Goal: Task Accomplishment & Management: Manage account settings

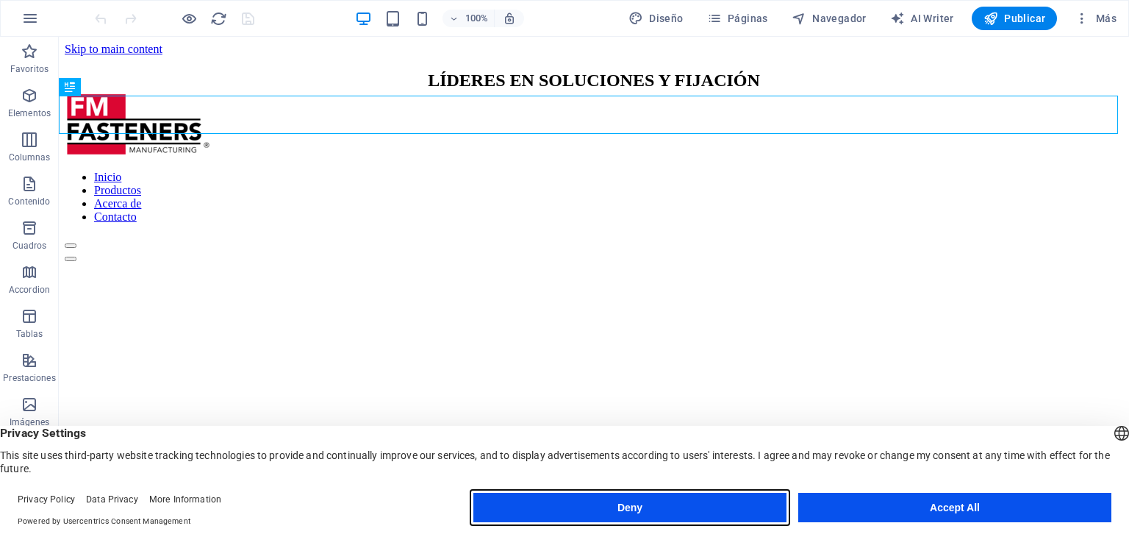
click at [583, 509] on button "Deny" at bounding box center [629, 506] width 313 height 29
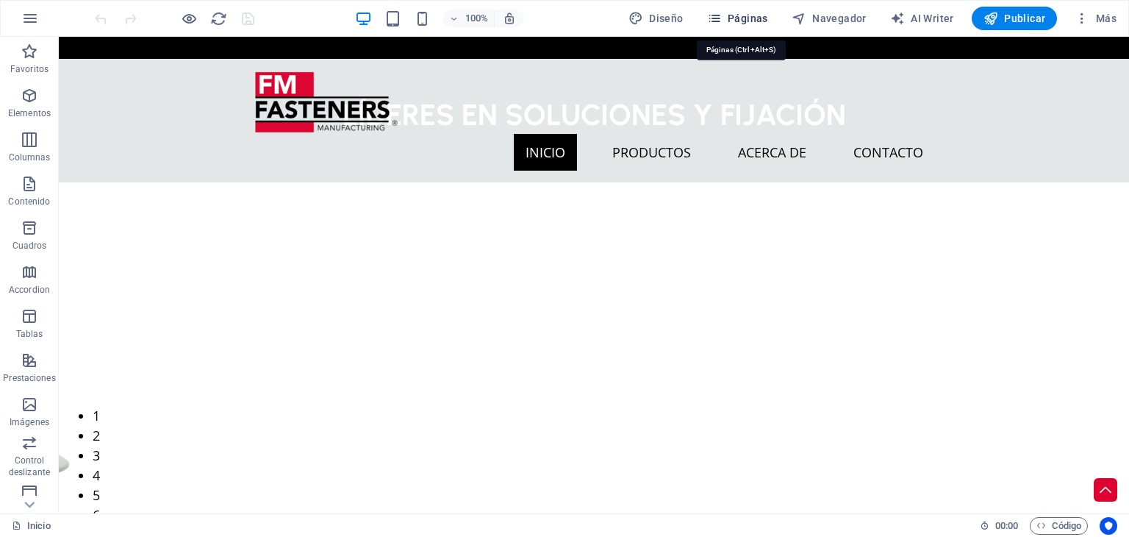
click at [734, 21] on span "Páginas" at bounding box center [737, 18] width 61 height 15
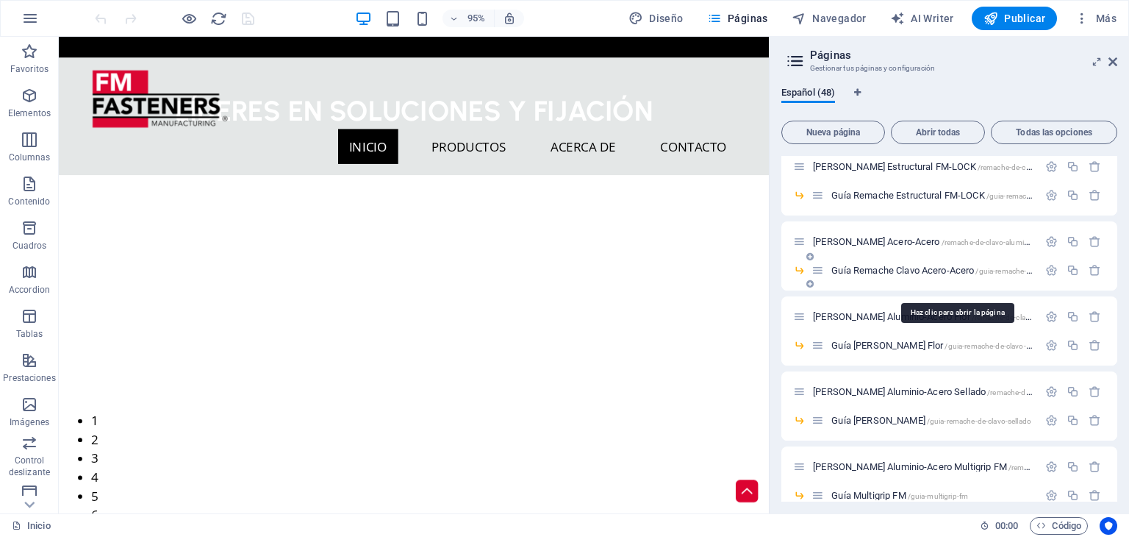
scroll to position [883, 0]
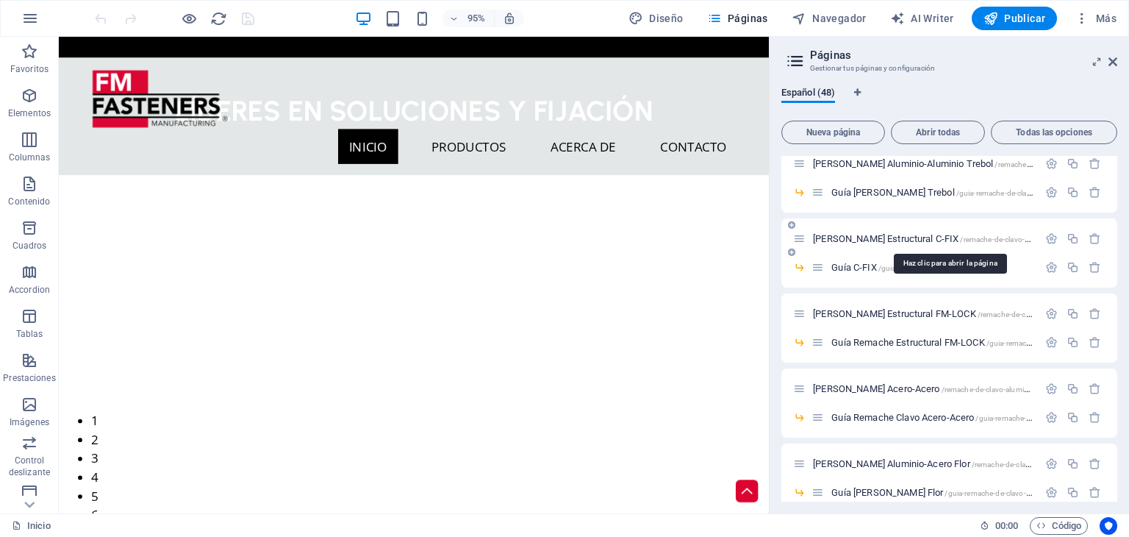
click at [879, 234] on span "[PERSON_NAME] Estructural C-FIX /remache-de-clavo-estructural-c-fix" at bounding box center [944, 238] width 262 height 11
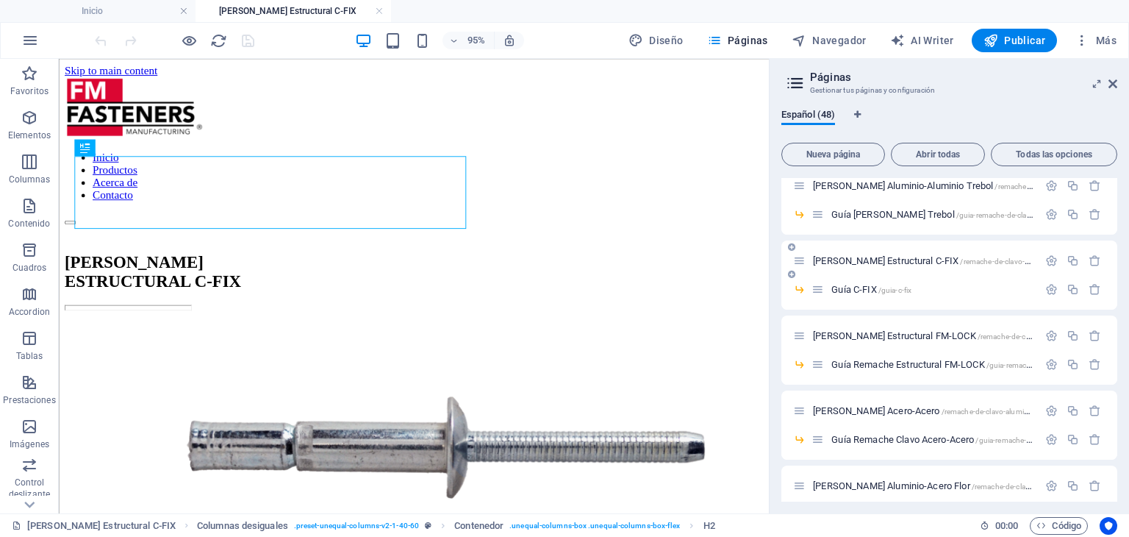
scroll to position [0, 0]
click at [915, 262] on span "[PERSON_NAME] Estructural C-FIX /remache-de-clavo-estructural-c-fix" at bounding box center [944, 260] width 262 height 11
click at [914, 259] on span "[PERSON_NAME] Estructural C-FIX /remache-de-clavo-estructural-c-fix" at bounding box center [944, 260] width 262 height 11
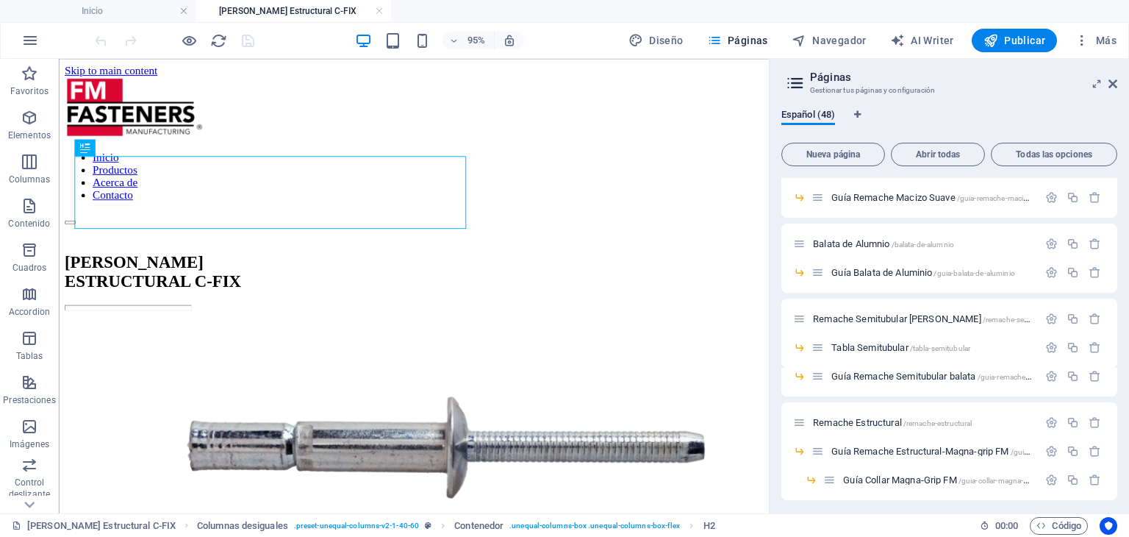
scroll to position [442, 0]
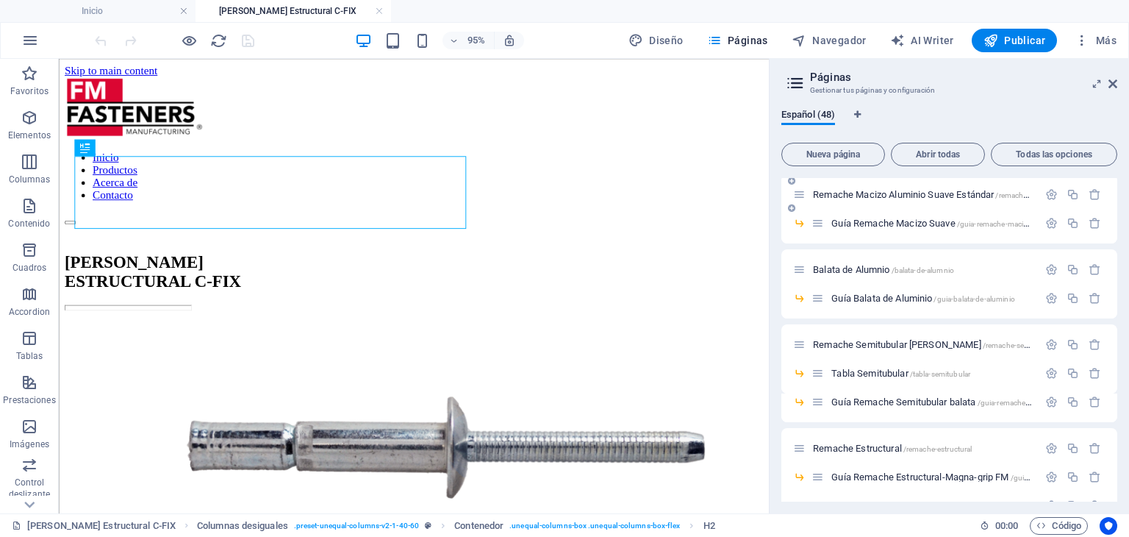
click at [892, 190] on span "Remache Macizo Aluminio Suave Estándar /remache-macizo-aluminio-suave-estandar" at bounding box center [975, 194] width 325 height 11
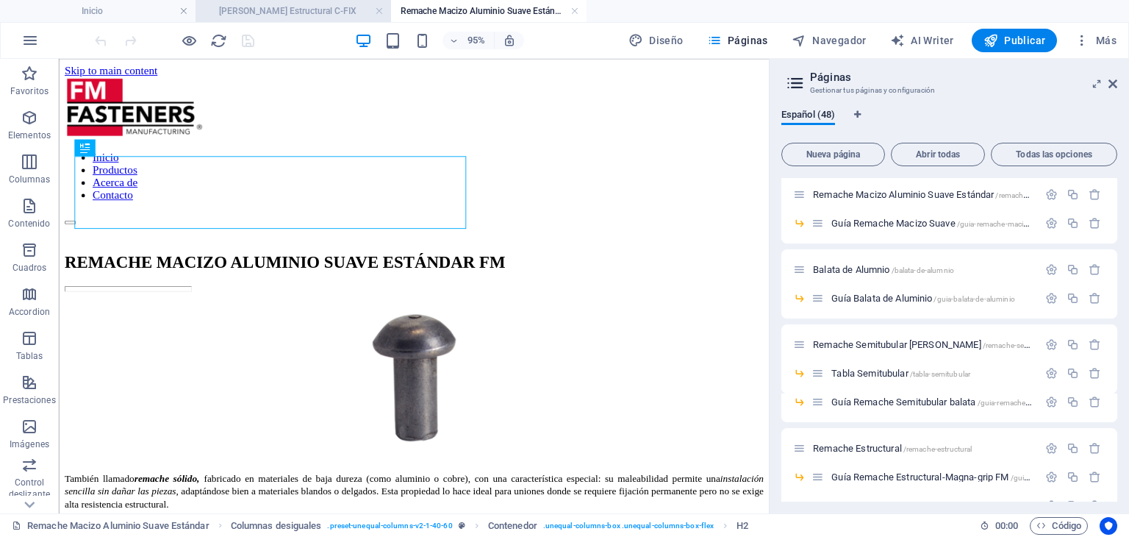
scroll to position [0, 0]
click at [382, 14] on link at bounding box center [379, 11] width 9 height 14
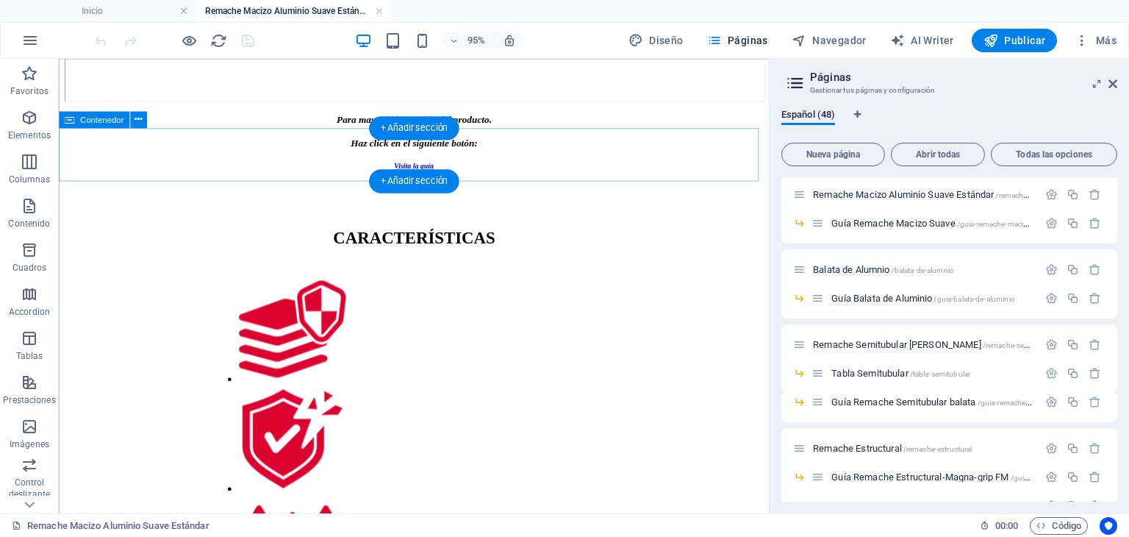
scroll to position [882, 0]
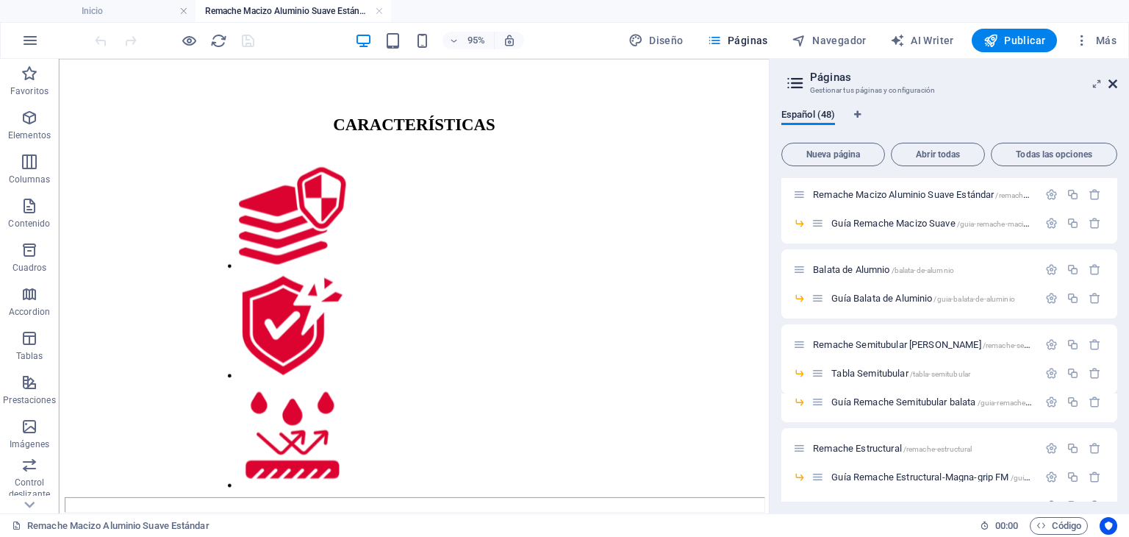
click at [1114, 86] on icon at bounding box center [1112, 84] width 9 height 12
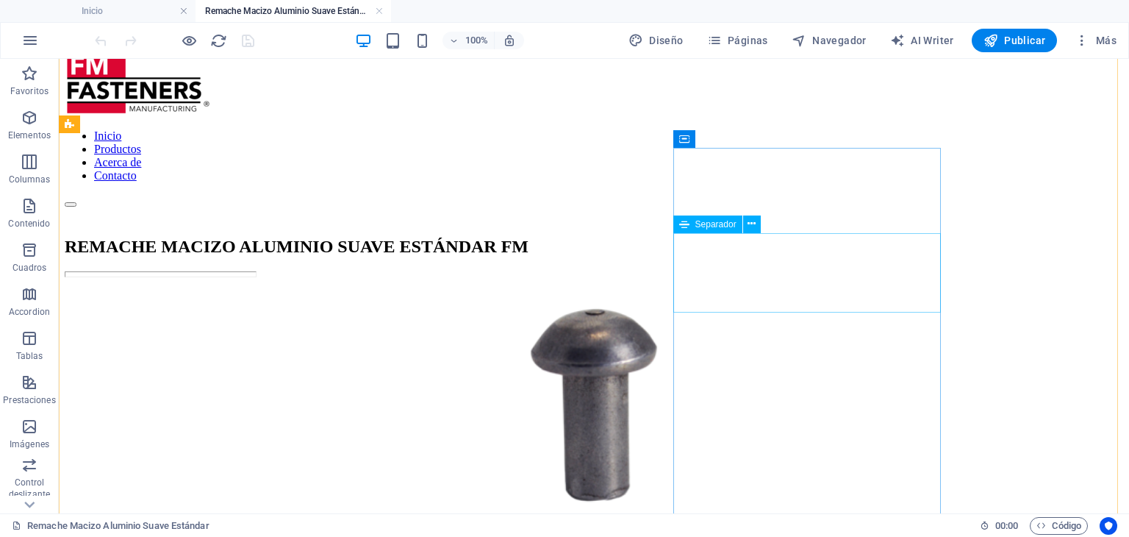
scroll to position [0, 0]
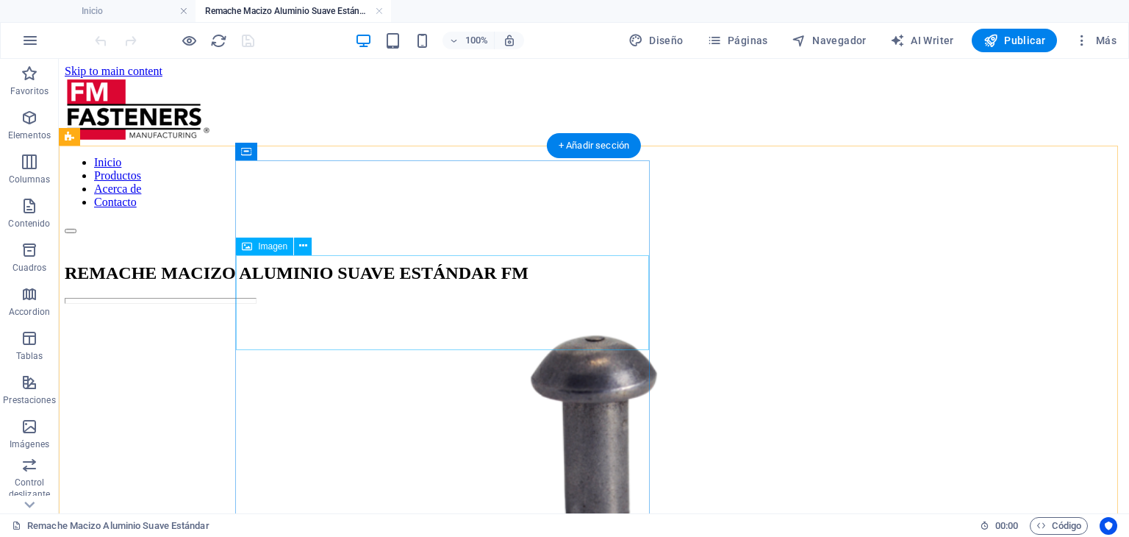
click at [445, 309] on figure at bounding box center [594, 432] width 1058 height 246
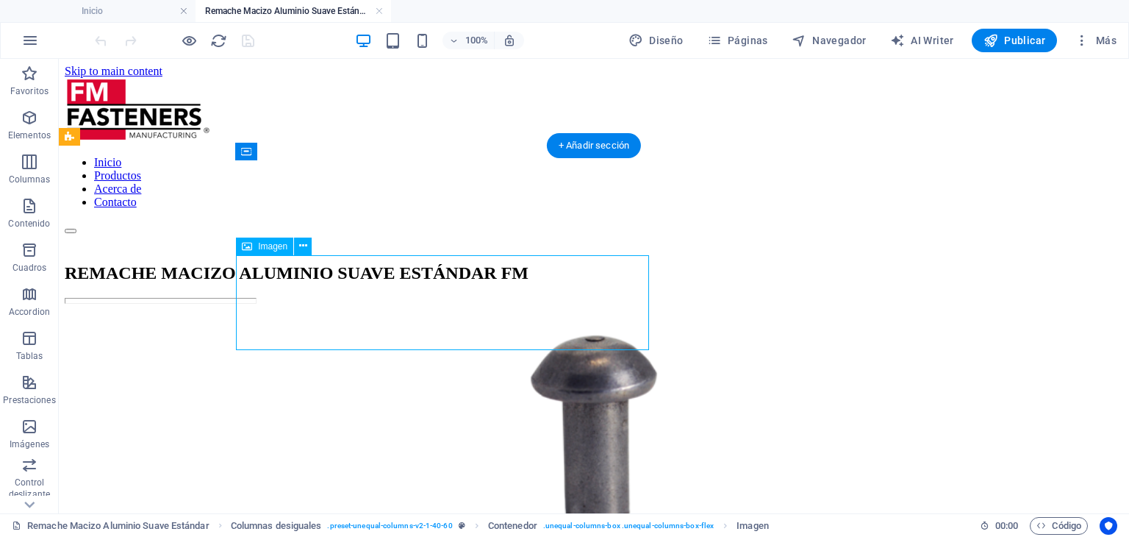
click at [445, 309] on figure at bounding box center [594, 432] width 1058 height 246
select select "%"
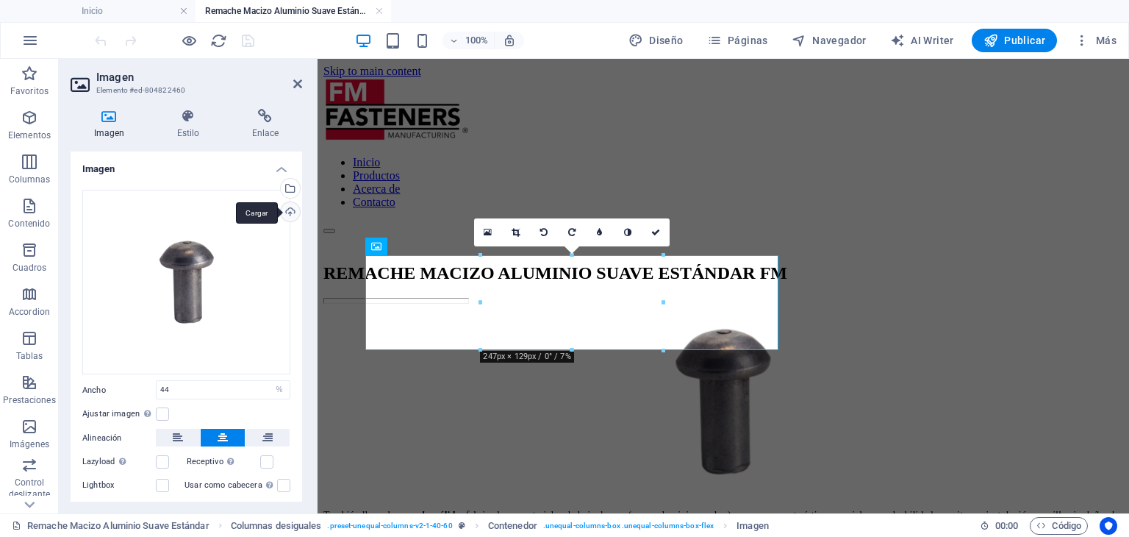
click at [293, 212] on div "Cargar" at bounding box center [289, 213] width 22 height 22
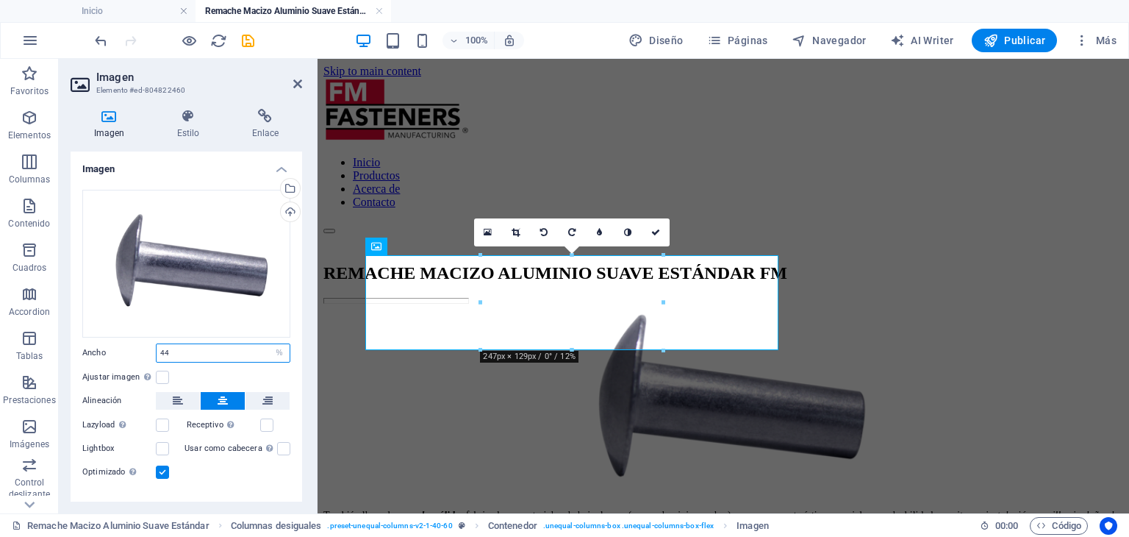
click at [215, 353] on input "44" at bounding box center [223, 353] width 133 height 18
type input "35"
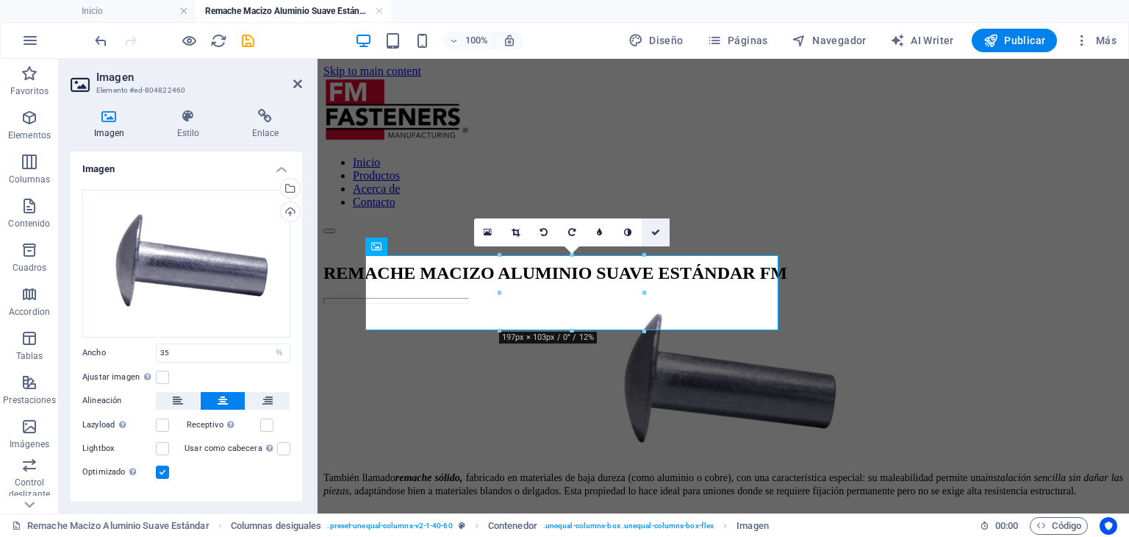
click at [656, 237] on link at bounding box center [656, 232] width 28 height 28
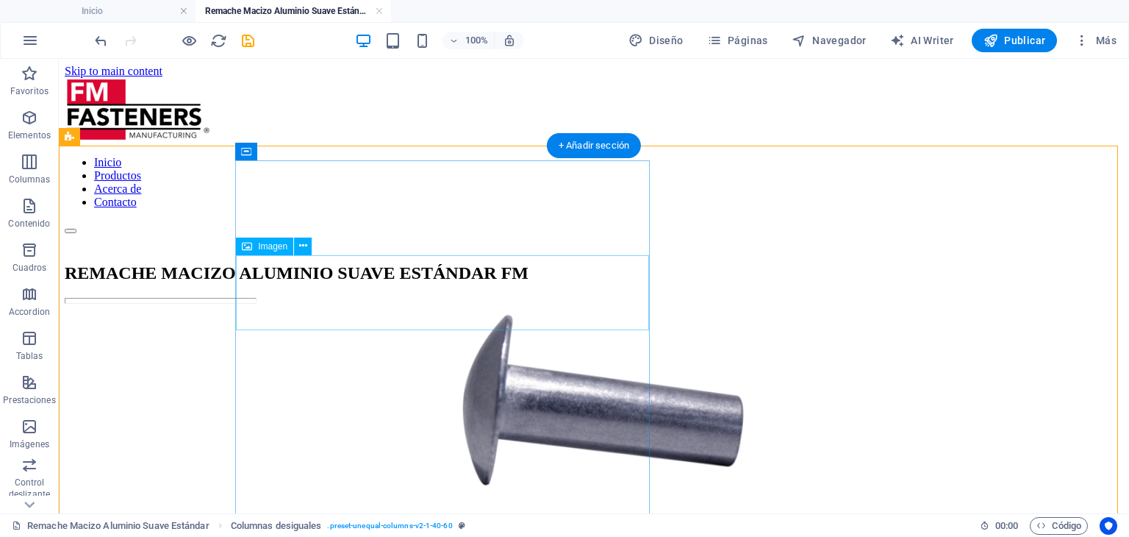
click at [467, 309] on figure at bounding box center [594, 407] width 1058 height 196
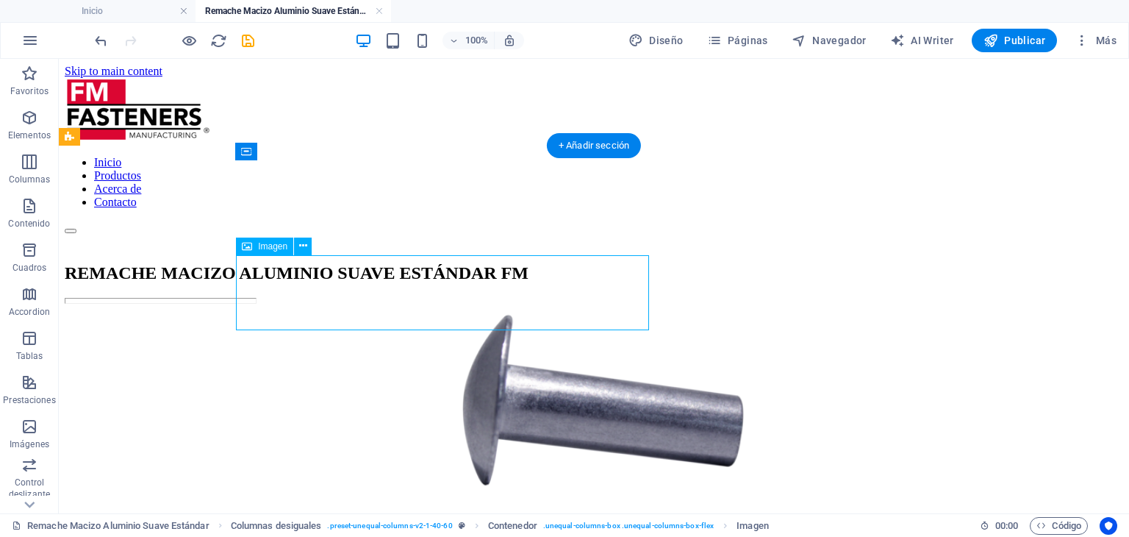
click at [467, 309] on figure at bounding box center [594, 407] width 1058 height 196
select select "%"
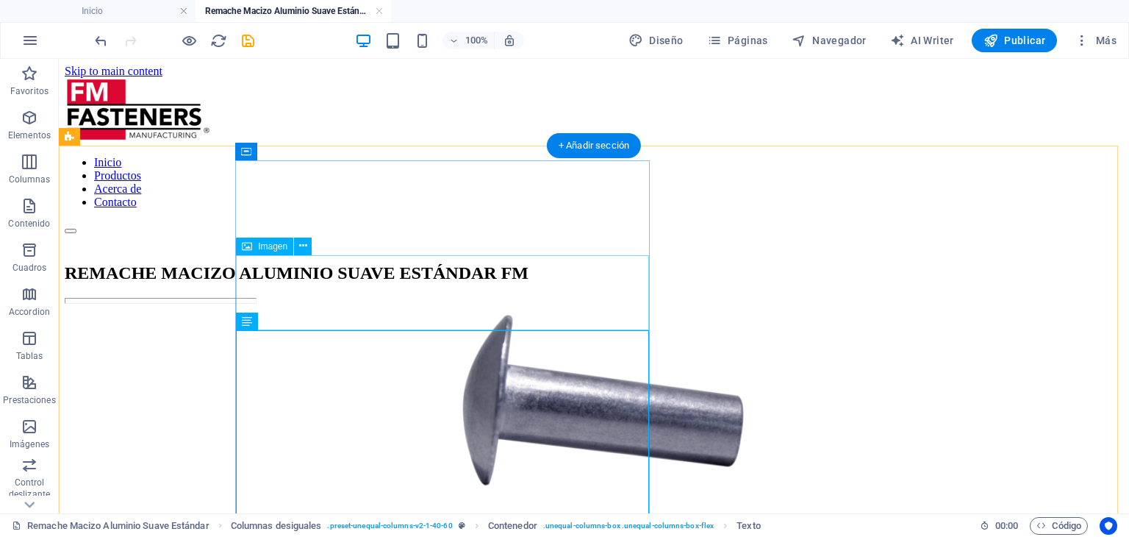
click at [449, 309] on figure at bounding box center [594, 407] width 1058 height 196
select select "%"
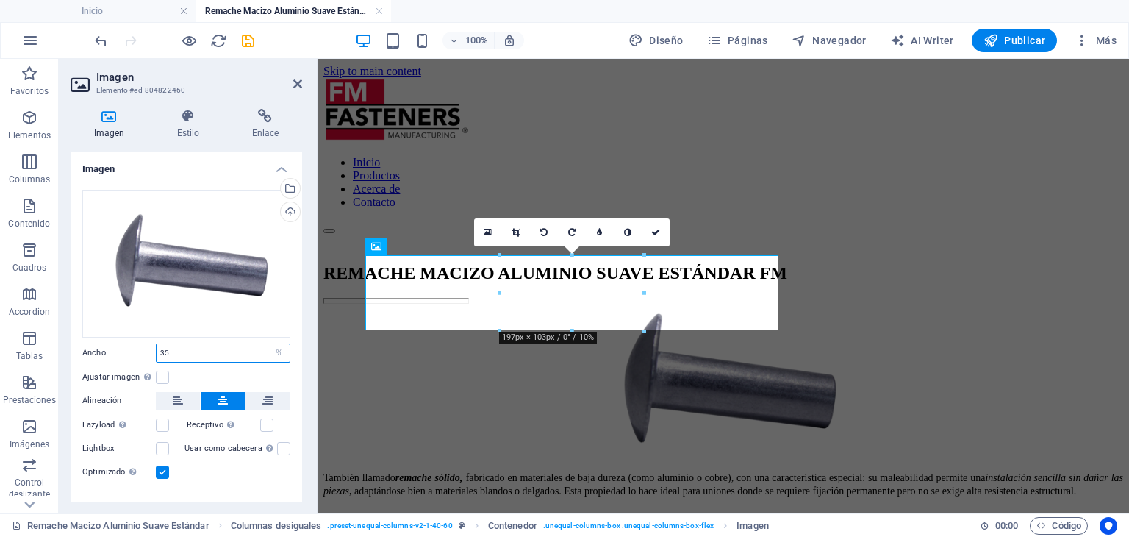
click at [224, 348] on input "35" at bounding box center [223, 353] width 133 height 18
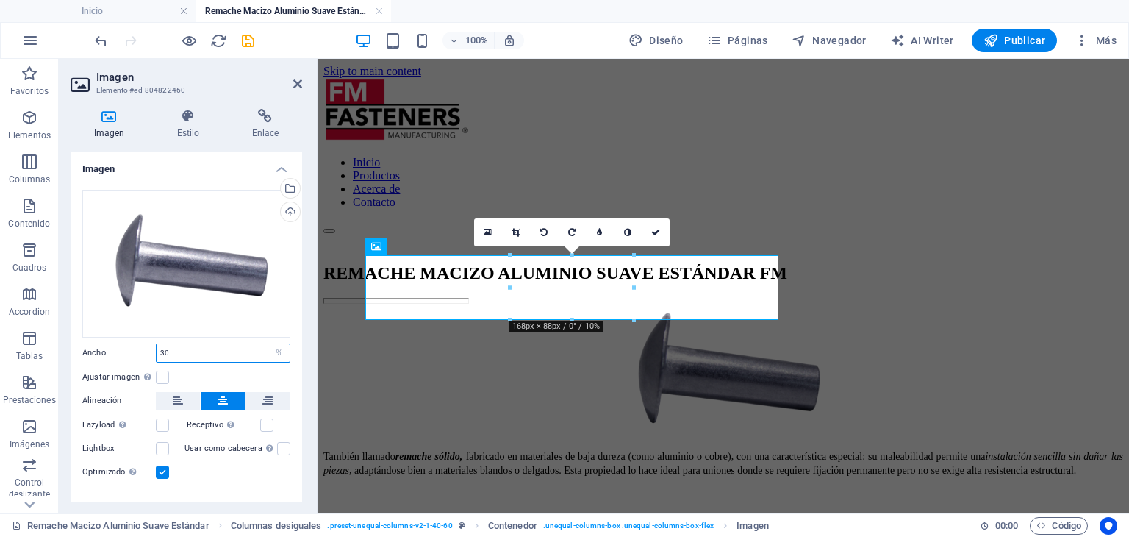
click at [200, 354] on input "30" at bounding box center [223, 353] width 133 height 18
type input "32"
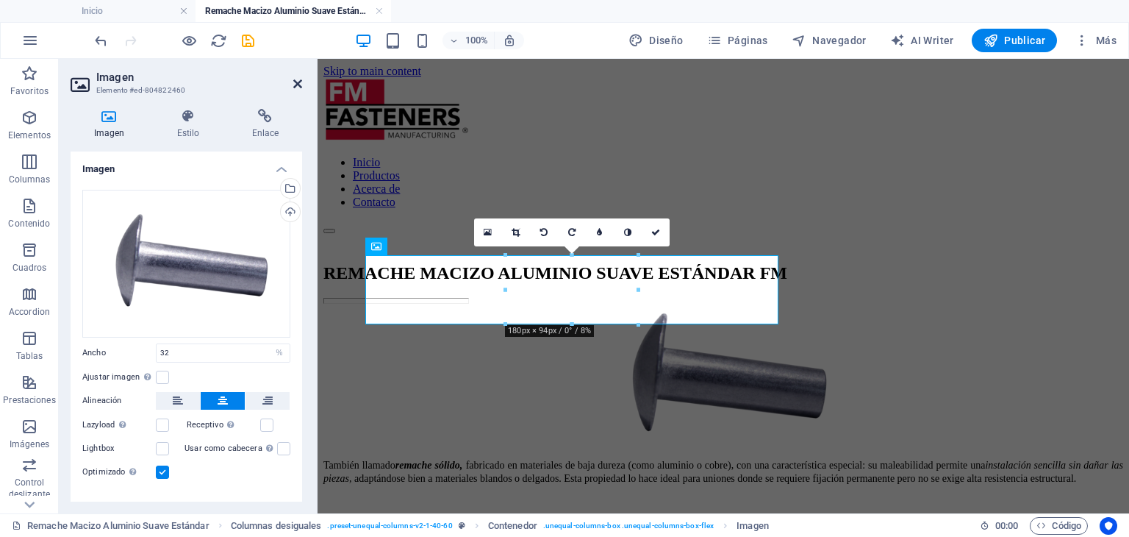
click at [298, 79] on icon at bounding box center [297, 84] width 9 height 12
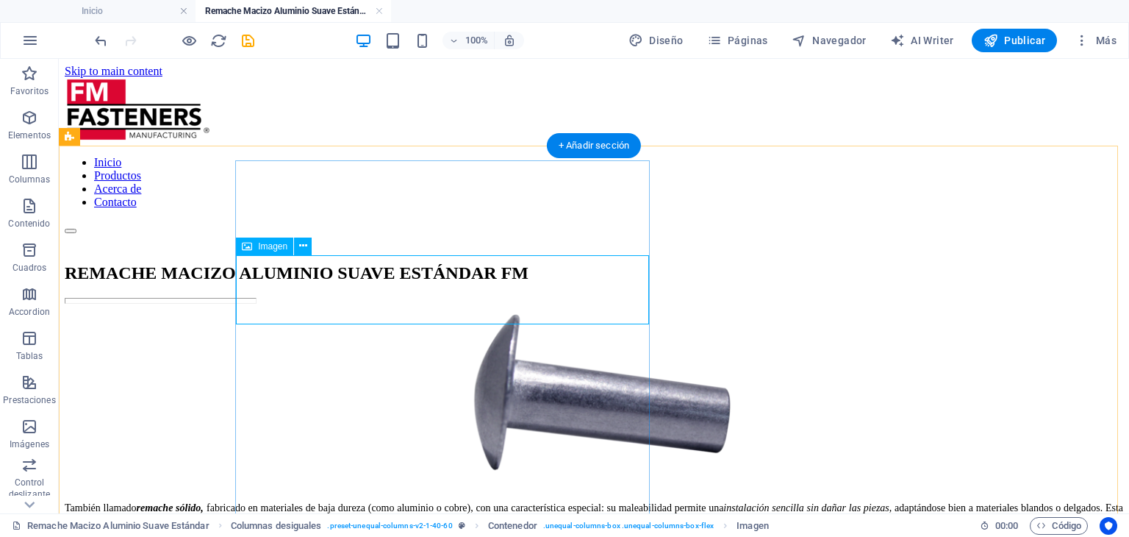
drag, startPoint x: 244, startPoint y: 312, endPoint x: 176, endPoint y: 336, distance: 71.6
click at [244, 312] on figure at bounding box center [594, 399] width 1058 height 180
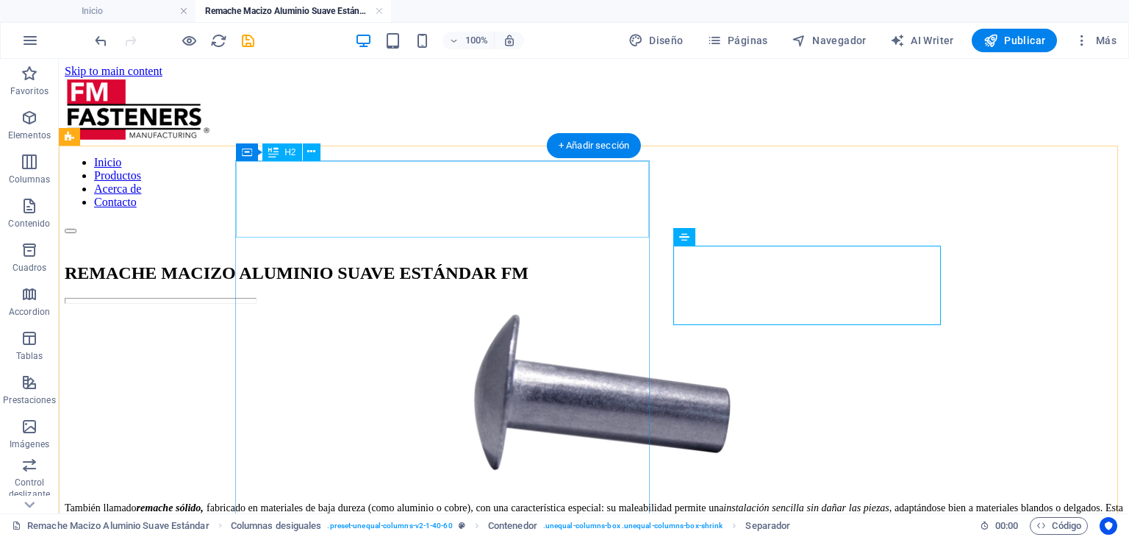
click at [474, 263] on div "REMACHE MACIZO ALUMINIO SUAVE ESTÁNDAR FM" at bounding box center [594, 273] width 1058 height 20
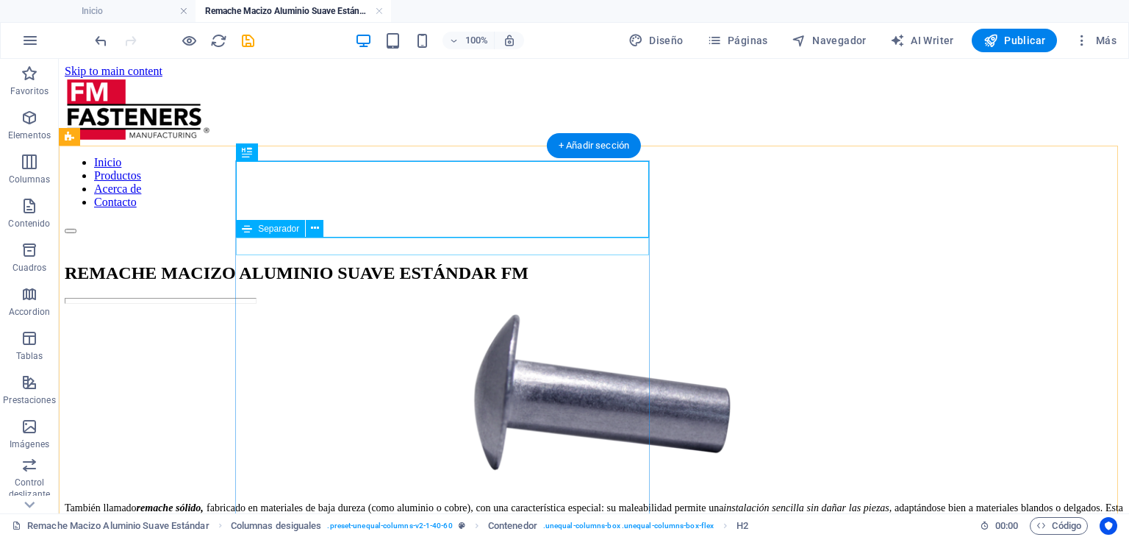
click at [440, 298] on div at bounding box center [594, 301] width 1058 height 6
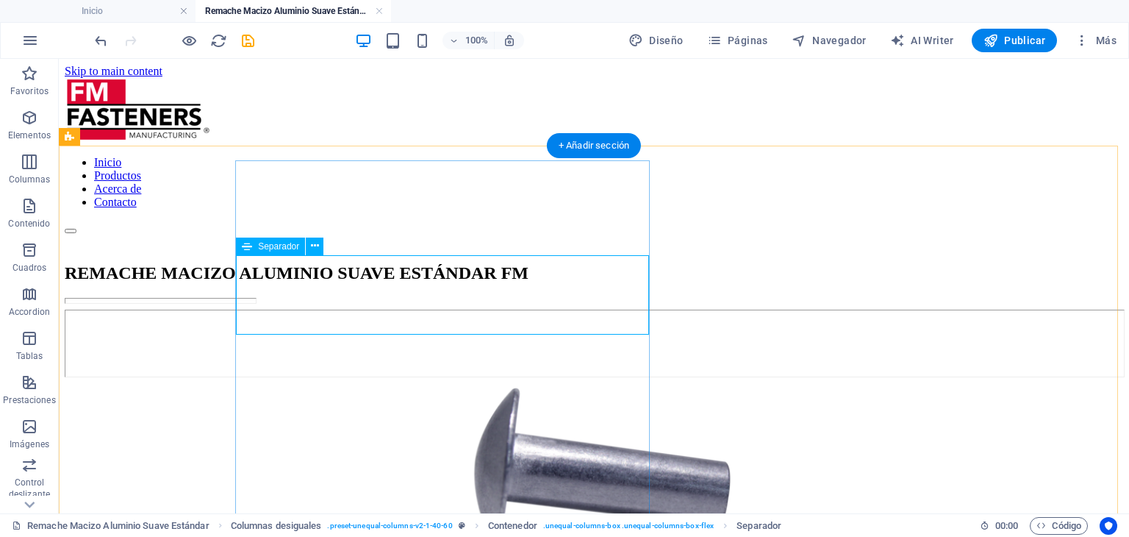
click at [440, 309] on div at bounding box center [594, 343] width 1058 height 68
select select "%"
select select "px"
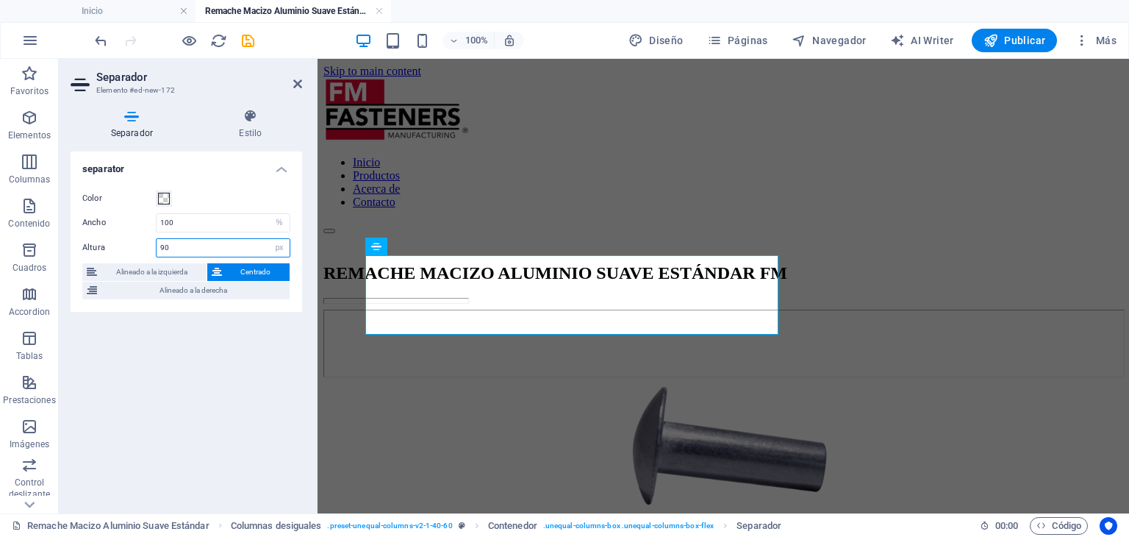
click at [176, 243] on input "90" at bounding box center [223, 248] width 133 height 18
type input "10"
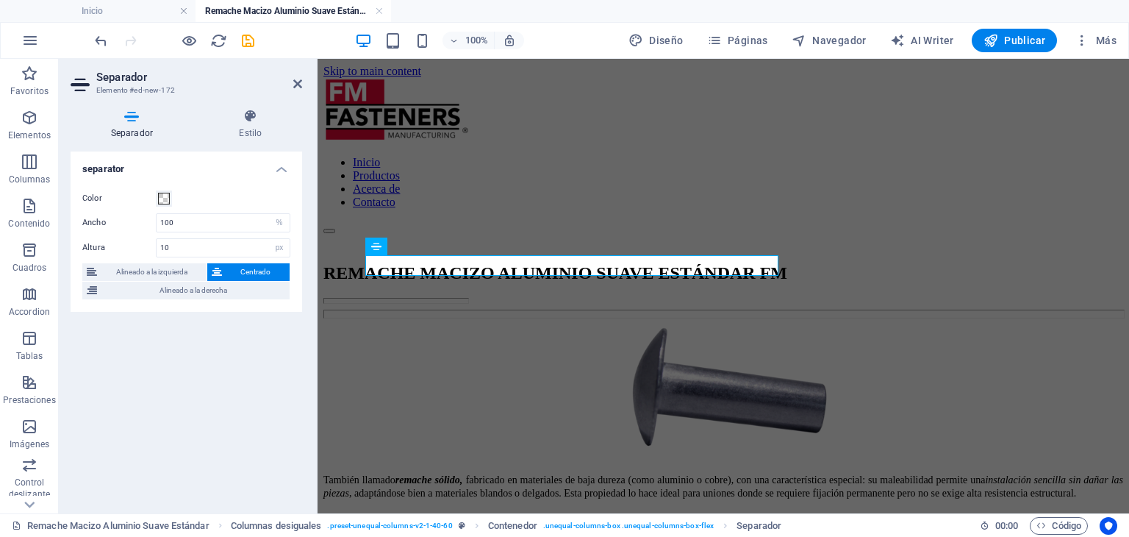
click at [299, 74] on h2 "Separador" at bounding box center [199, 77] width 206 height 13
click at [299, 75] on h2 "Separador" at bounding box center [199, 77] width 206 height 13
click at [295, 79] on icon at bounding box center [297, 84] width 9 height 12
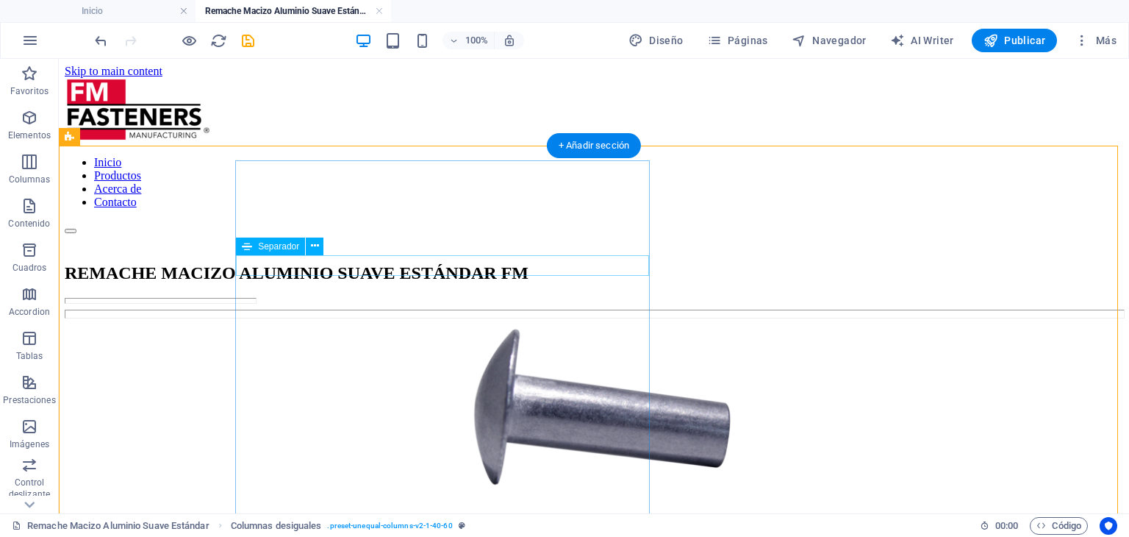
click at [332, 309] on div at bounding box center [594, 313] width 1058 height 9
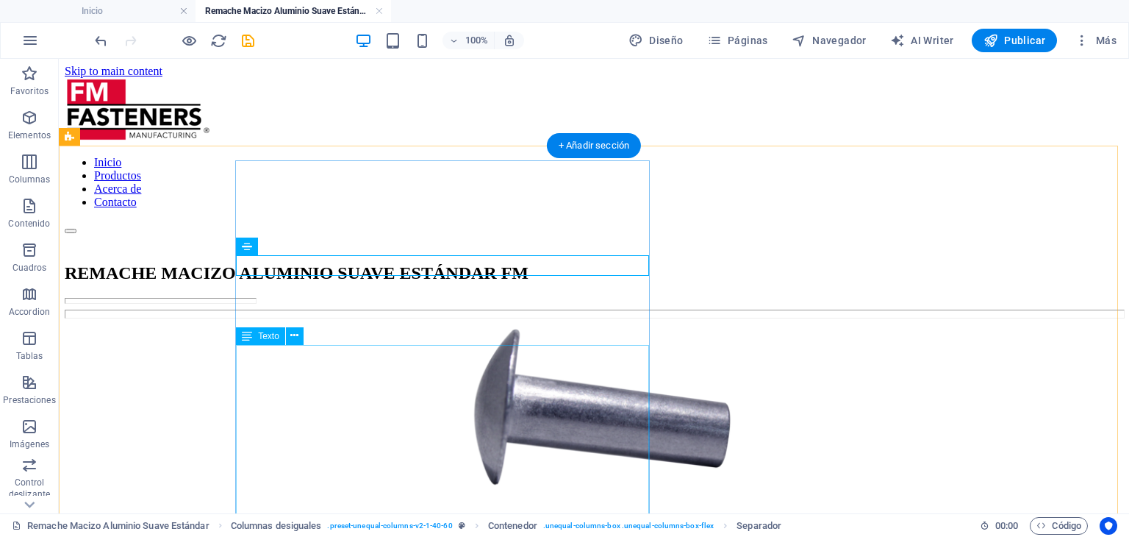
click at [423, 309] on div at bounding box center [594, 313] width 1058 height 9
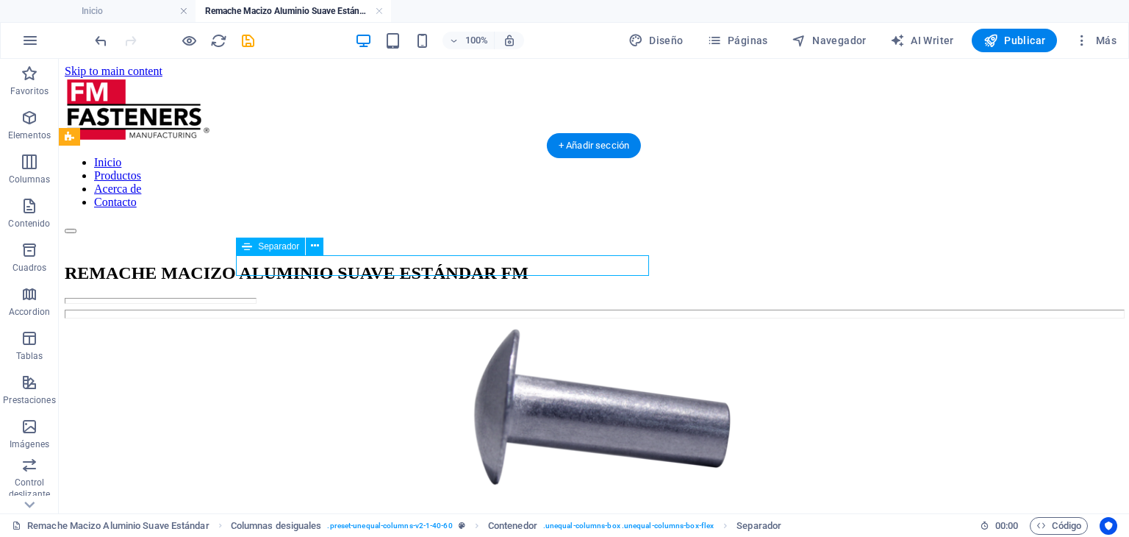
click at [423, 309] on div at bounding box center [594, 313] width 1058 height 9
select select "%"
select select "px"
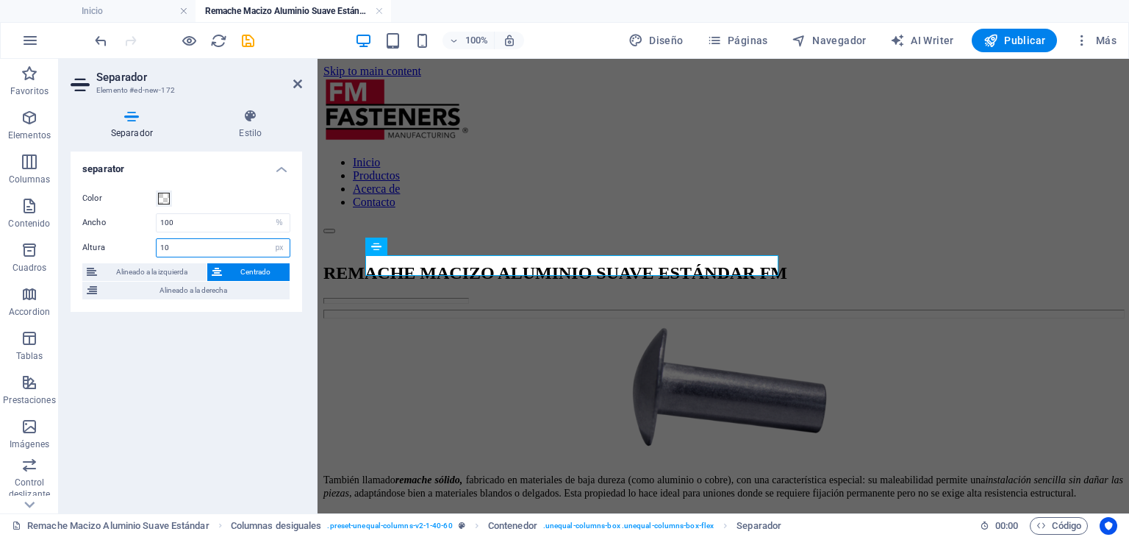
click at [196, 242] on input "10" at bounding box center [223, 248] width 133 height 18
type input "5"
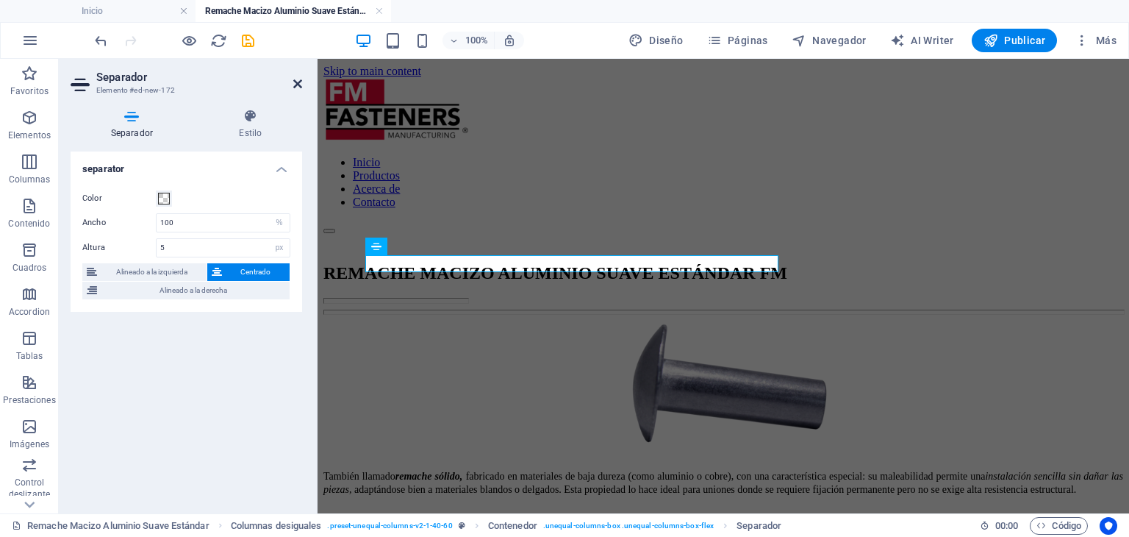
click at [297, 80] on icon at bounding box center [297, 84] width 9 height 12
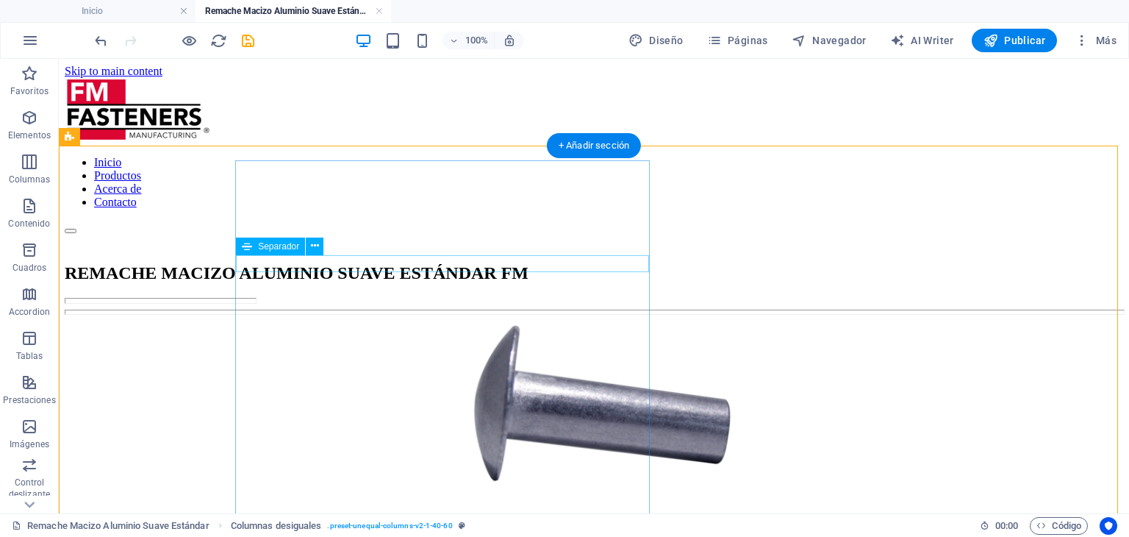
click at [388, 309] on div at bounding box center [594, 311] width 1058 height 5
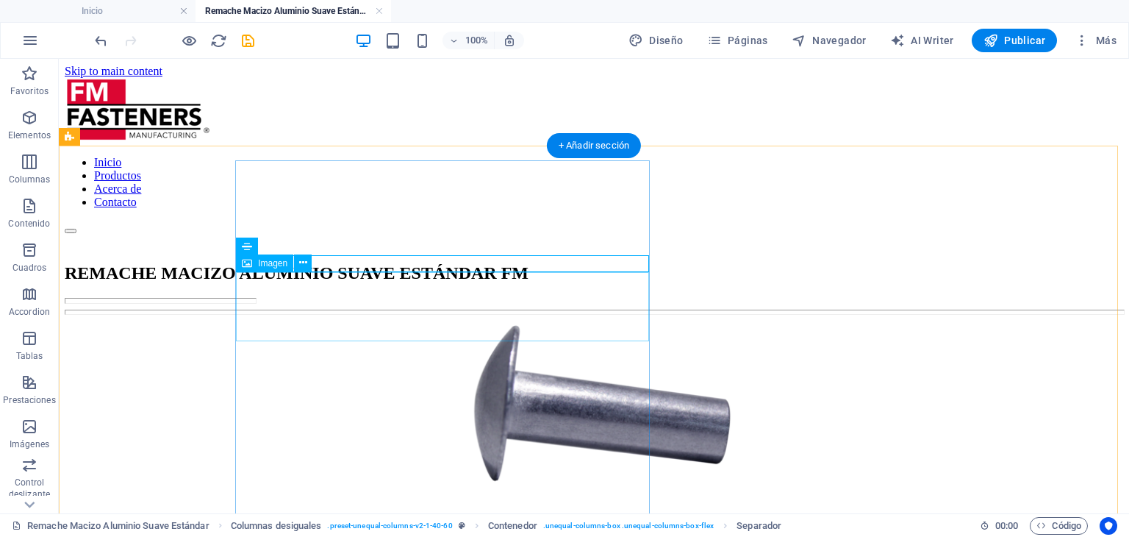
click at [417, 320] on figure at bounding box center [594, 410] width 1058 height 180
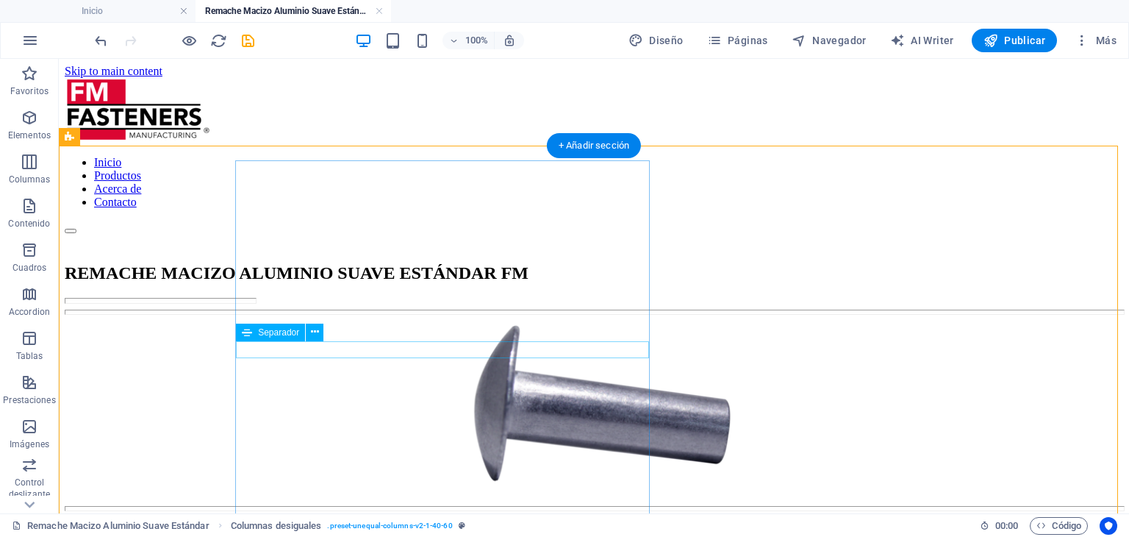
click at [336, 506] on div at bounding box center [594, 508] width 1058 height 5
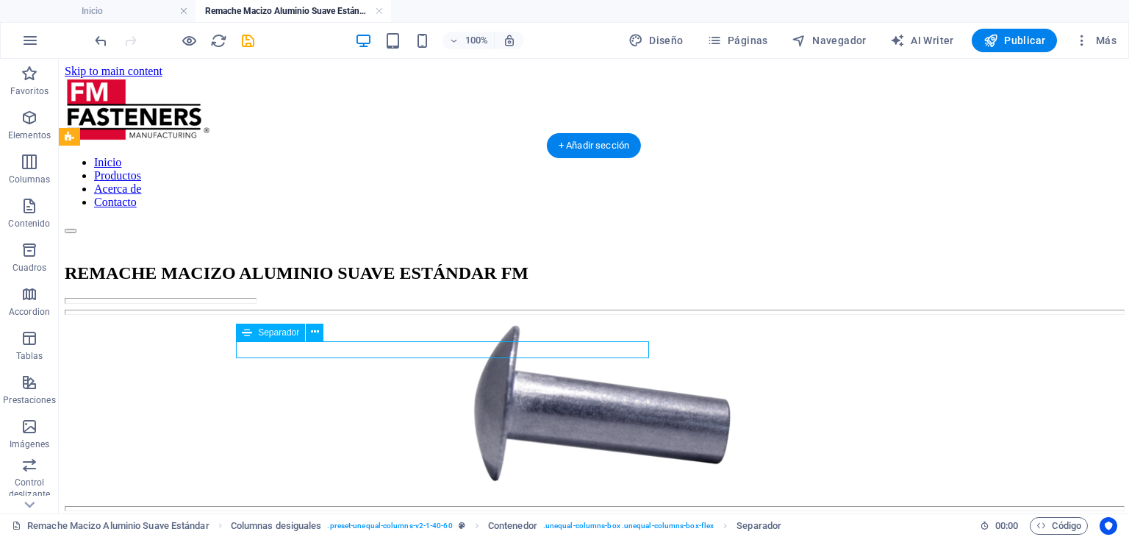
click at [336, 506] on div at bounding box center [594, 508] width 1058 height 5
select select "%"
select select "px"
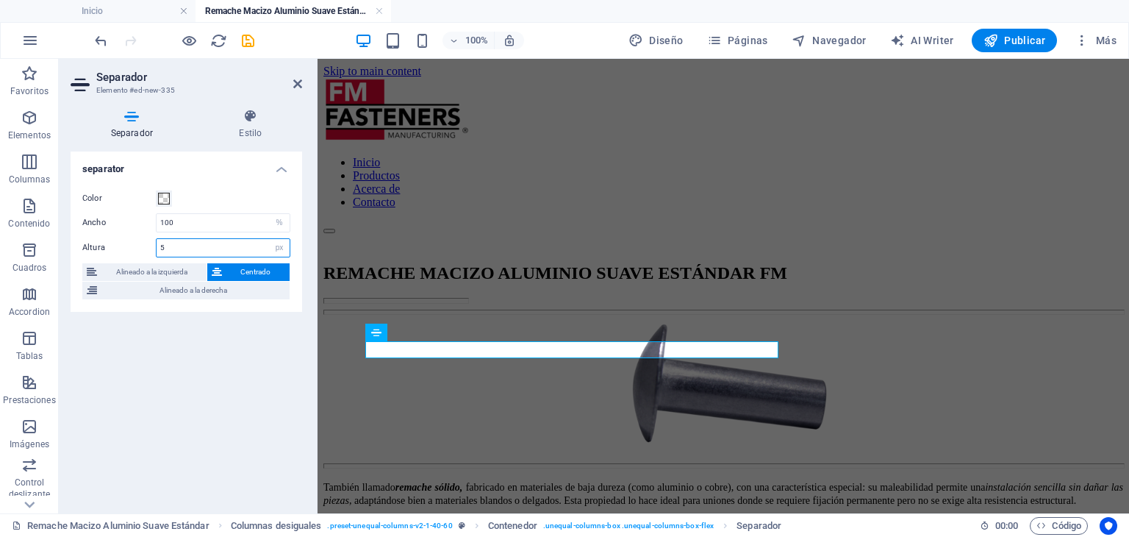
click at [226, 243] on input "5" at bounding box center [223, 248] width 133 height 18
type input "2"
click at [297, 89] on icon at bounding box center [297, 84] width 9 height 12
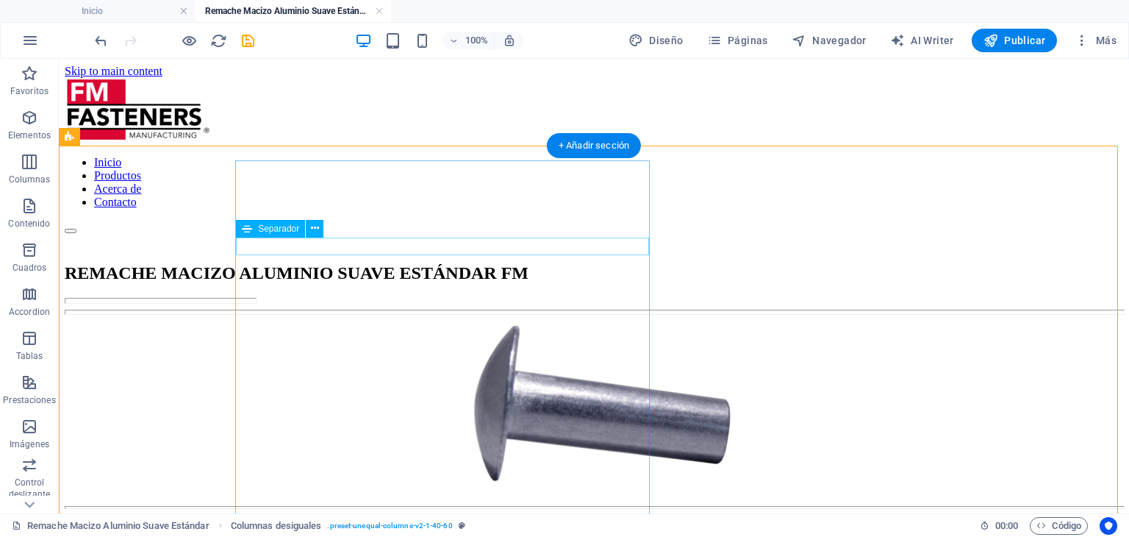
click at [537, 298] on div at bounding box center [594, 301] width 1058 height 6
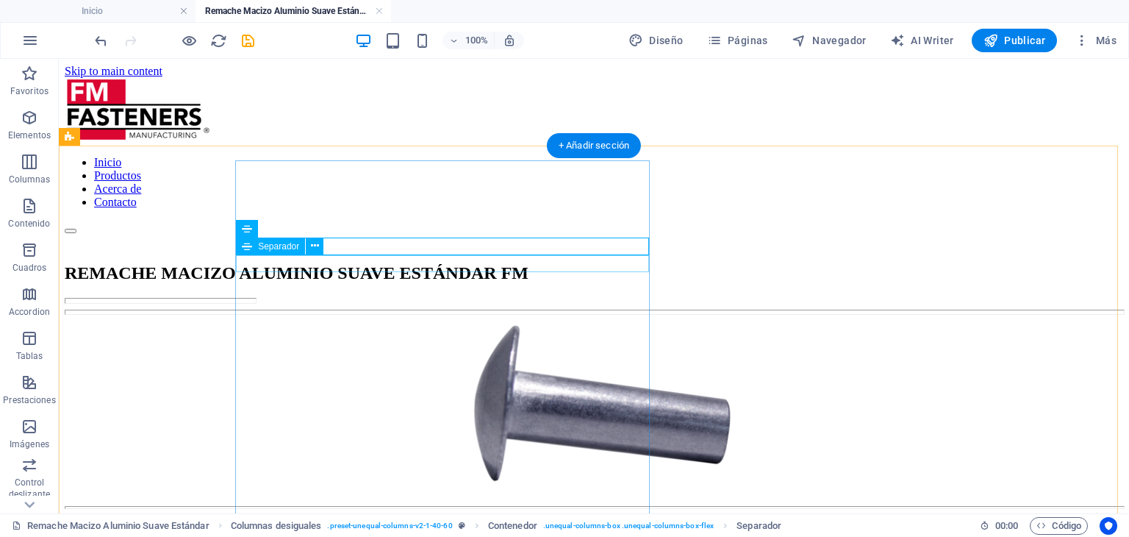
click at [529, 309] on div at bounding box center [594, 311] width 1058 height 5
select select "%"
select select "px"
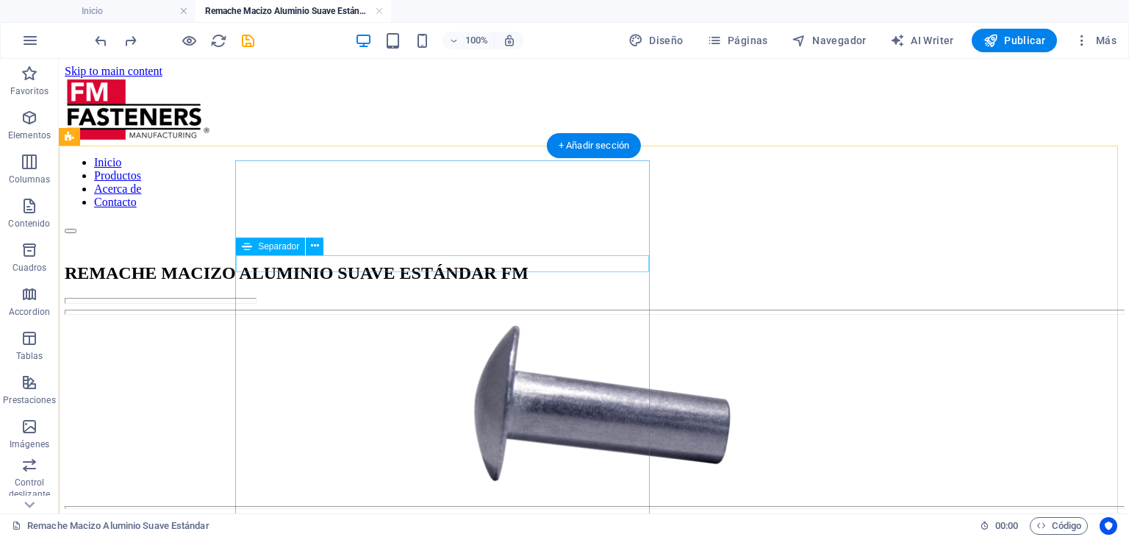
click at [460, 309] on div at bounding box center [594, 311] width 1058 height 5
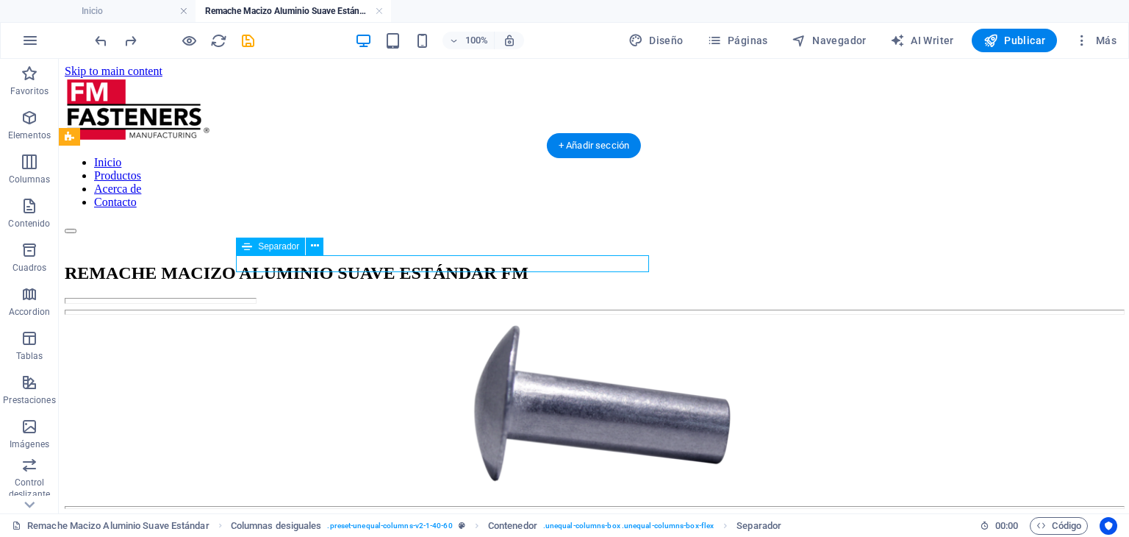
click at [460, 309] on div at bounding box center [594, 311] width 1058 height 5
select select "%"
select select "px"
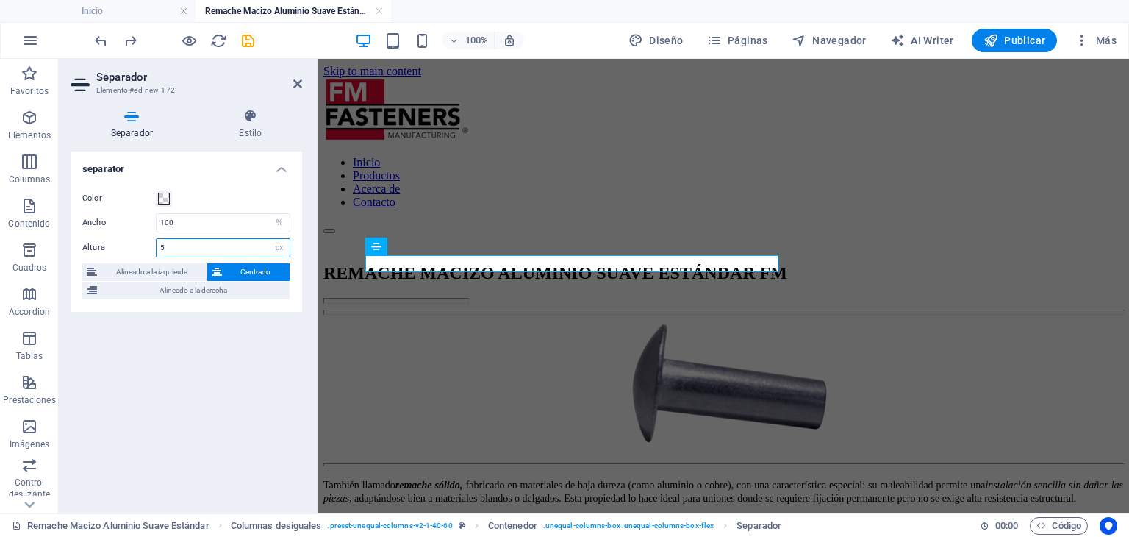
click at [193, 245] on input "5" at bounding box center [223, 248] width 133 height 18
type input "2"
click at [193, 245] on input "2" at bounding box center [223, 248] width 133 height 18
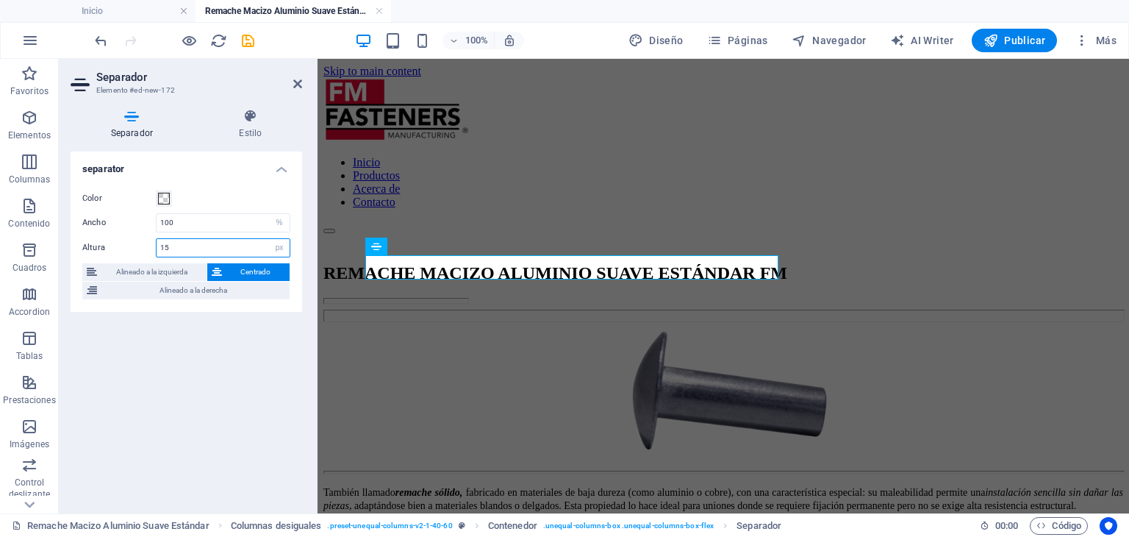
click at [218, 239] on input "15" at bounding box center [223, 248] width 133 height 18
type input "1"
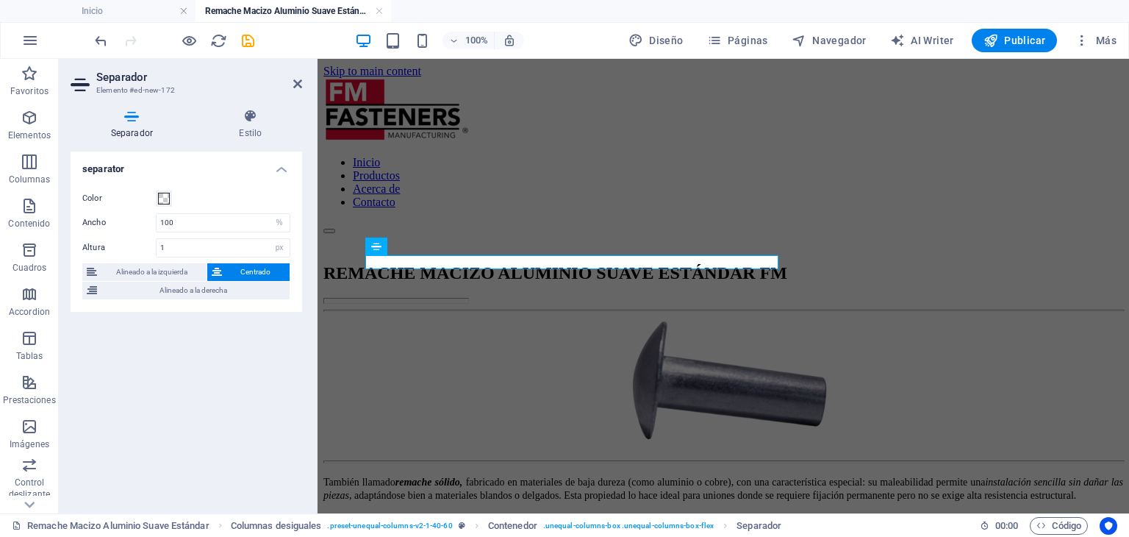
click at [303, 79] on aside "Separador Elemento #ed-new-172 Separador Estilo separator Color Ancho 100 px re…" at bounding box center [188, 286] width 259 height 454
click at [296, 79] on icon at bounding box center [297, 84] width 9 height 12
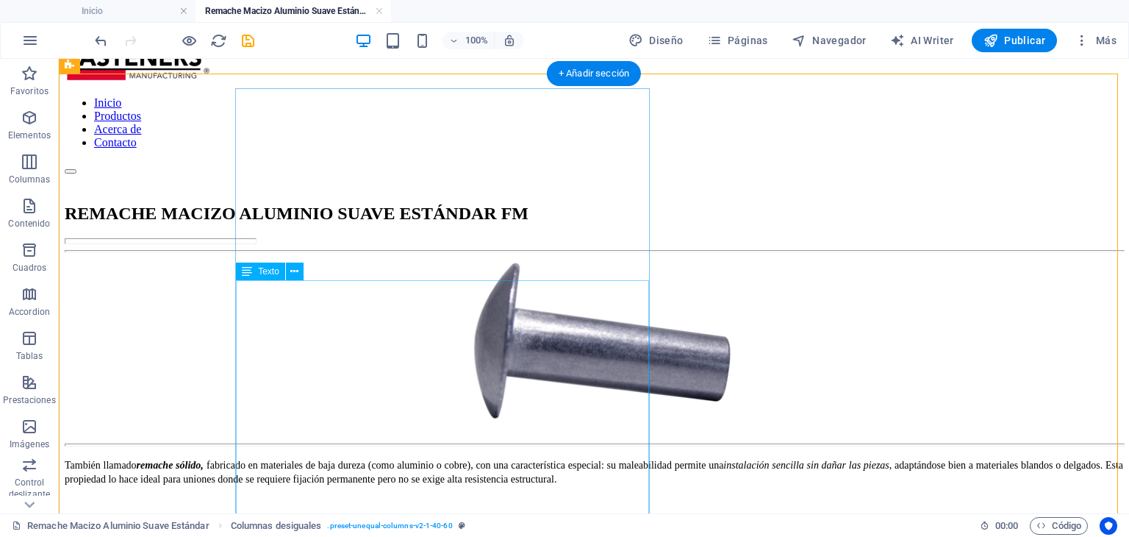
scroll to position [74, 0]
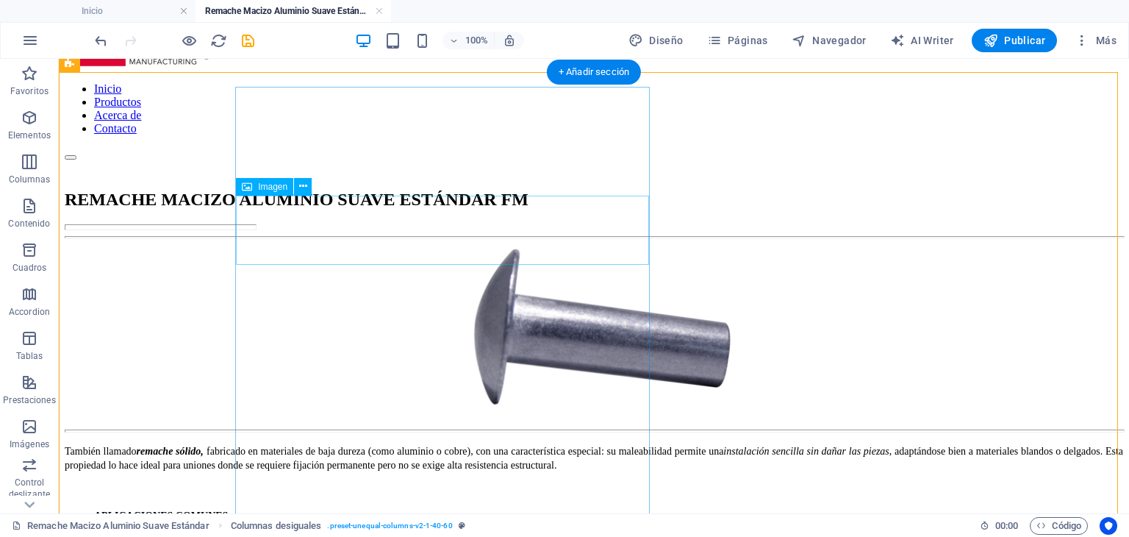
click at [490, 244] on figure at bounding box center [594, 334] width 1058 height 180
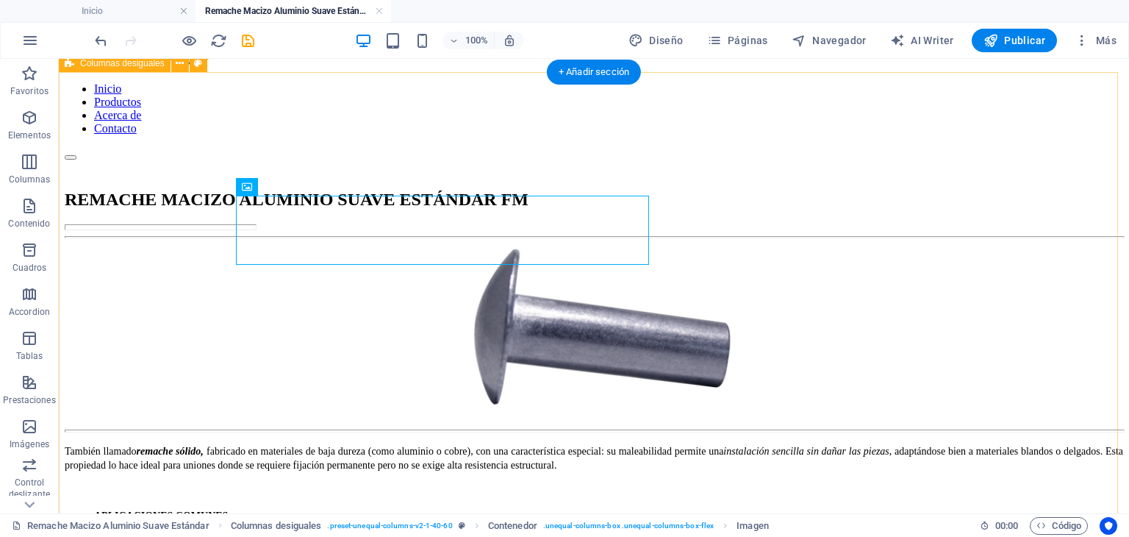
click at [149, 311] on div "REMACHE MACIZO ALUMINIO SUAVE ESTÁNDAR FM También llamado remache sólido, fabri…" at bounding box center [594, 530] width 1058 height 741
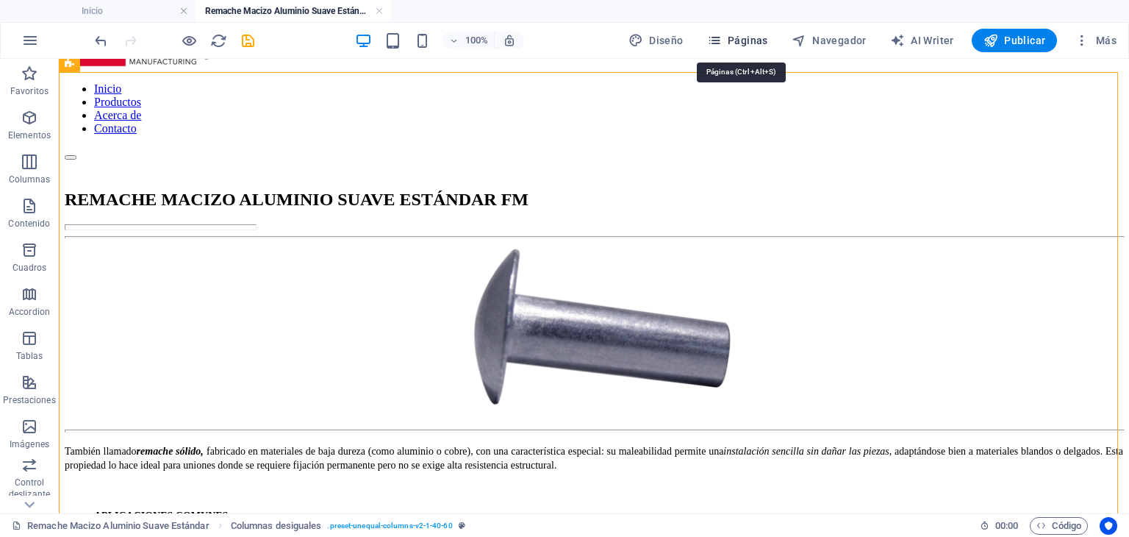
click at [745, 40] on span "Páginas" at bounding box center [737, 40] width 61 height 15
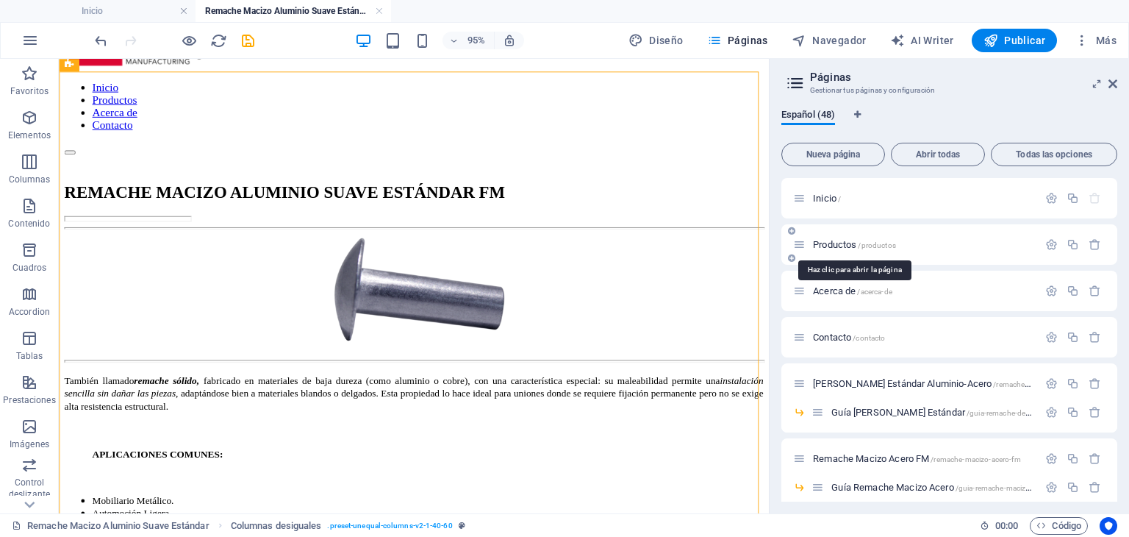
click at [850, 247] on span "Productos /productos" at bounding box center [854, 244] width 83 height 11
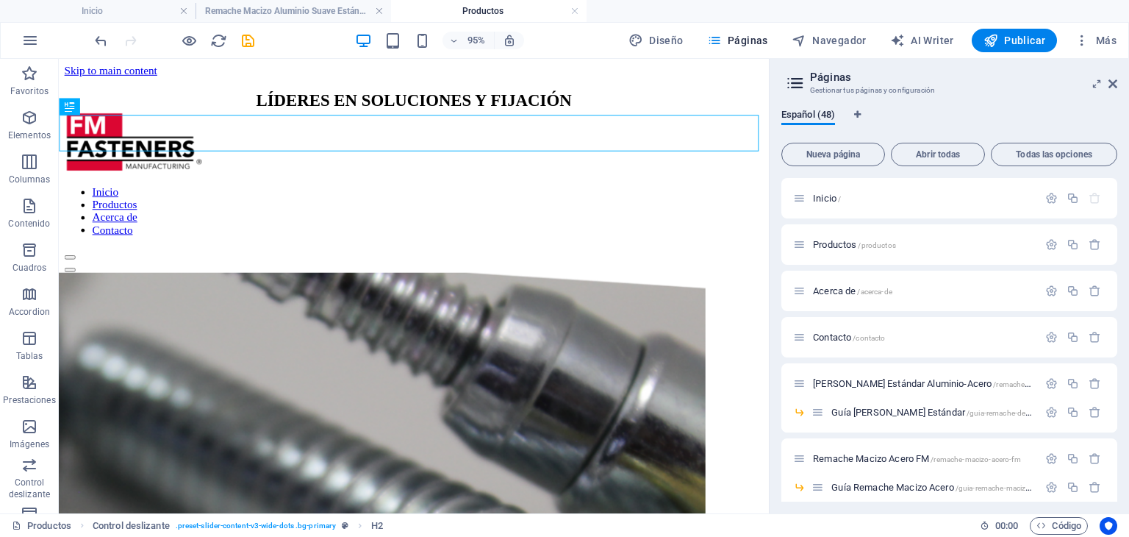
scroll to position [0, 0]
click at [1113, 81] on icon at bounding box center [1112, 84] width 9 height 12
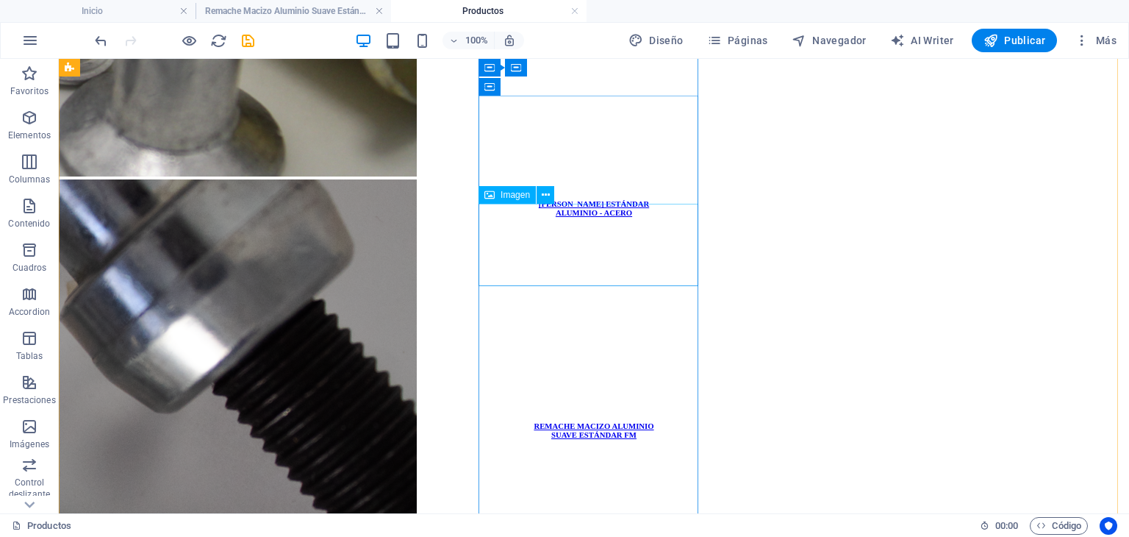
scroll to position [809, 0]
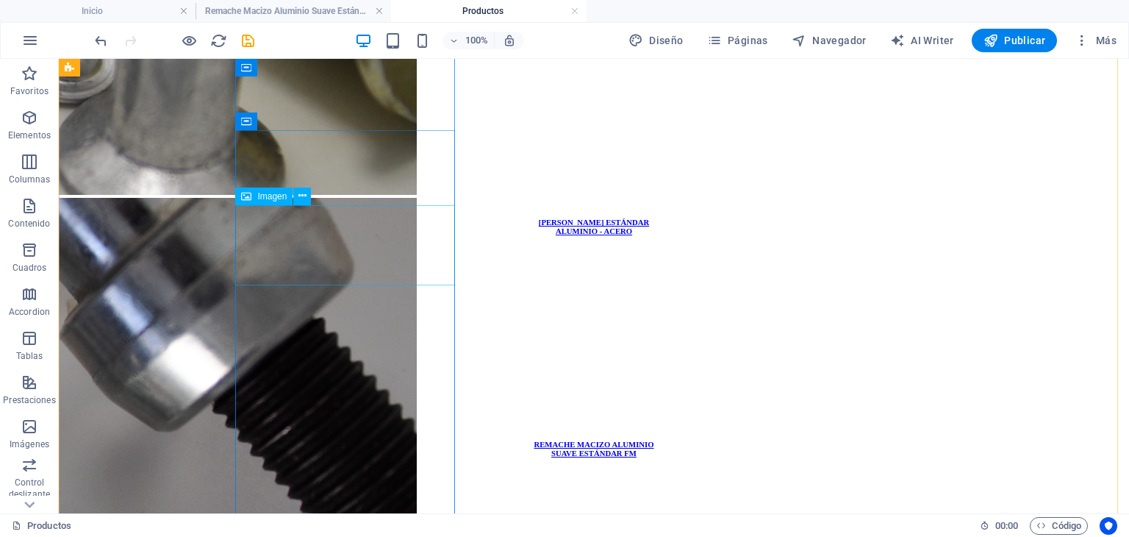
click at [350, 329] on figure at bounding box center [594, 371] width 1058 height 84
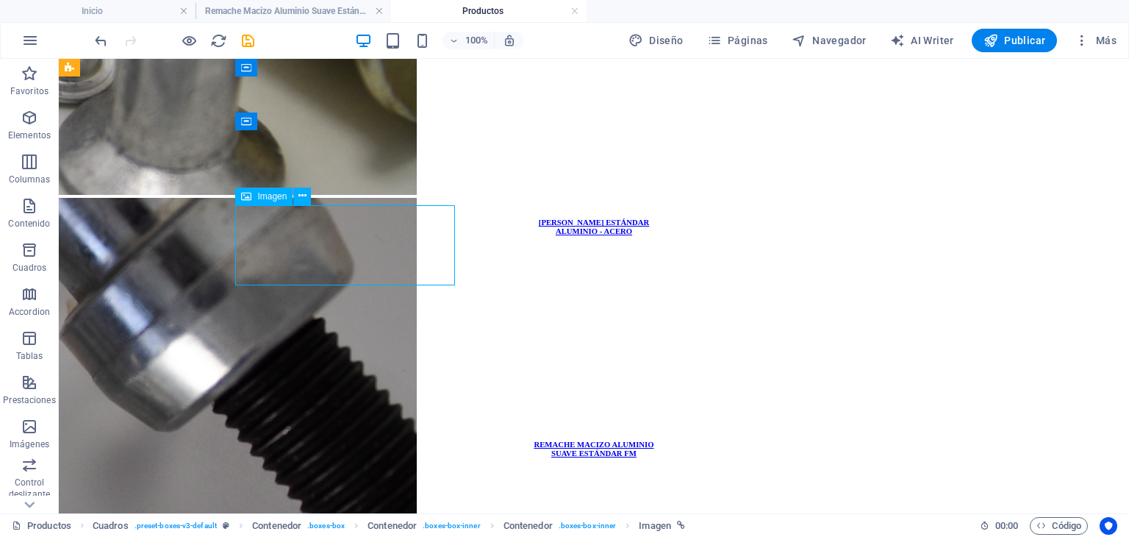
click at [350, 329] on figure at bounding box center [594, 371] width 1058 height 84
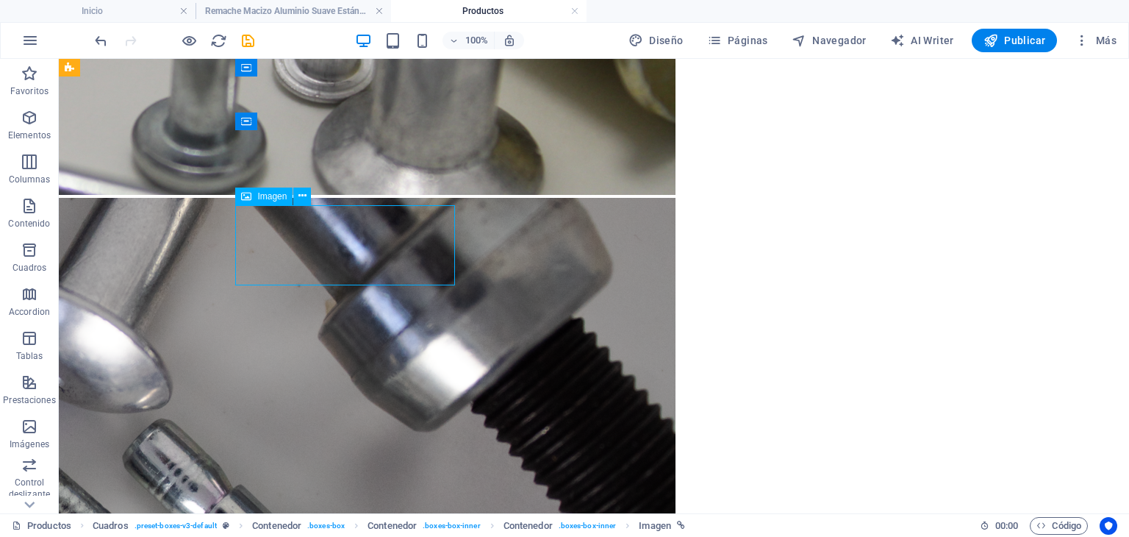
select select "px"
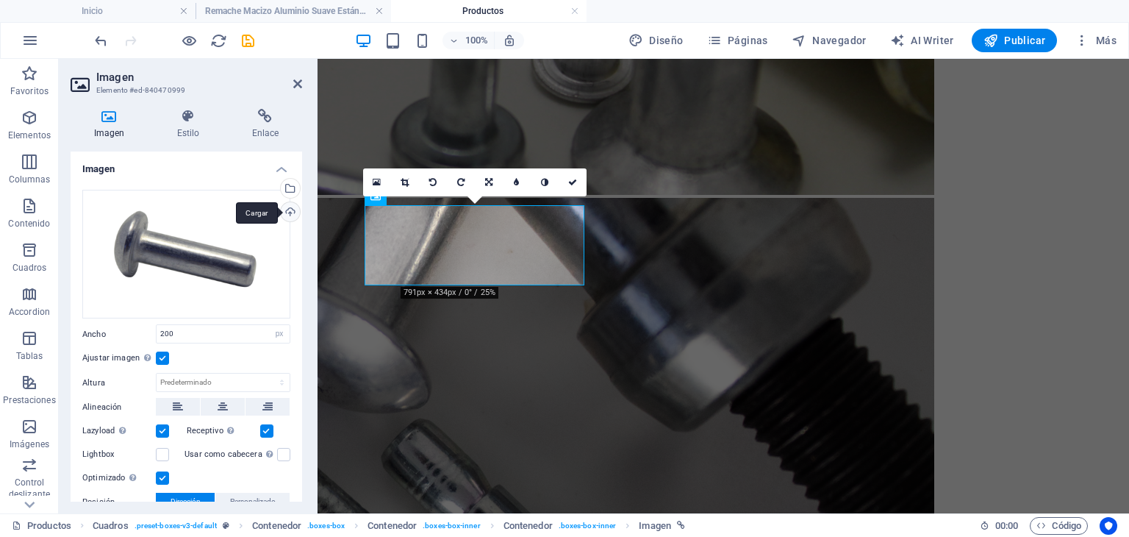
click at [290, 212] on div "Cargar" at bounding box center [289, 213] width 22 height 22
click at [278, 183] on div "Selecciona archivos del administrador de archivos, de la galería de fotos o car…" at bounding box center [230, 190] width 96 height 66
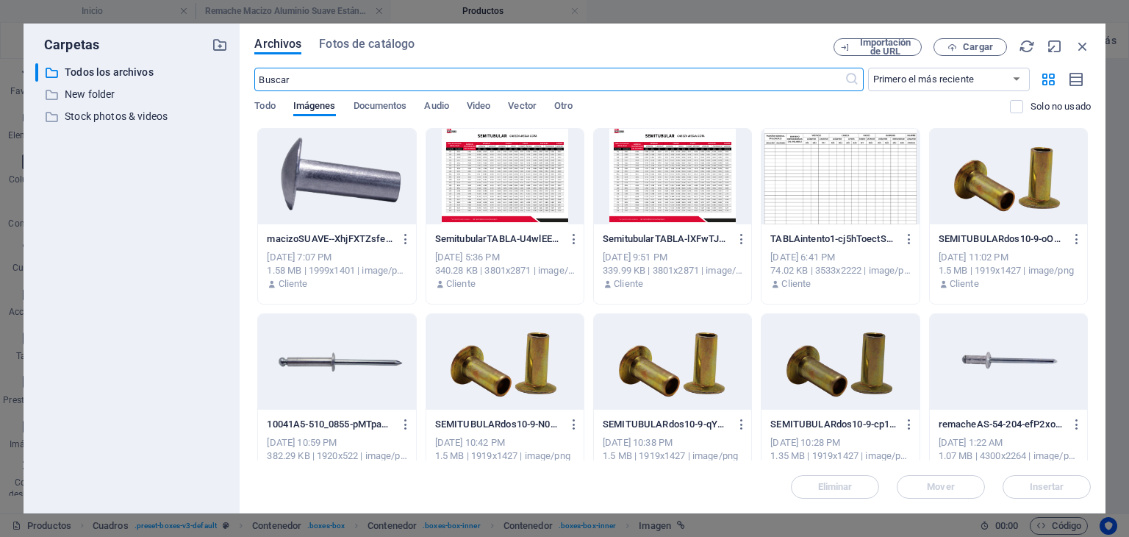
click at [348, 188] on div at bounding box center [336, 177] width 157 height 96
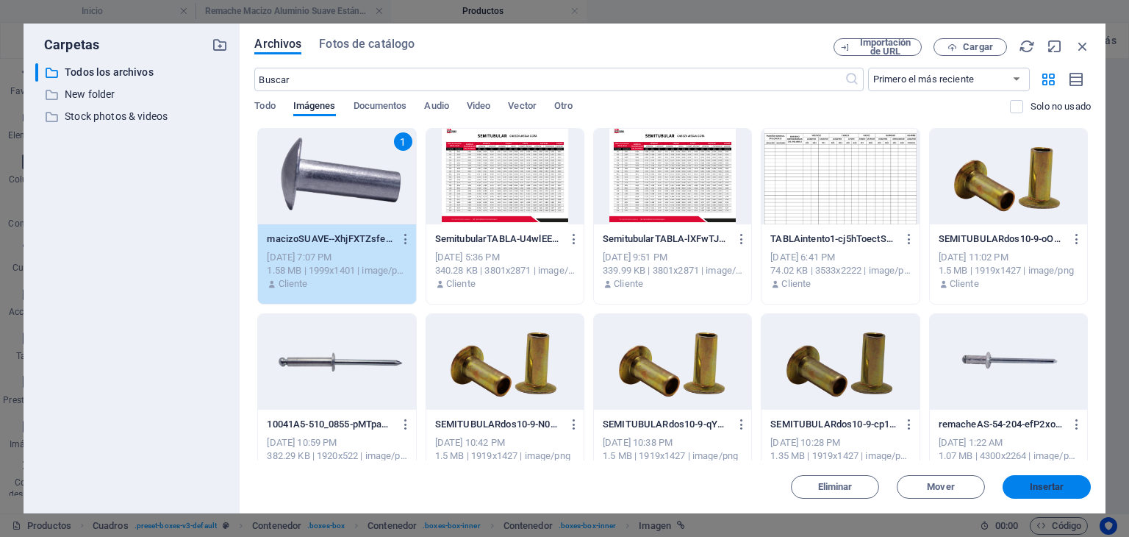
click at [1053, 486] on span "Insertar" at bounding box center [1047, 486] width 35 height 9
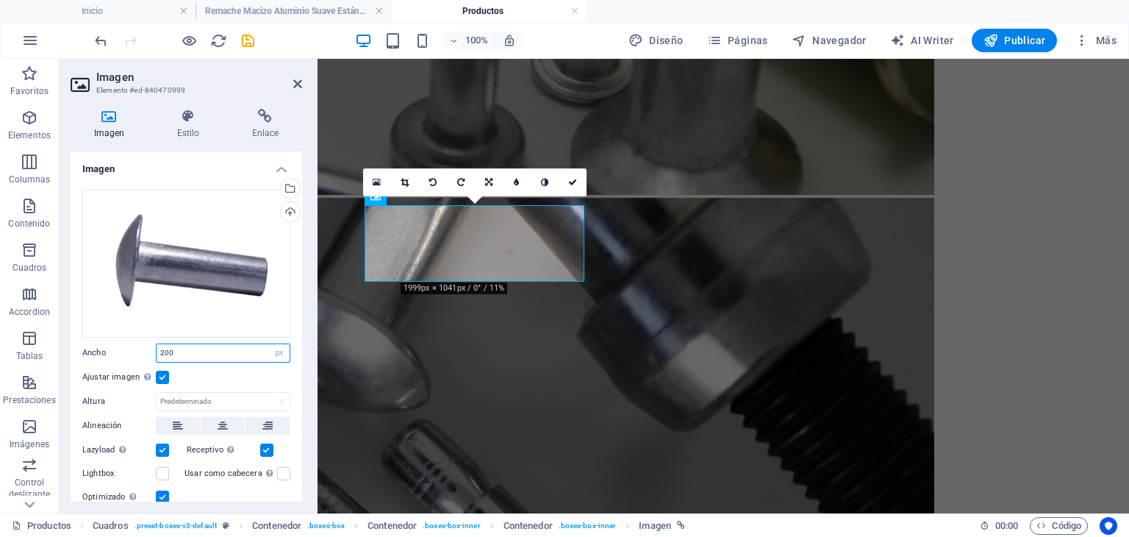
click at [215, 344] on input "200" at bounding box center [223, 353] width 133 height 18
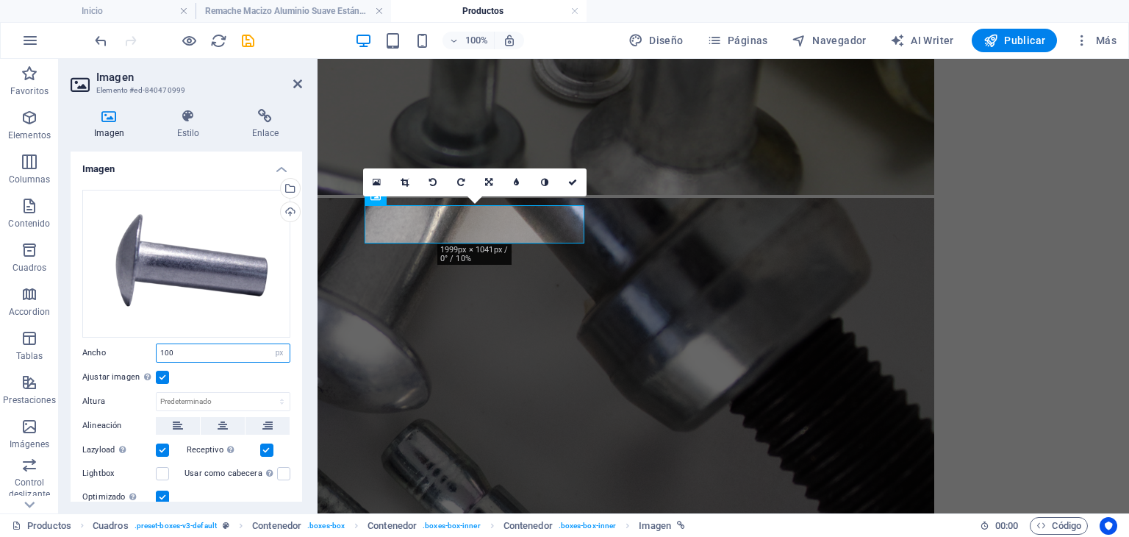
click at [212, 344] on input "100" at bounding box center [223, 353] width 133 height 18
click at [212, 344] on input "150" at bounding box center [223, 353] width 133 height 18
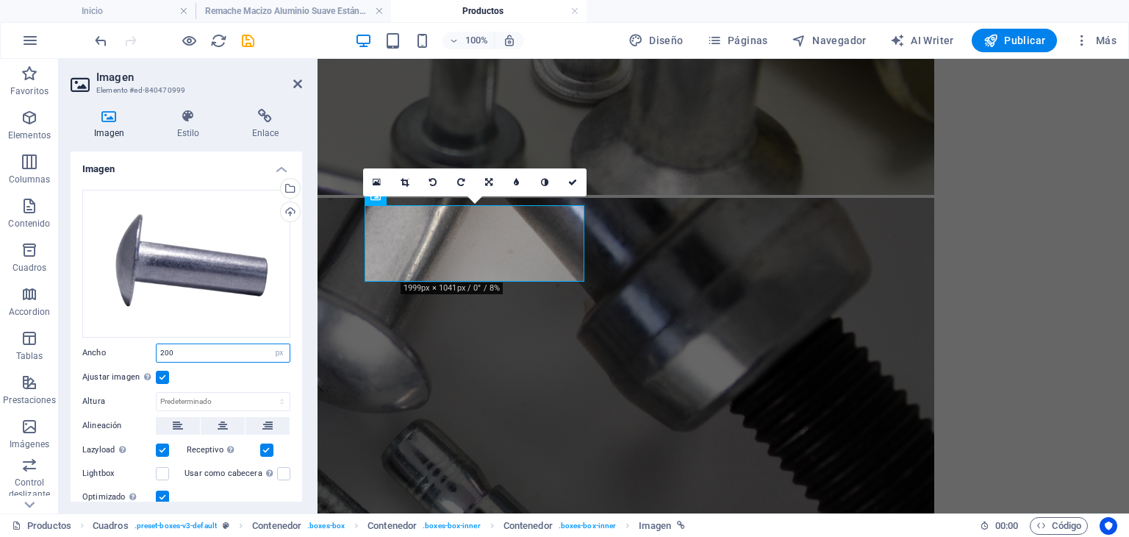
click at [212, 344] on input "200" at bounding box center [223, 353] width 133 height 18
type input "180"
click at [299, 85] on icon at bounding box center [297, 84] width 9 height 12
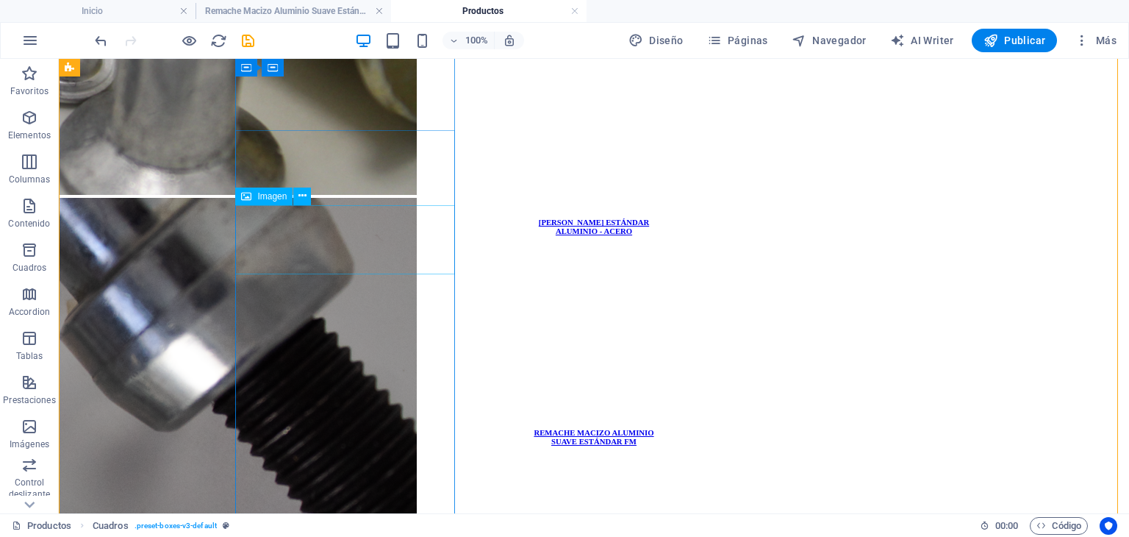
click at [400, 329] on figure at bounding box center [594, 365] width 1058 height 72
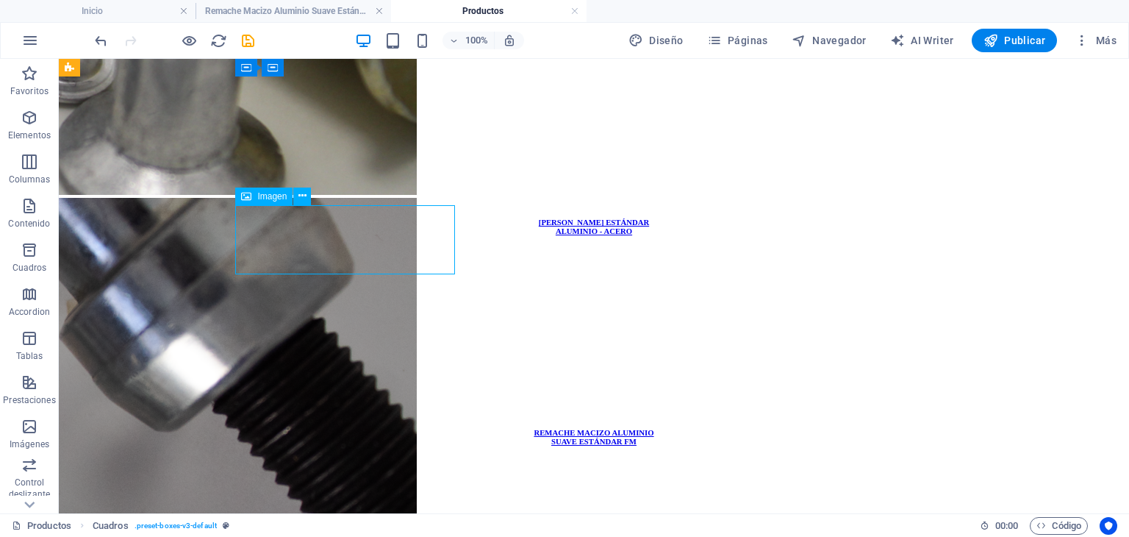
click at [400, 329] on figure at bounding box center [594, 365] width 1058 height 72
select select "px"
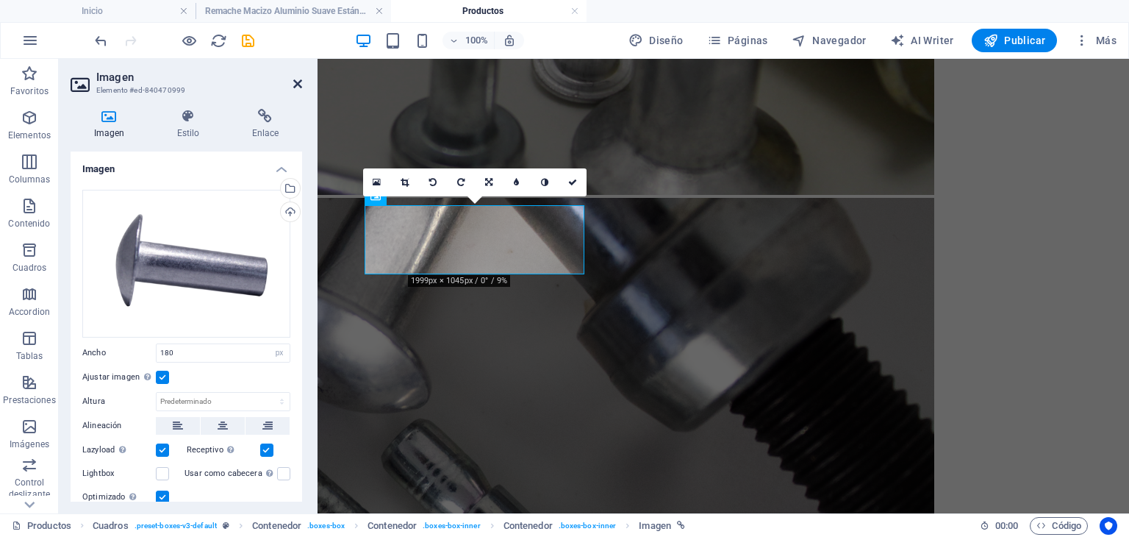
click at [300, 79] on icon at bounding box center [297, 84] width 9 height 12
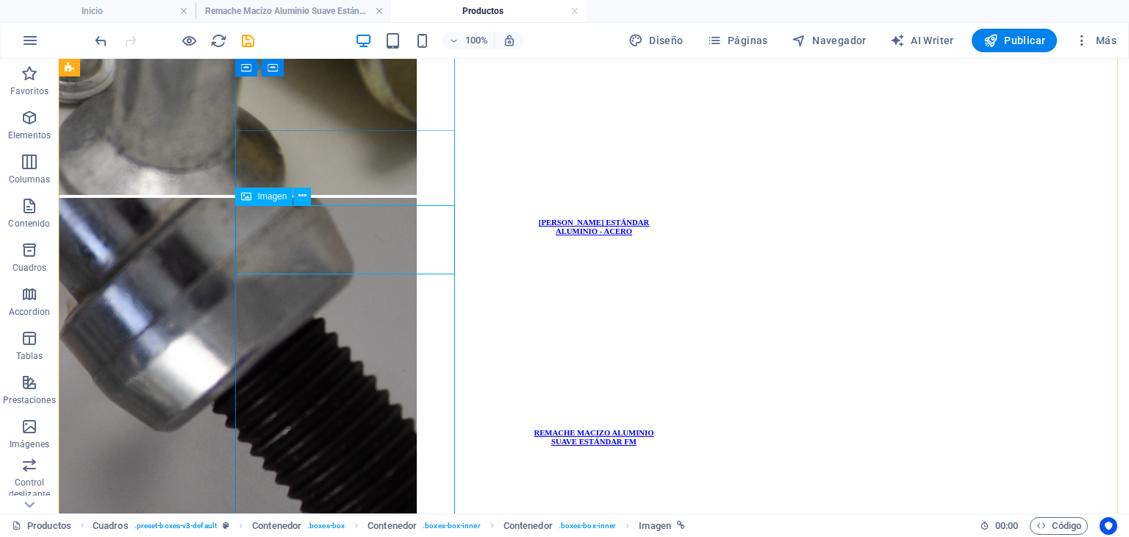
click at [329, 329] on figure at bounding box center [594, 365] width 1058 height 72
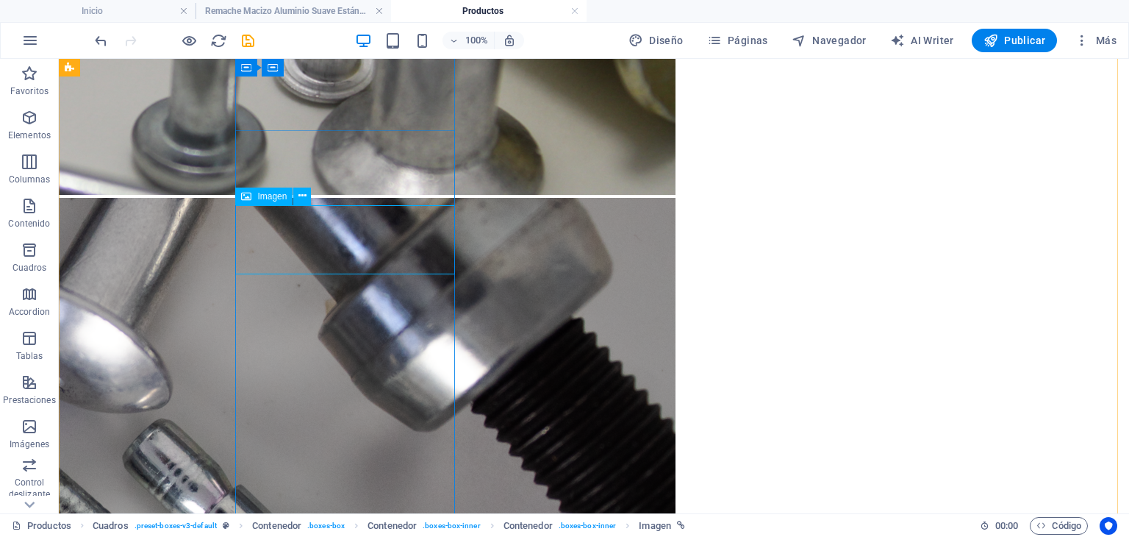
select select "px"
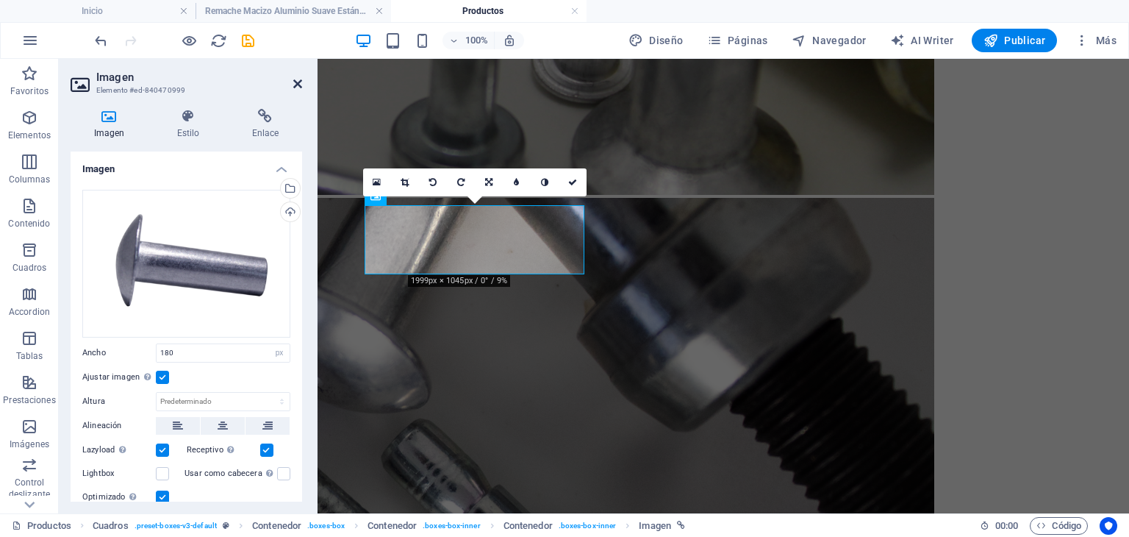
drag, startPoint x: 295, startPoint y: 86, endPoint x: 237, endPoint y: 48, distance: 68.9
click at [295, 86] on icon at bounding box center [297, 84] width 9 height 12
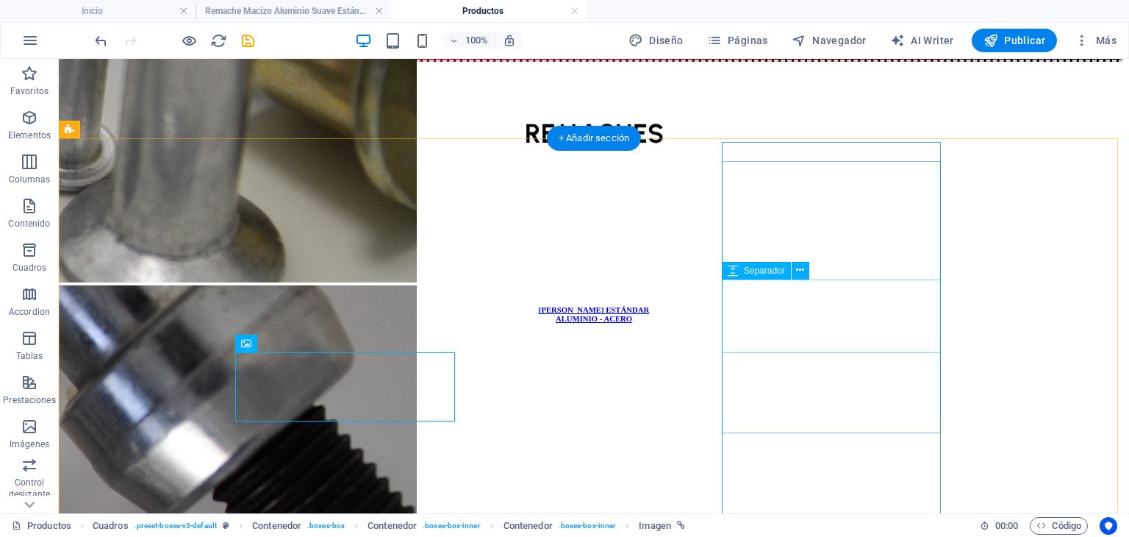
scroll to position [735, 0]
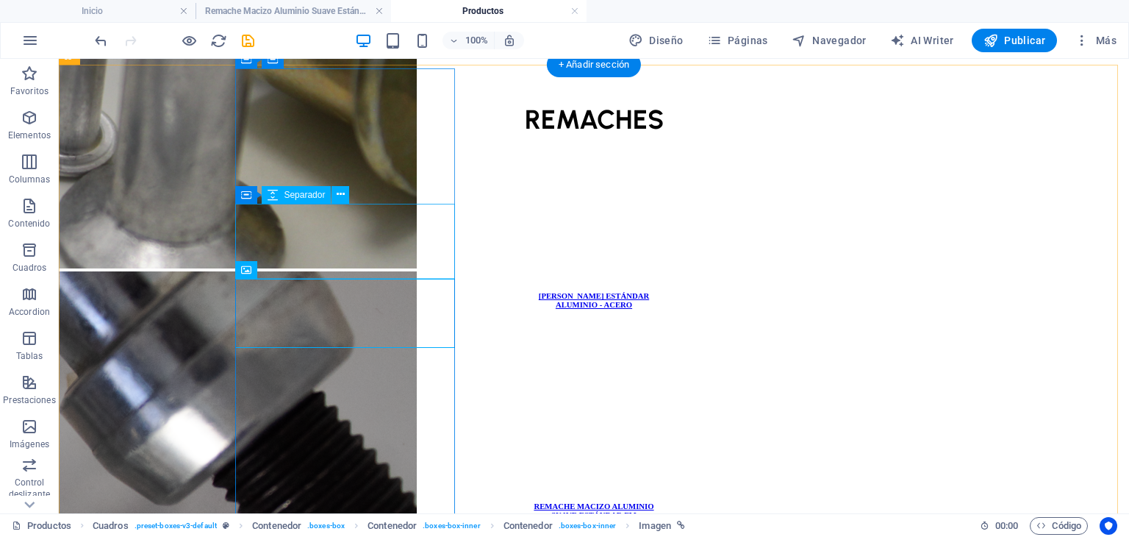
click at [423, 327] on div at bounding box center [594, 364] width 1058 height 75
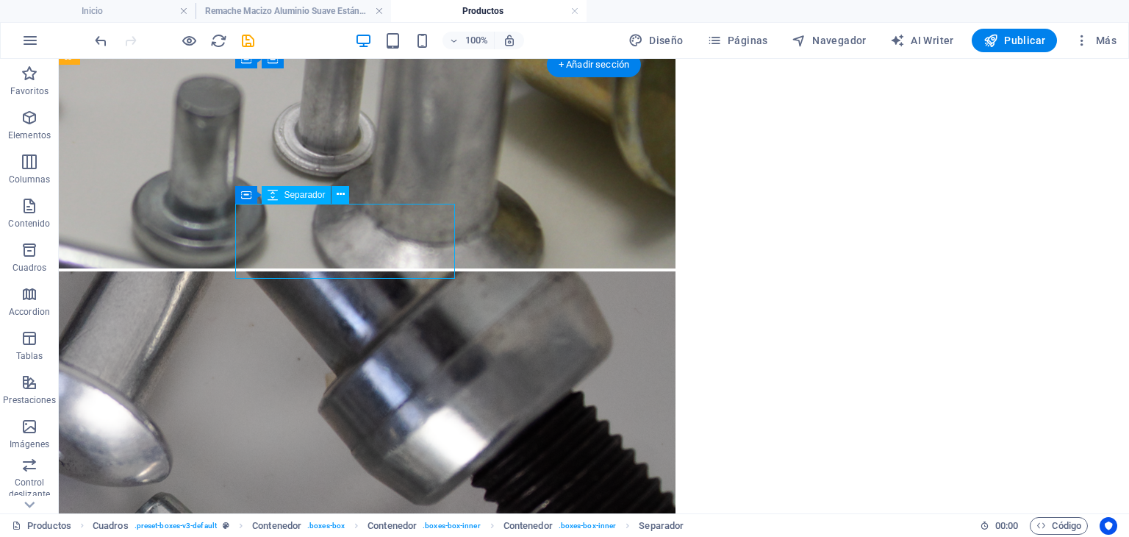
select select "px"
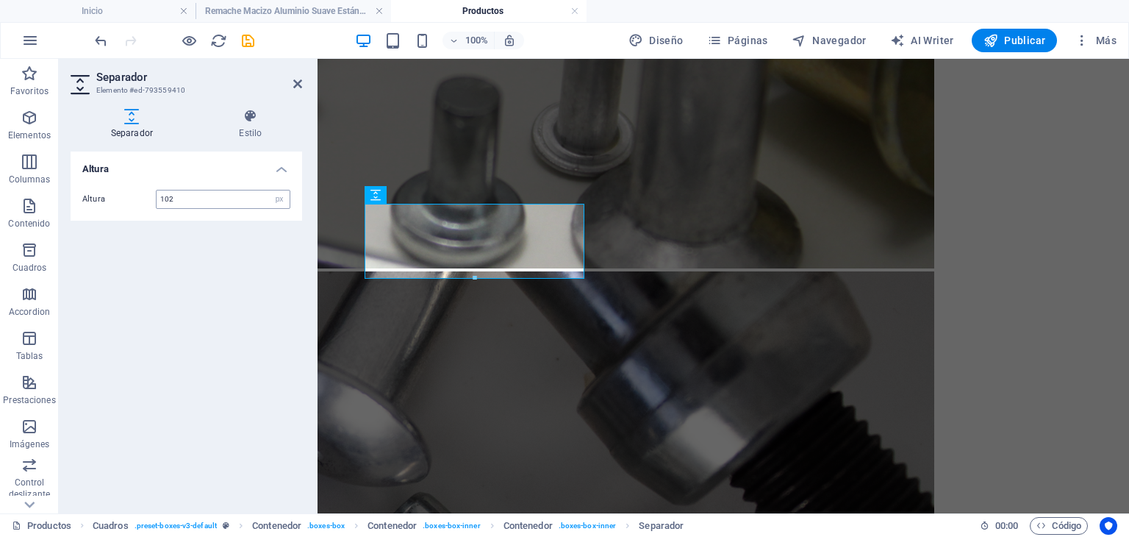
click at [186, 199] on input "102" at bounding box center [223, 199] width 133 height 18
click at [186, 199] on input "120" at bounding box center [223, 199] width 133 height 18
click at [185, 199] on input "128" at bounding box center [223, 199] width 133 height 18
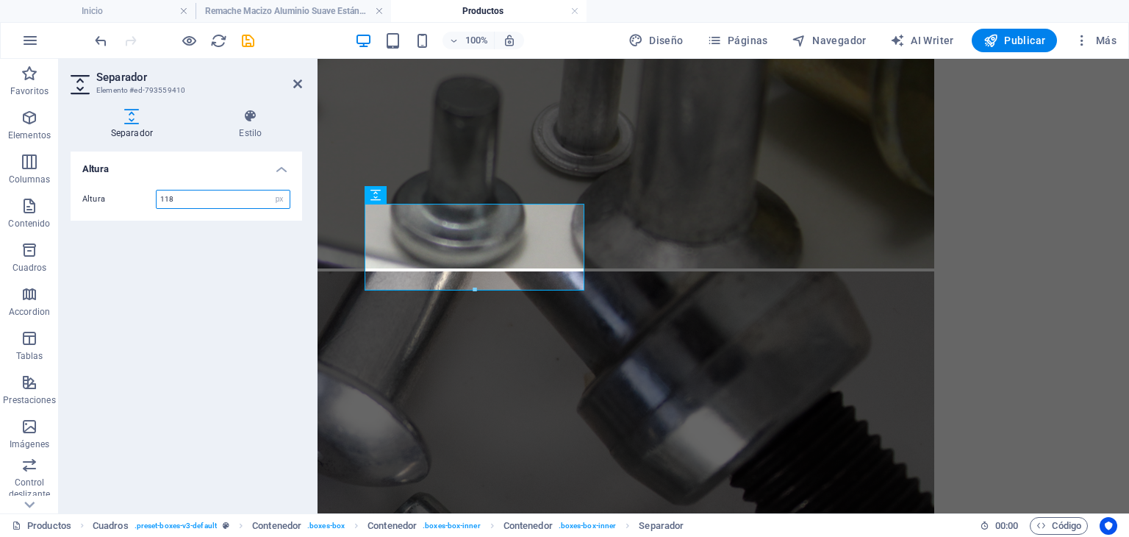
click at [185, 199] on input "118" at bounding box center [223, 199] width 133 height 18
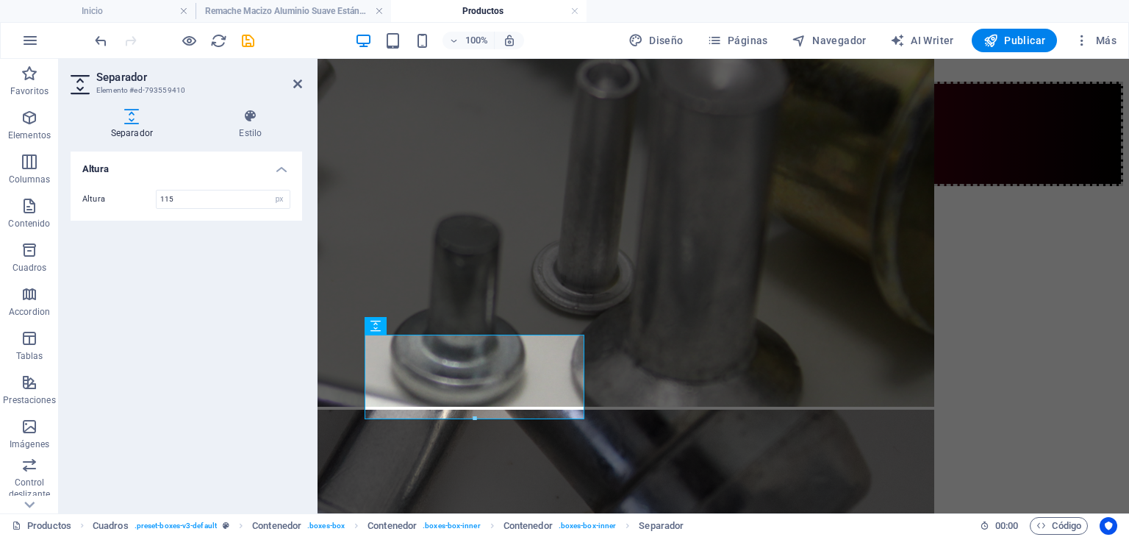
scroll to position [607, 0]
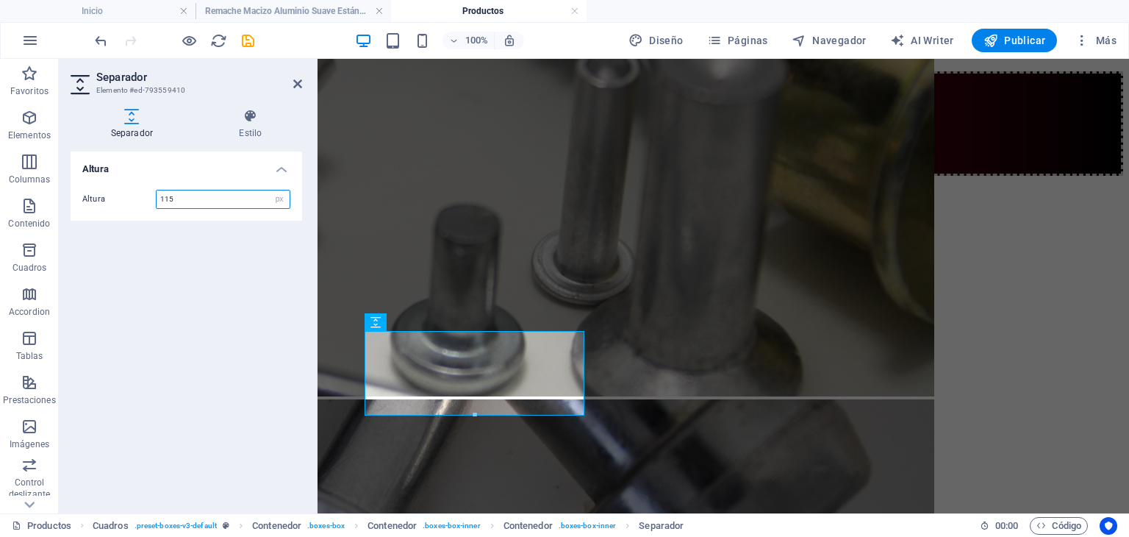
click at [187, 197] on input "115" at bounding box center [223, 199] width 133 height 18
click at [187, 197] on input "116" at bounding box center [223, 199] width 133 height 18
type input "118"
click at [301, 80] on icon at bounding box center [297, 84] width 9 height 12
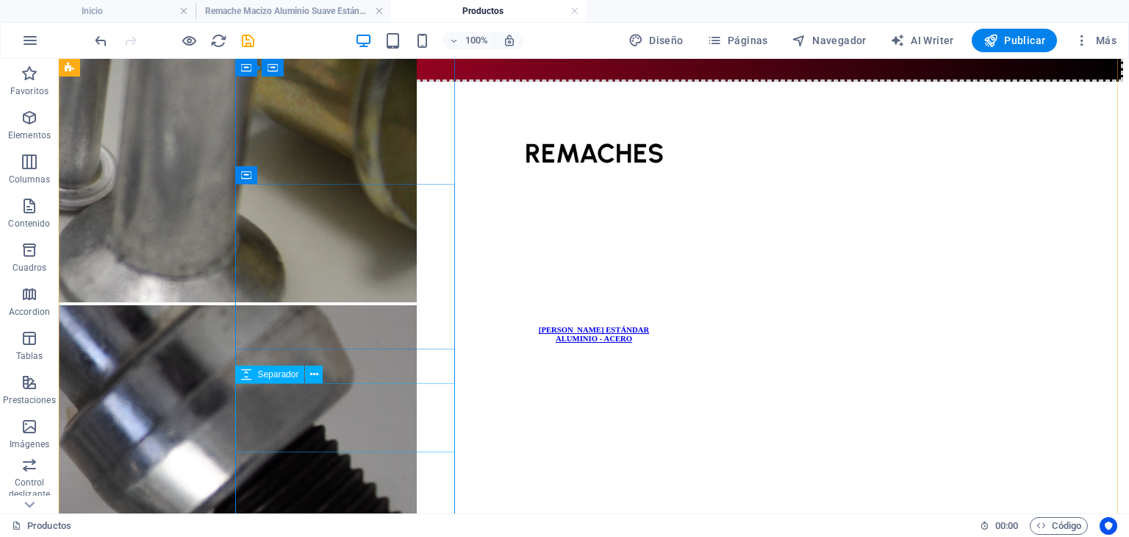
scroll to position [681, 0]
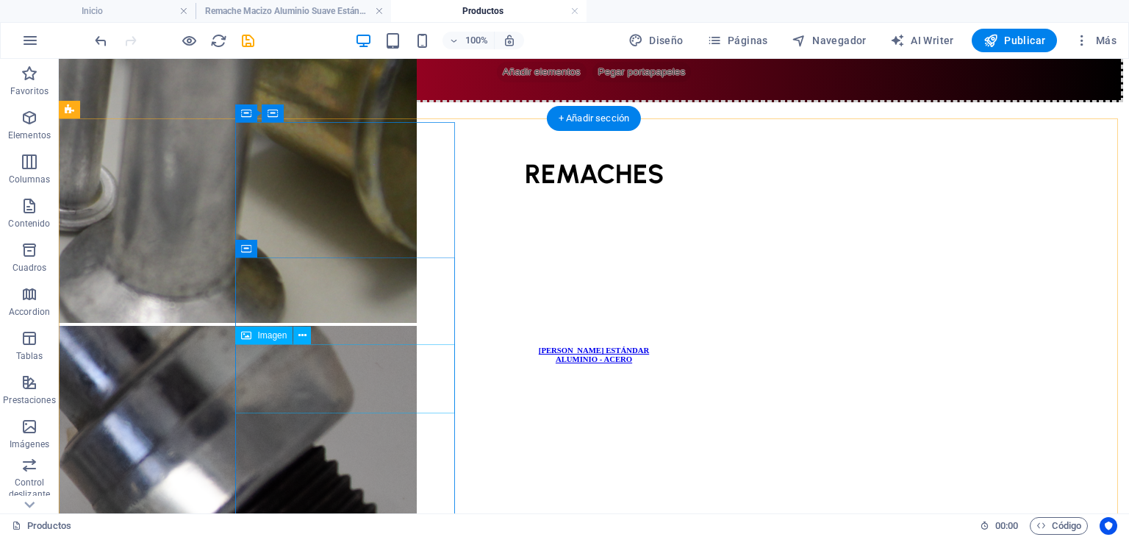
click at [384, 468] on figure at bounding box center [594, 504] width 1058 height 72
select select "px"
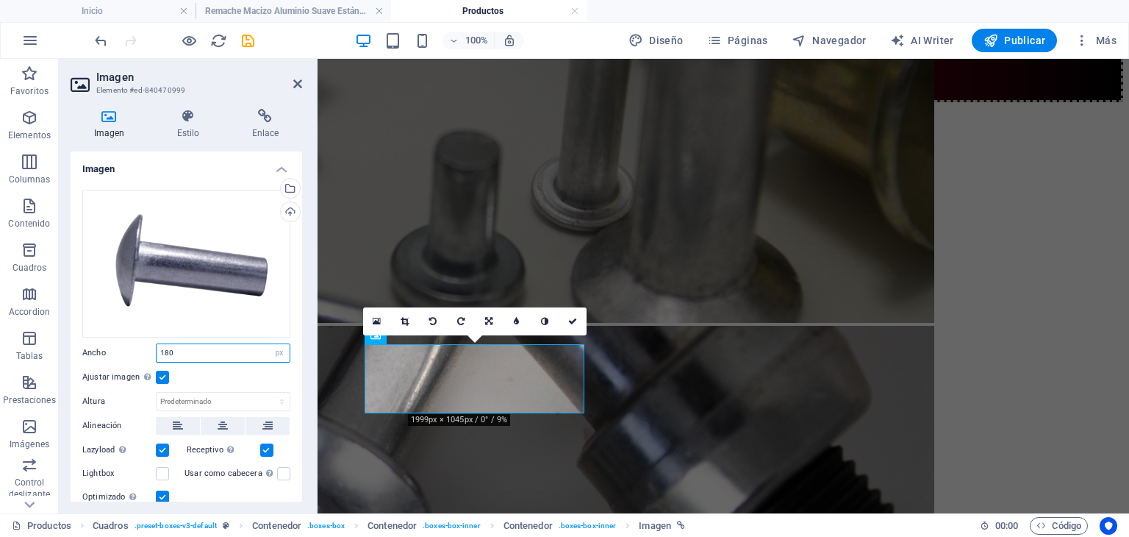
click at [217, 353] on input "180" at bounding box center [223, 353] width 133 height 18
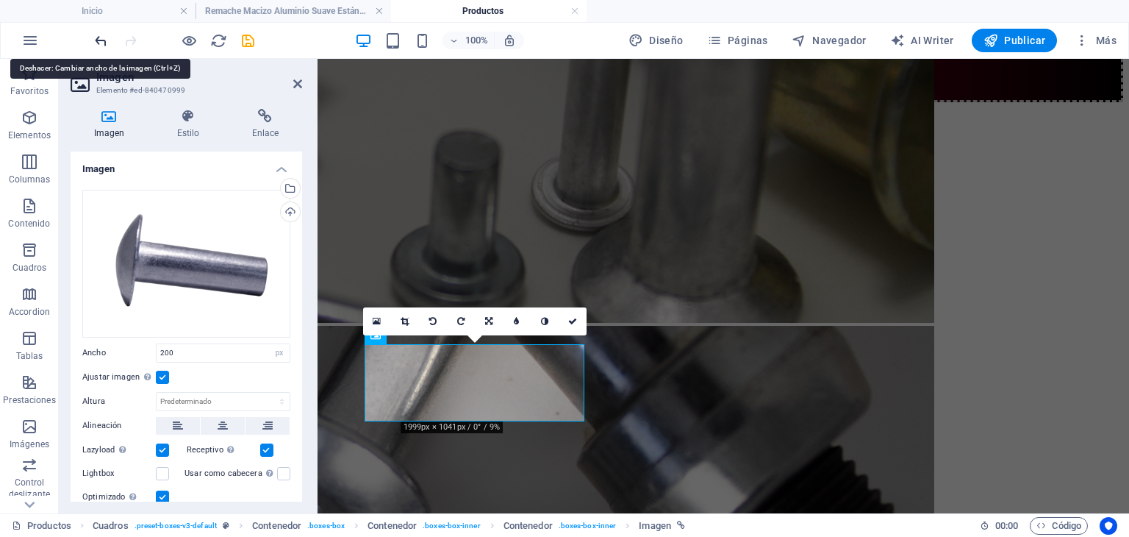
click at [100, 45] on icon "undo" at bounding box center [101, 40] width 17 height 17
type input "180"
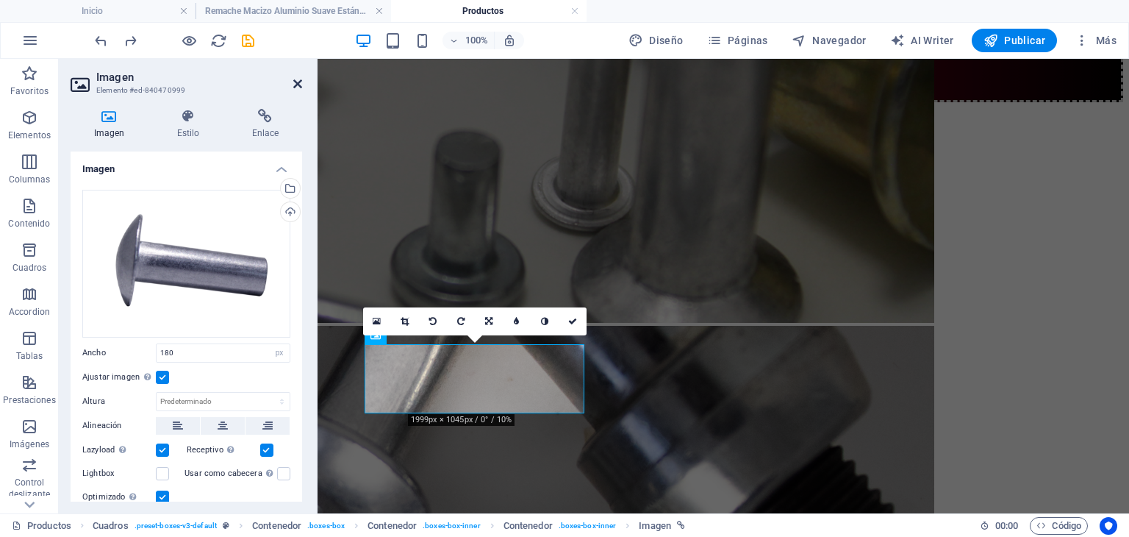
click at [293, 78] on icon at bounding box center [297, 84] width 9 height 12
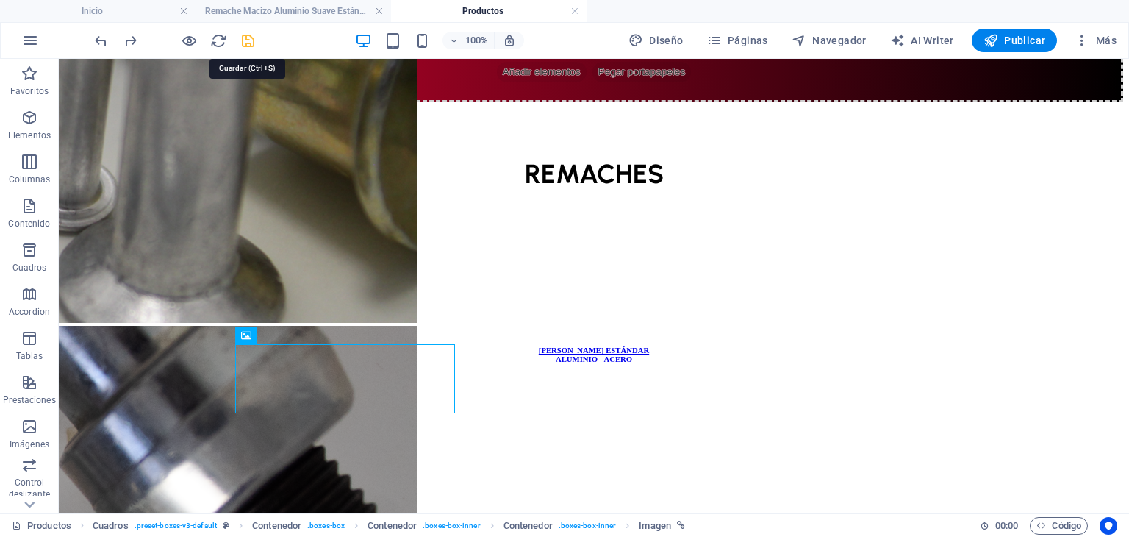
click at [244, 36] on icon "save" at bounding box center [248, 40] width 17 height 17
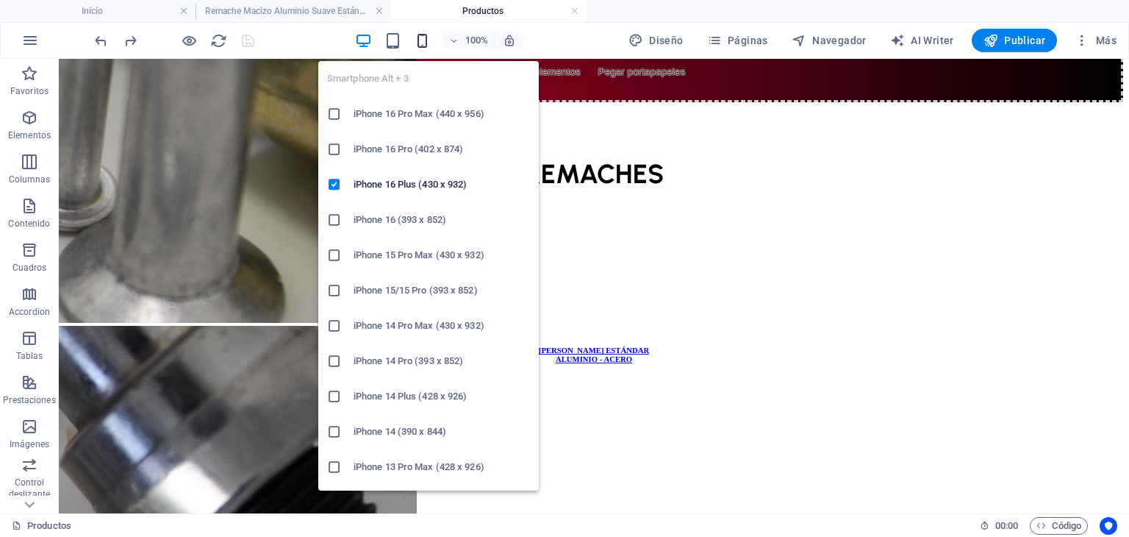
click at [423, 42] on icon "button" at bounding box center [422, 40] width 17 height 17
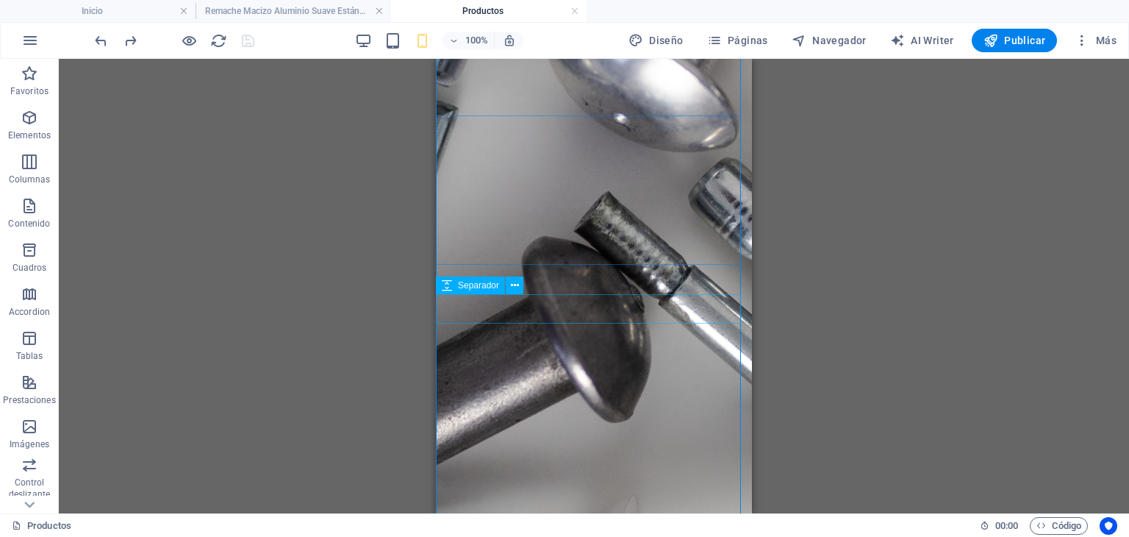
scroll to position [1048, 0]
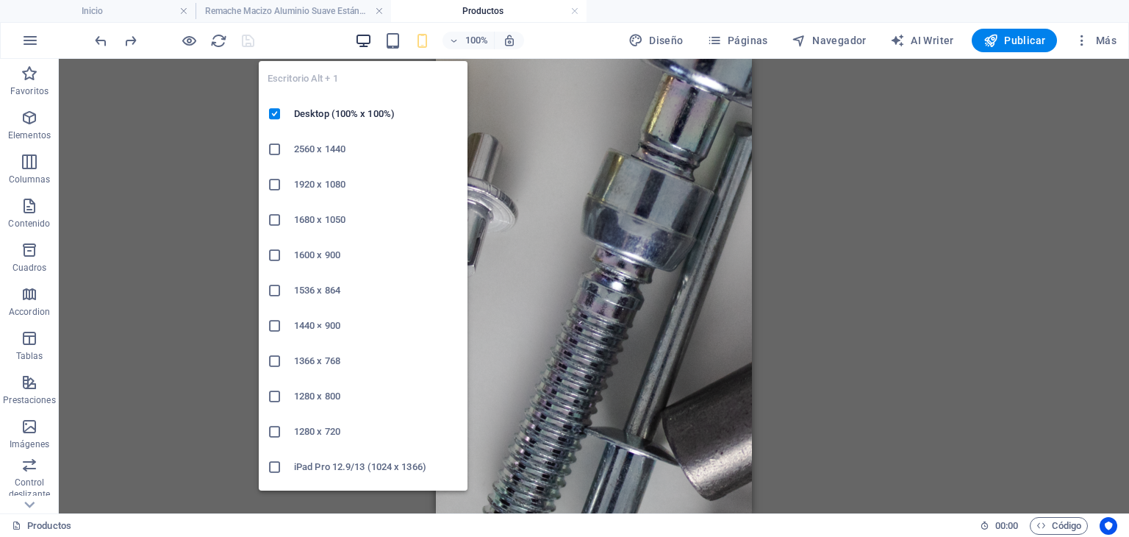
click at [366, 46] on icon "button" at bounding box center [363, 40] width 17 height 17
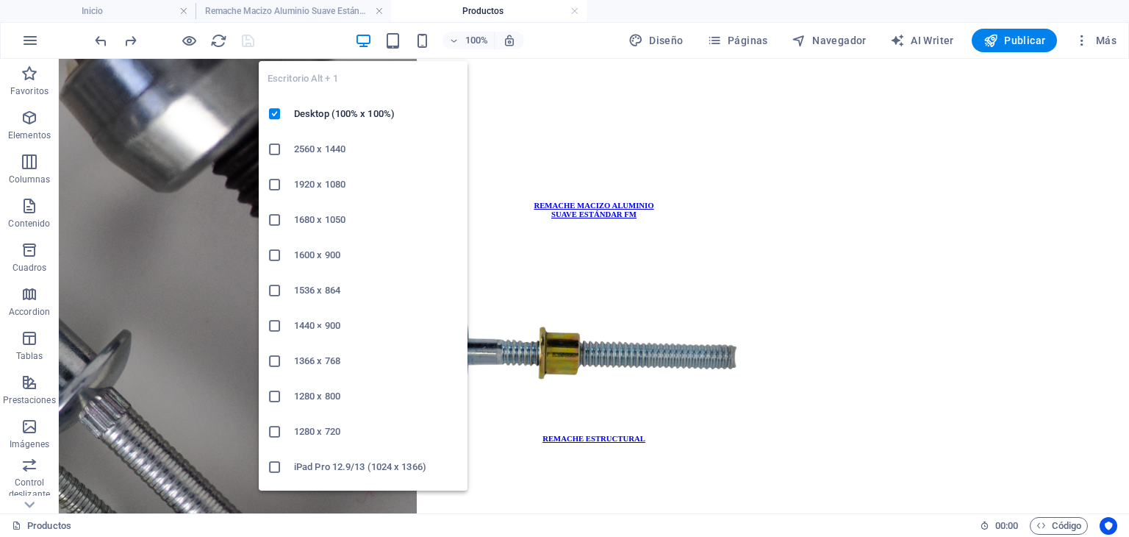
scroll to position [1047, 0]
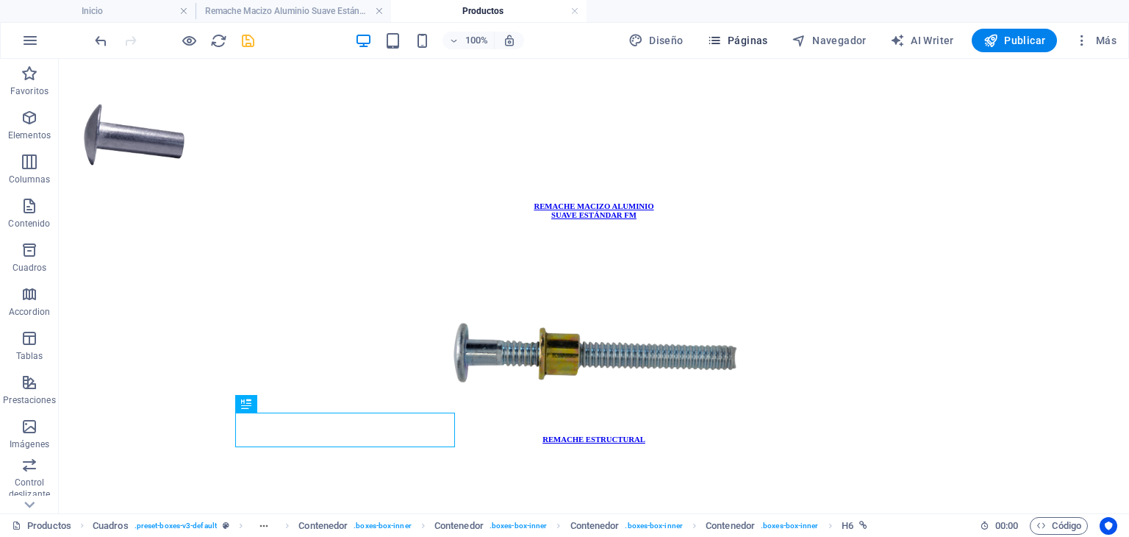
click at [733, 34] on span "Páginas" at bounding box center [737, 40] width 61 height 15
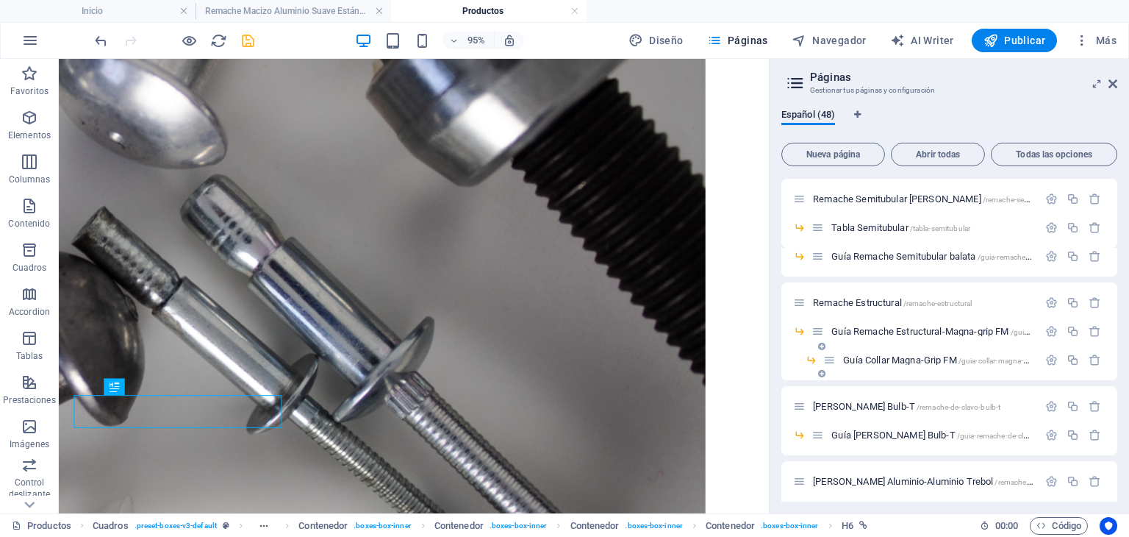
scroll to position [735, 0]
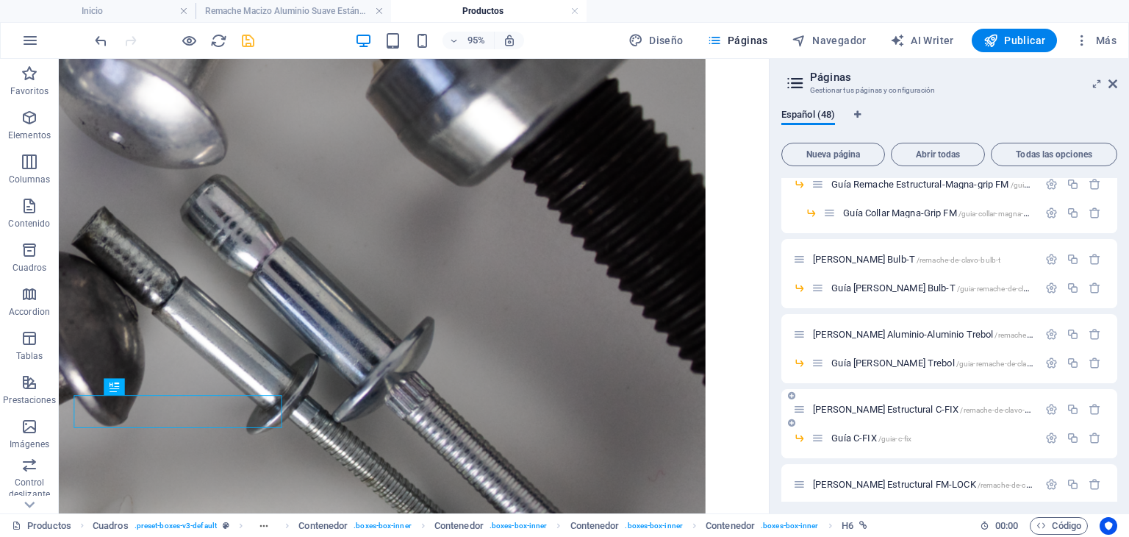
click at [929, 408] on span "[PERSON_NAME] Estructural C-FIX /remache-de-clavo-estructural-c-fix" at bounding box center [944, 409] width 262 height 11
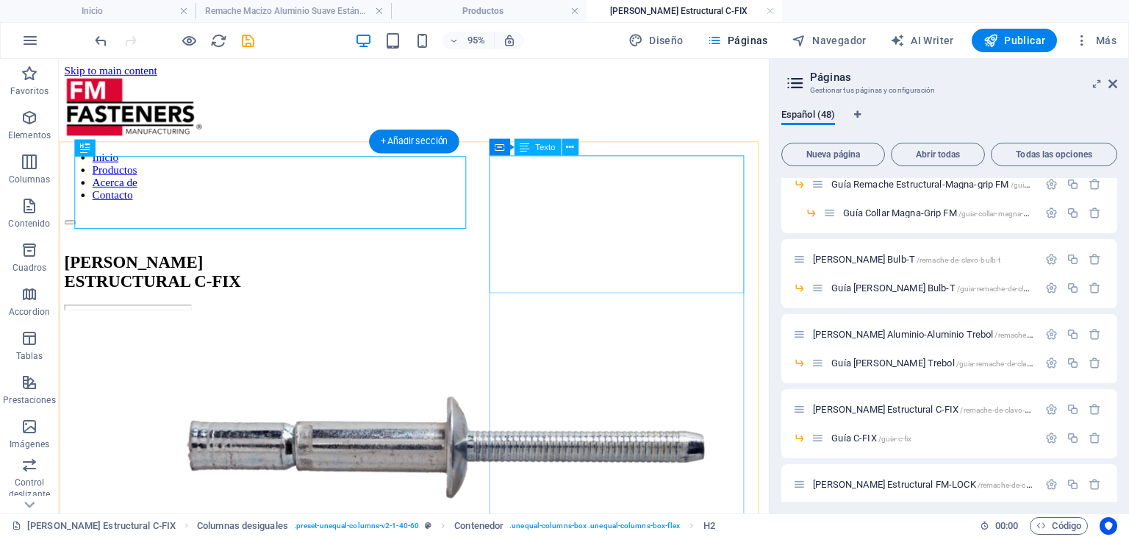
scroll to position [0, 0]
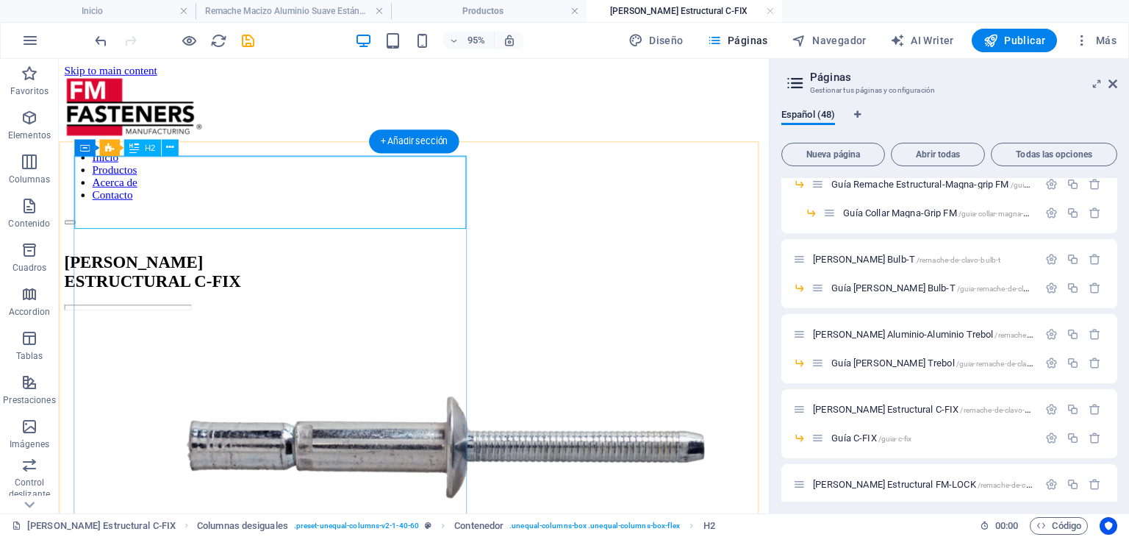
click at [300, 263] on div "[PERSON_NAME] ESTRUCTURAL C-FIX" at bounding box center [433, 283] width 736 height 40
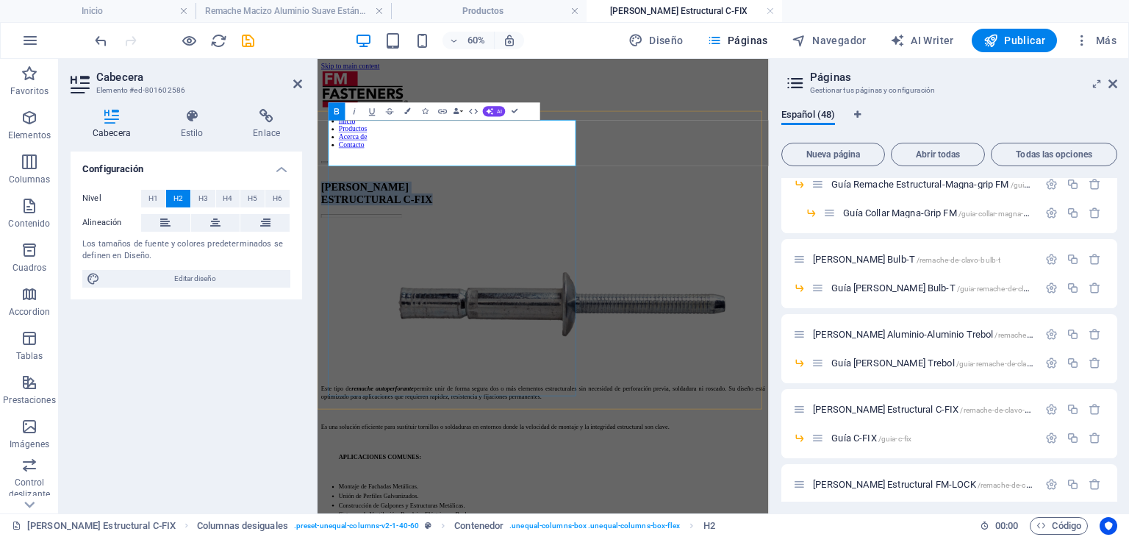
click at [509, 263] on strong "[PERSON_NAME] ESTRUCTURAL C-FIX" at bounding box center [416, 282] width 186 height 39
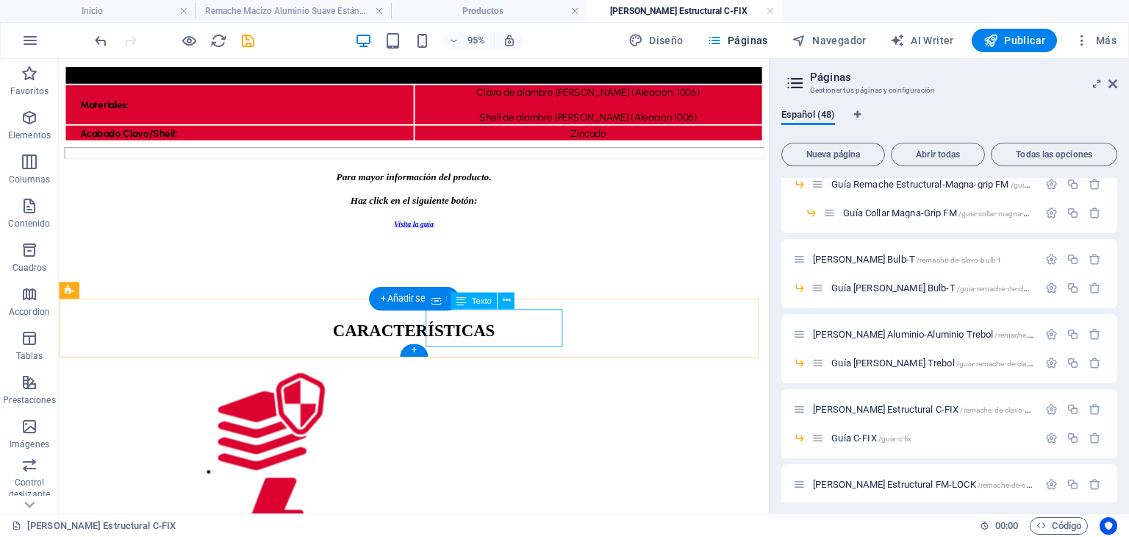
scroll to position [797, 0]
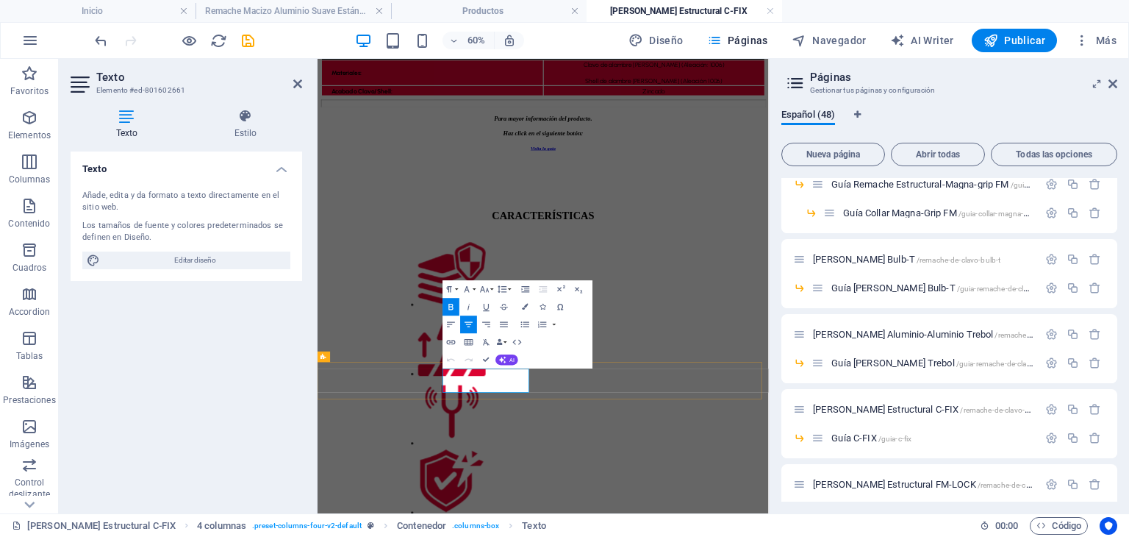
scroll to position [519, 0]
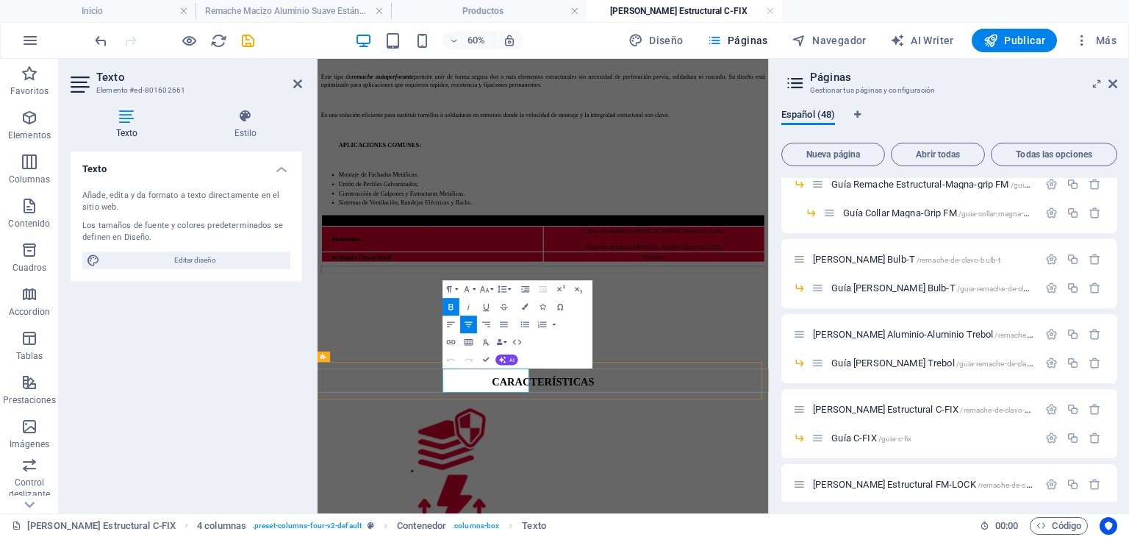
click at [9, 434] on span "Imágenes" at bounding box center [29, 434] width 59 height 35
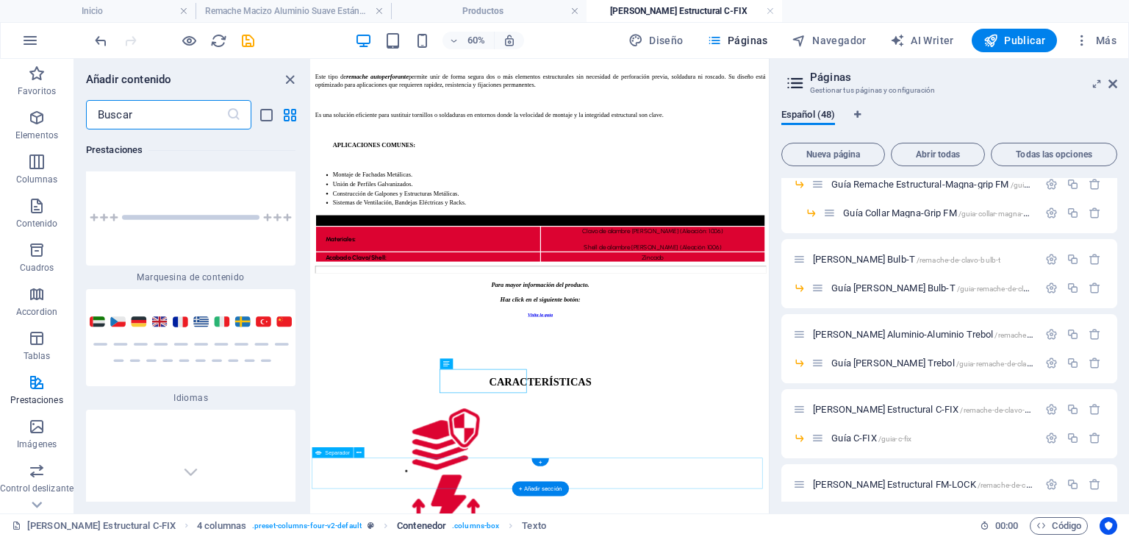
scroll to position [13601, 0]
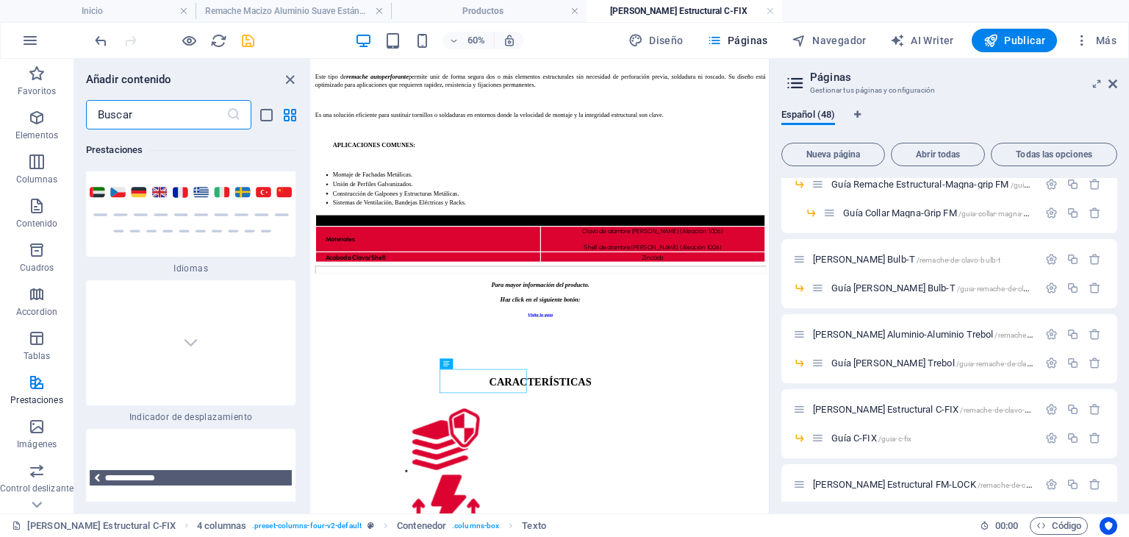
click at [247, 36] on icon "save" at bounding box center [248, 40] width 17 height 17
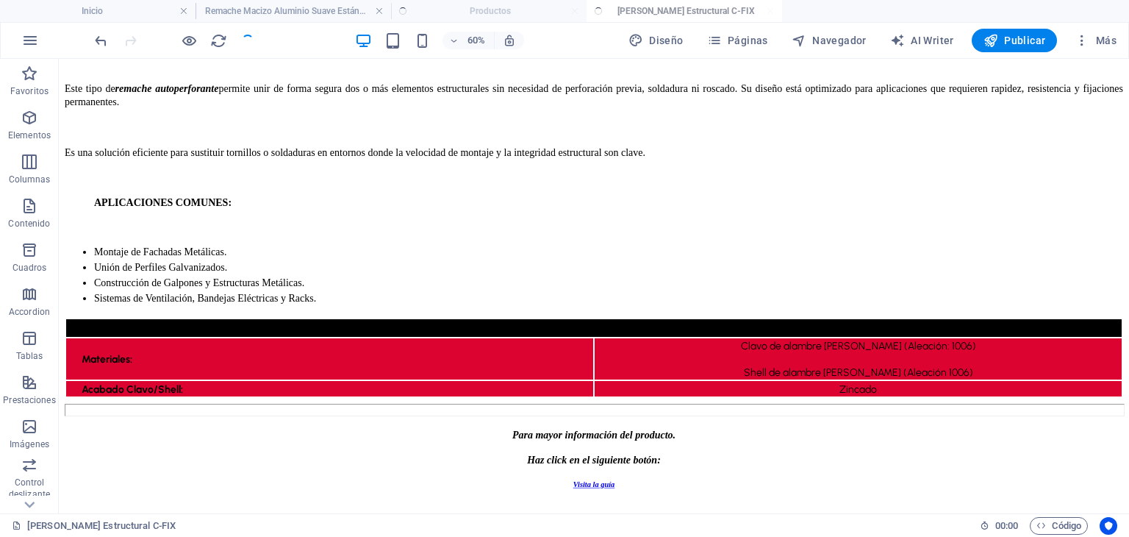
scroll to position [797, 0]
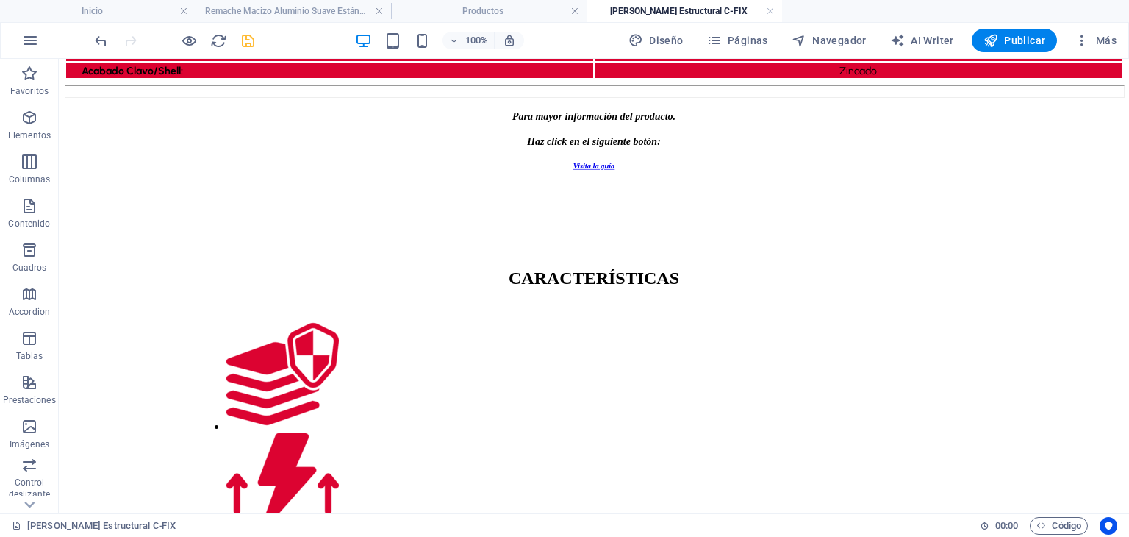
scroll to position [859, 0]
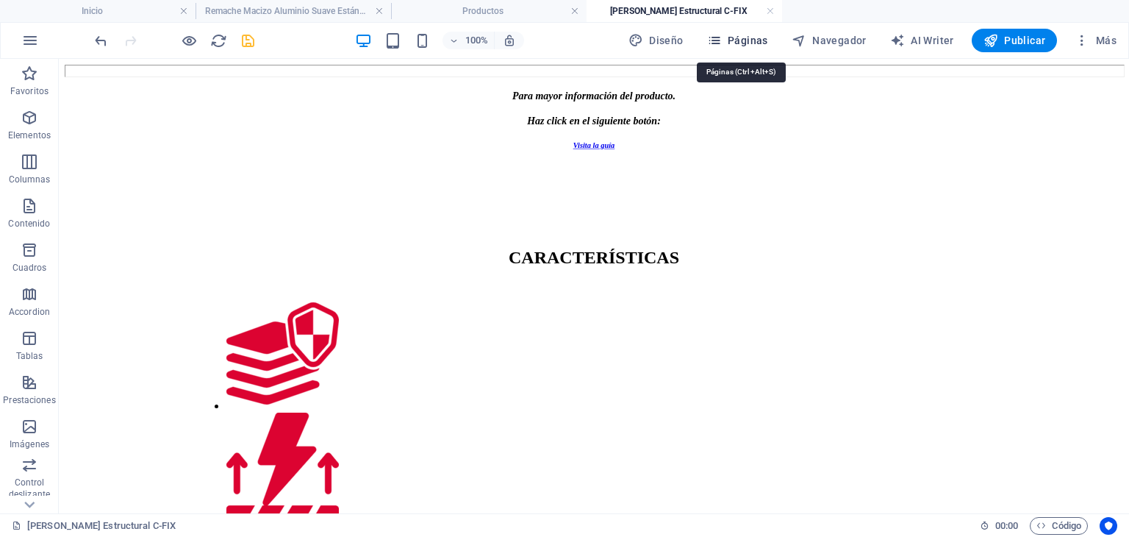
click at [748, 44] on span "Páginas" at bounding box center [737, 40] width 61 height 15
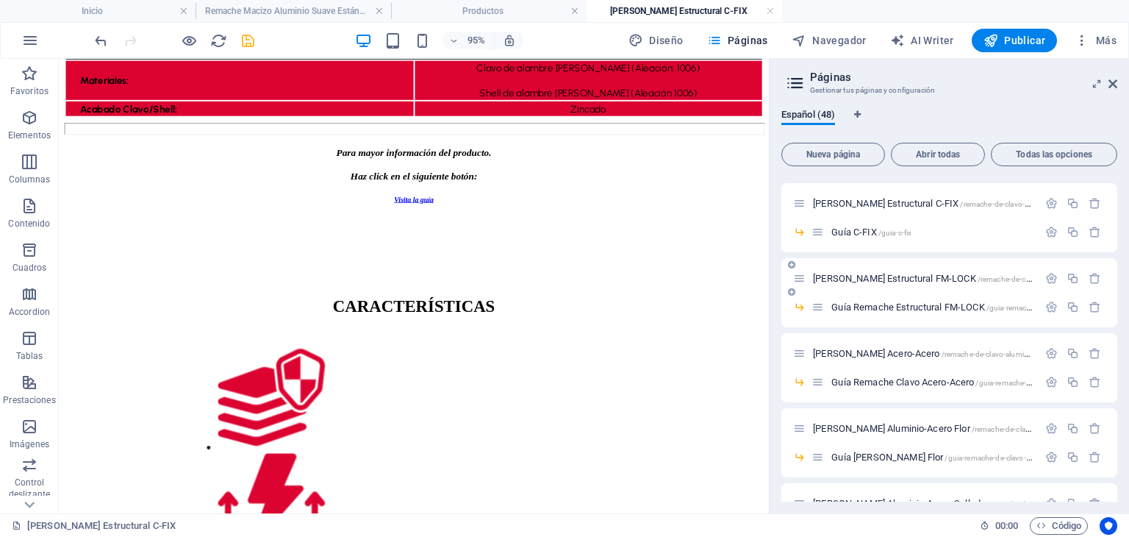
scroll to position [906, 0]
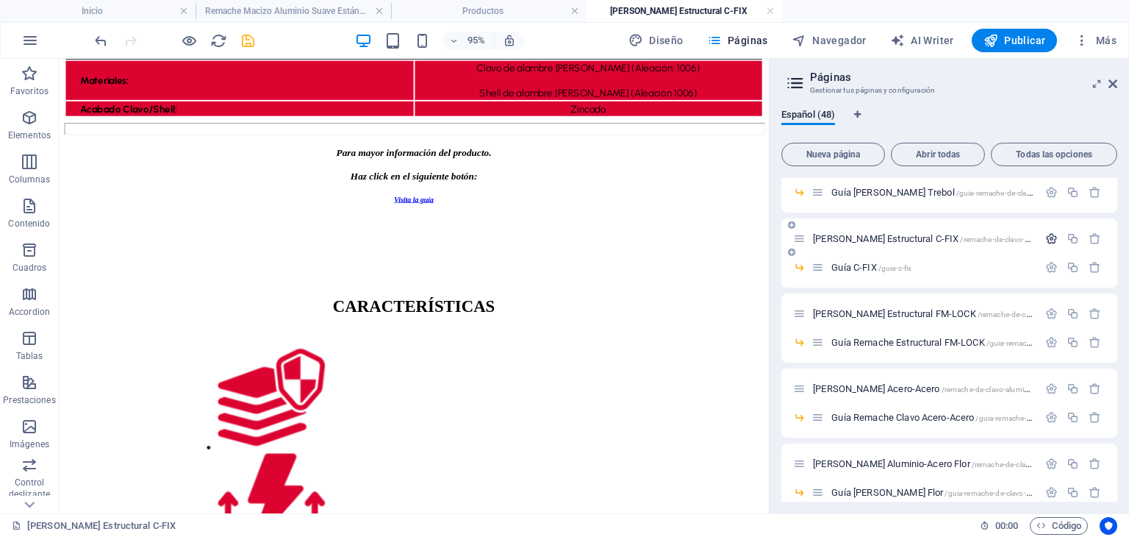
click at [1053, 237] on icon "button" at bounding box center [1051, 238] width 12 height 12
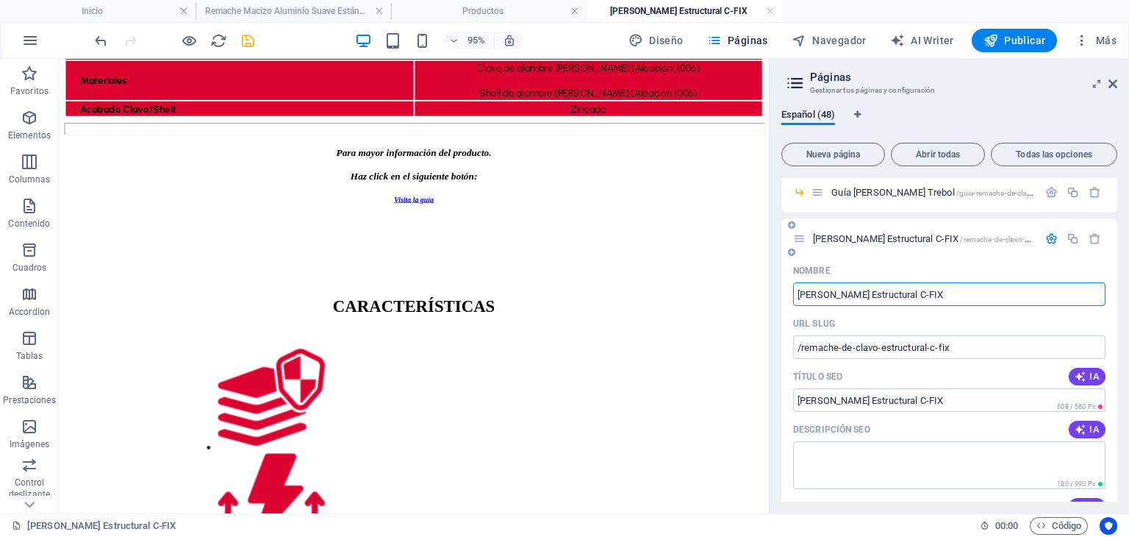
click at [933, 298] on input "[PERSON_NAME] Estructural C-FIX" at bounding box center [949, 294] width 312 height 24
type input "[PERSON_NAME] Estructural fm-FIX"
type input "/remache-de-clavo-estructural-fix"
type input "[PERSON_NAME] Estructural -FIX"
type input "[PERSON_NAME] Estructural fm-FIX"
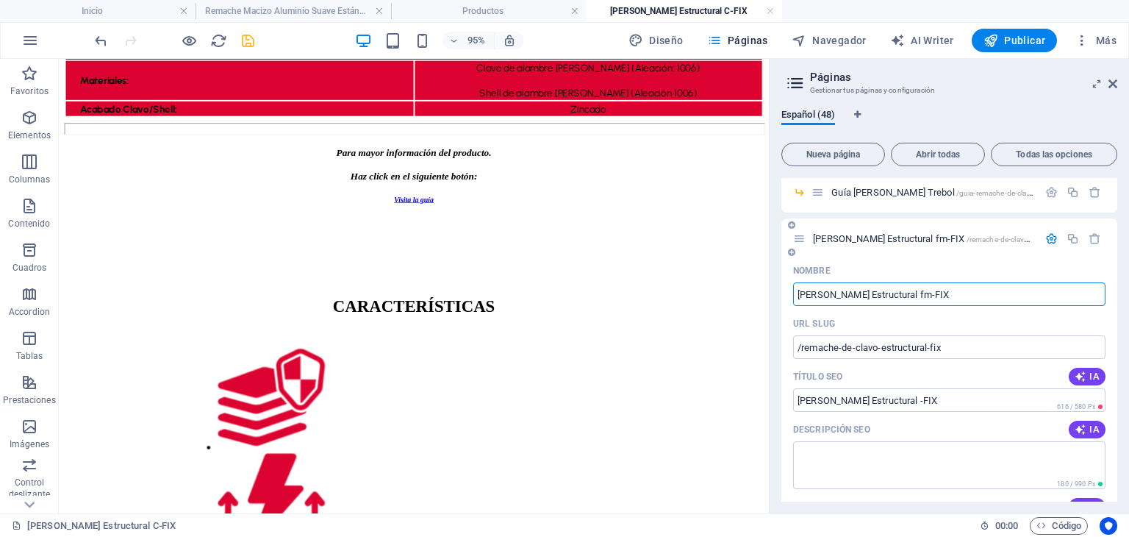
type input "/remache-de-clavo-estructural-fm-fix"
type input "[PERSON_NAME] Estructural fm-FIX"
type input "[PERSON_NAME] Estructural FM-FIX"
type input "/remache-de-clavo-estructural-fix"
type input "[PERSON_NAME] Estructural -FIX"
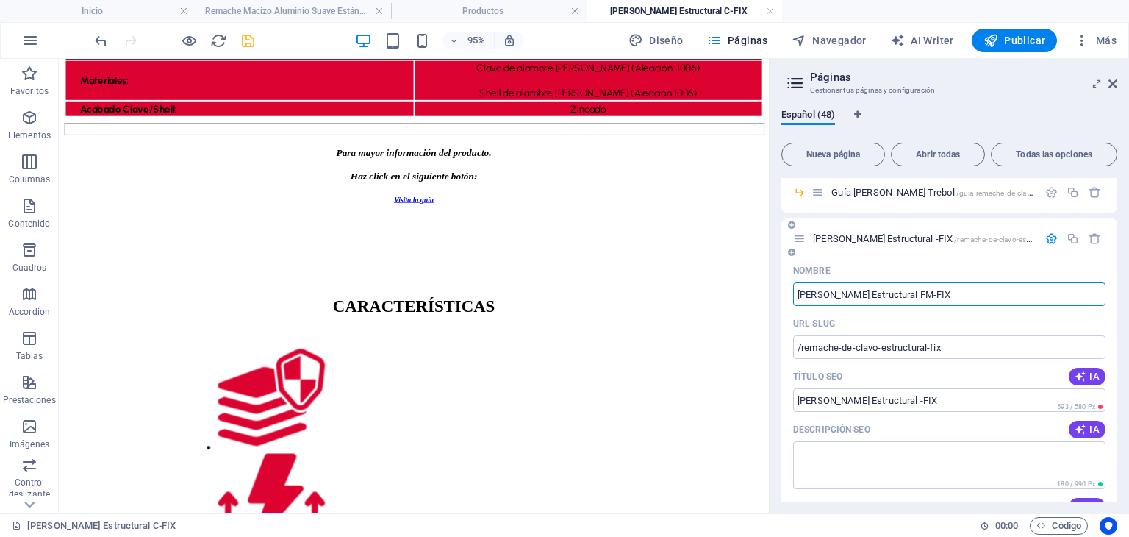
type input "[PERSON_NAME] Estructural FM-FIX"
type input "/remache-de-clavo-estructural-fm-fix"
type input "[PERSON_NAME] Estructural FM-FIX"
click at [1047, 237] on icon "button" at bounding box center [1051, 238] width 12 height 12
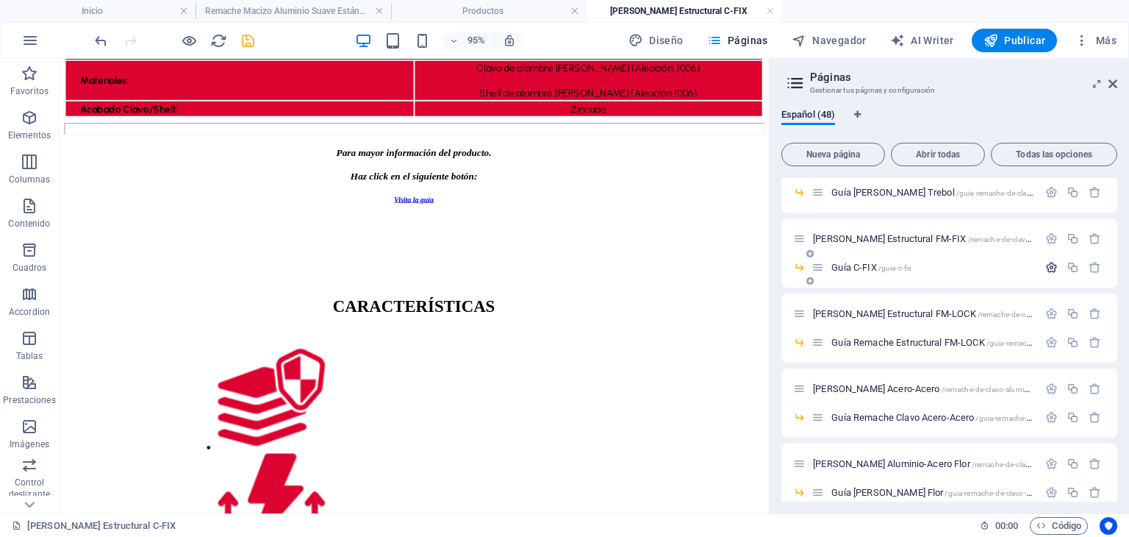
click at [1047, 268] on icon "button" at bounding box center [1051, 267] width 12 height 12
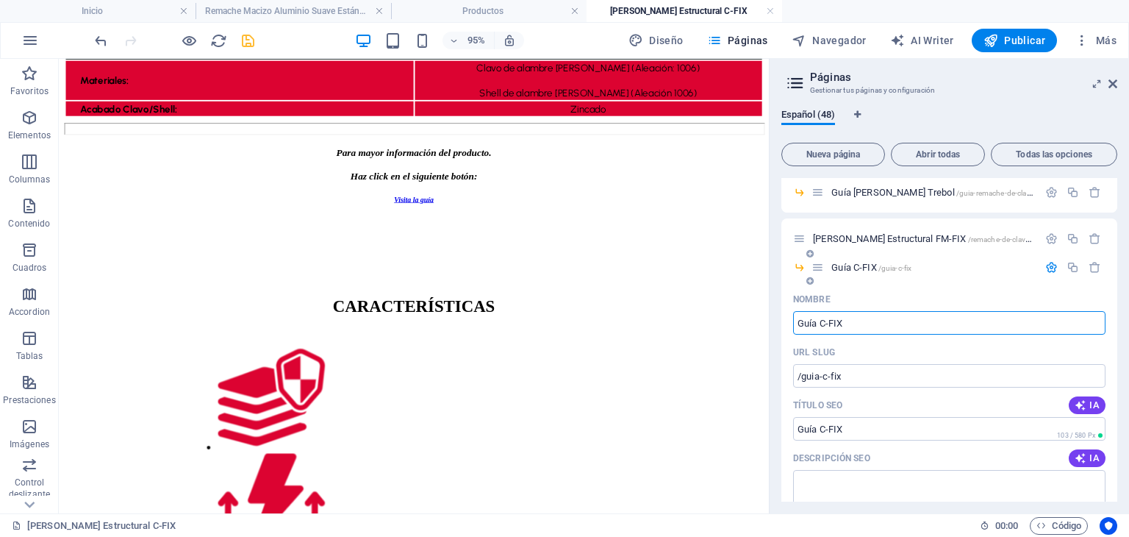
click at [830, 323] on input "Guía C-FIX" at bounding box center [949, 323] width 312 height 24
type input "Guía DM-FIX"
type input "/guia-fix"
type input "Guía -FIX"
type input "Guía FM-FIX"
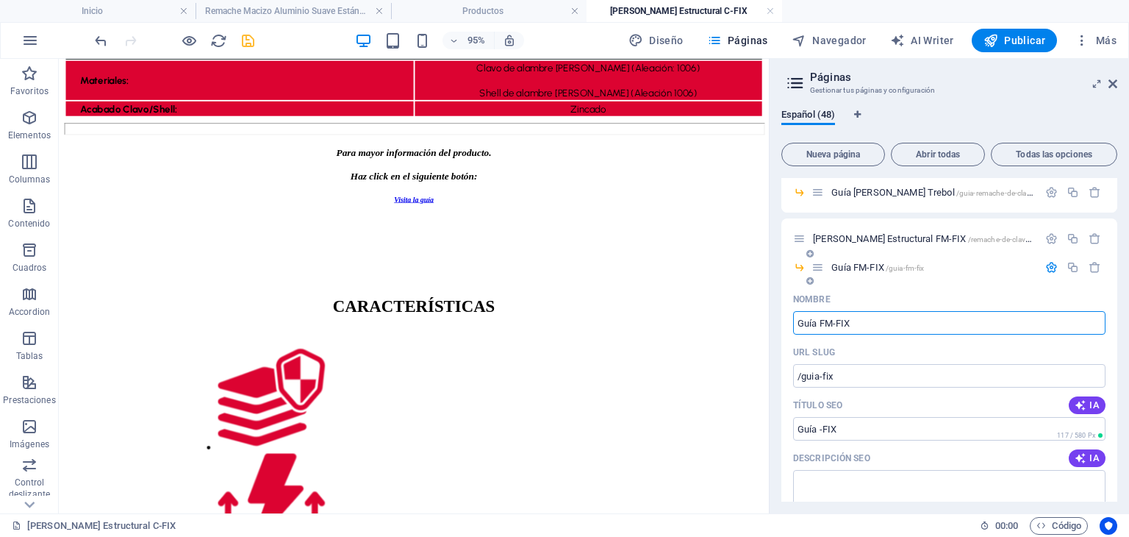
type input "/guia-fm-fix"
type input "Guía FM-FIX"
click at [1048, 265] on icon "button" at bounding box center [1051, 267] width 12 height 12
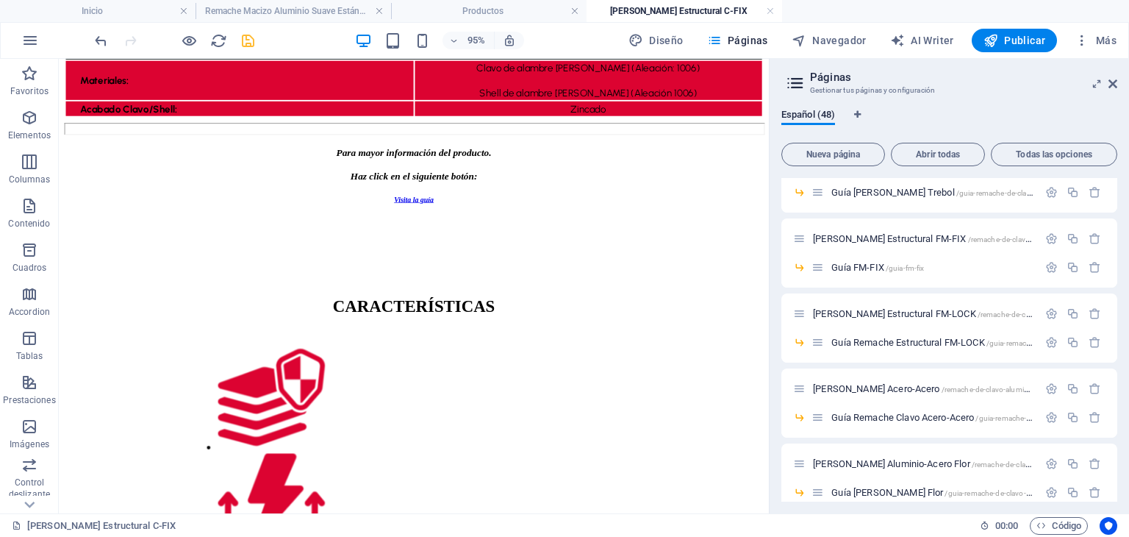
click at [256, 40] on div "95% Diseño Páginas Navegador AI Writer Publicar Más" at bounding box center [607, 41] width 1031 height 24
click at [246, 39] on icon "save" at bounding box center [248, 40] width 17 height 17
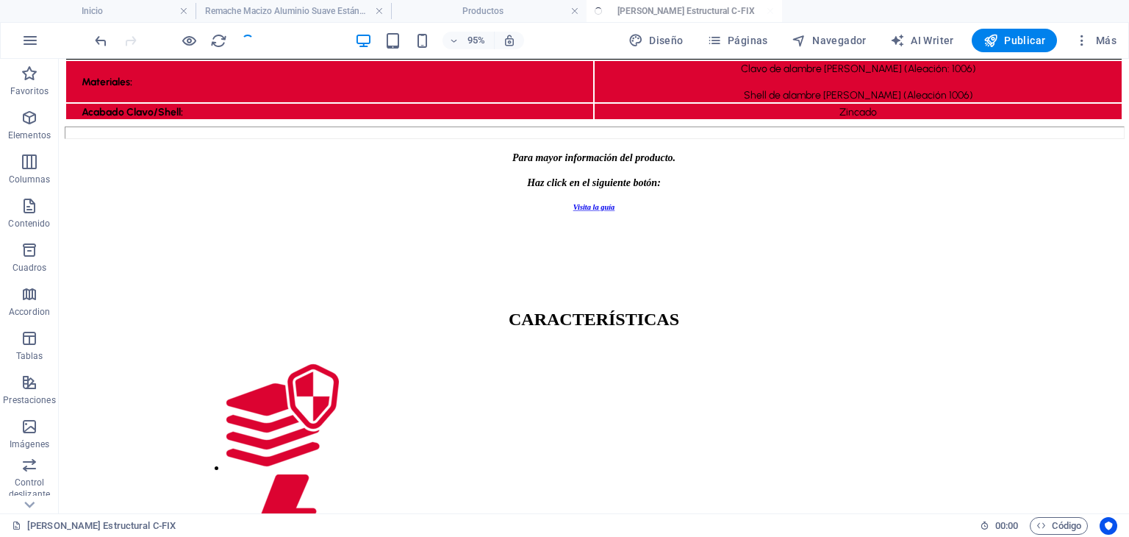
scroll to position [859, 0]
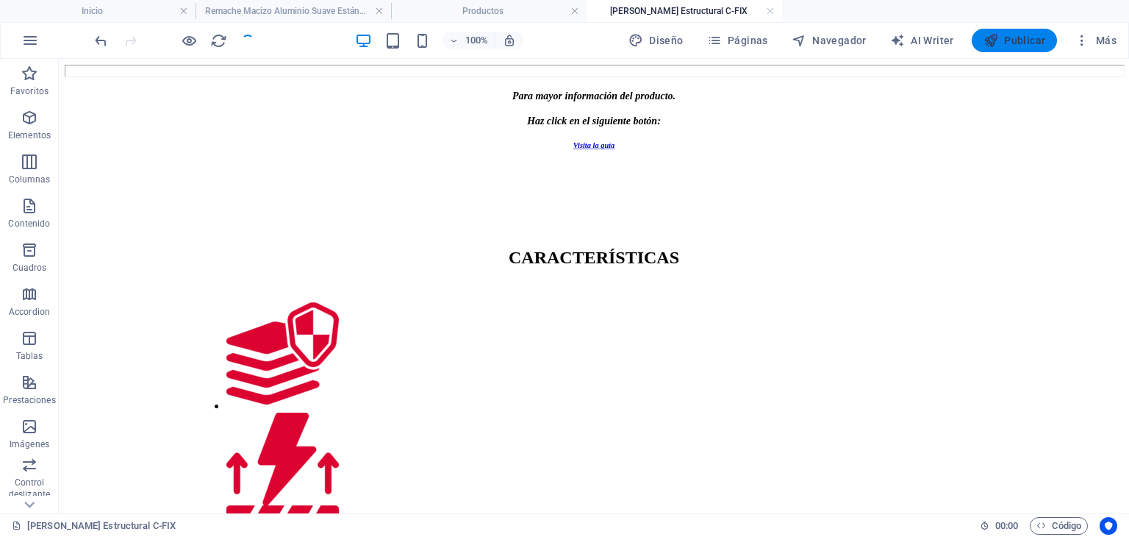
click at [992, 39] on icon "button" at bounding box center [990, 40] width 15 height 15
click at [1018, 38] on span "Publicar" at bounding box center [1014, 40] width 62 height 15
